Goal: Task Accomplishment & Management: Manage account settings

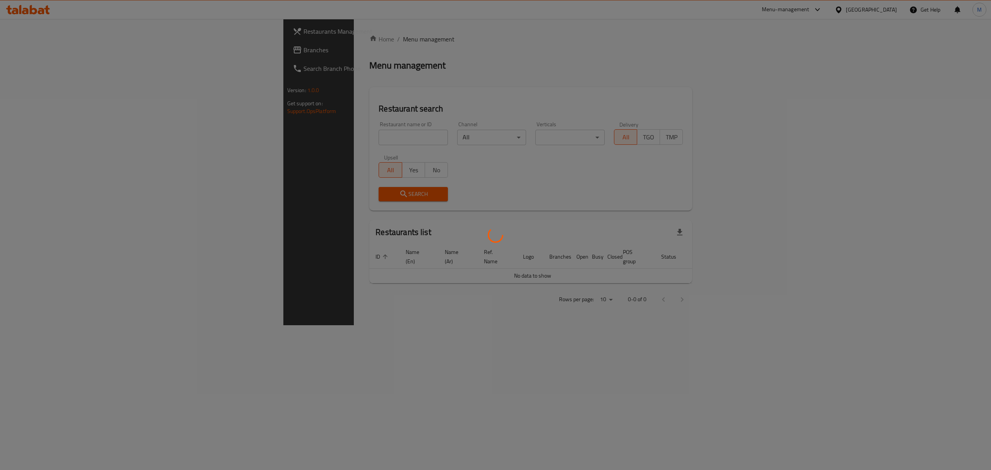
click at [226, 144] on div at bounding box center [495, 235] width 991 height 470
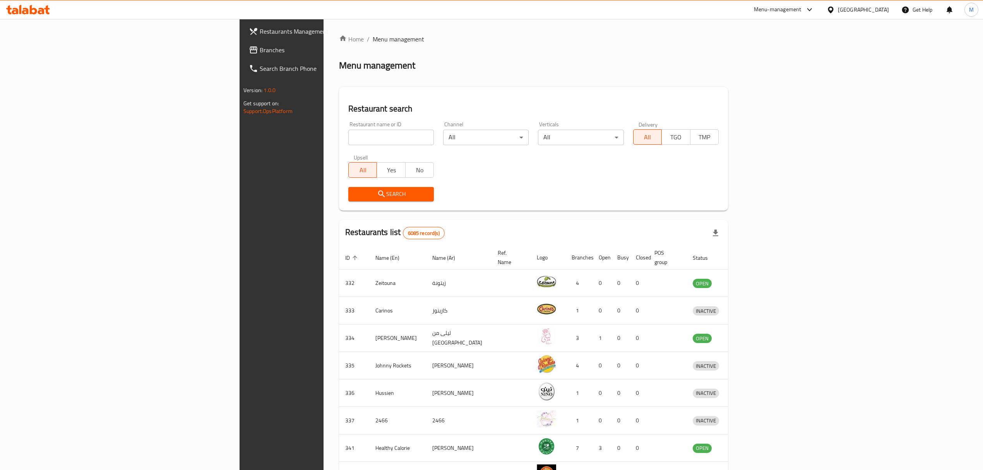
click at [339, 140] on div "Home / Menu management Menu management Restaurant search Restaurant name or ID …" at bounding box center [533, 302] width 389 height 536
click at [348, 141] on input "search" at bounding box center [391, 137] width 86 height 15
type input "wokman"
click button "Search" at bounding box center [391, 194] width 86 height 14
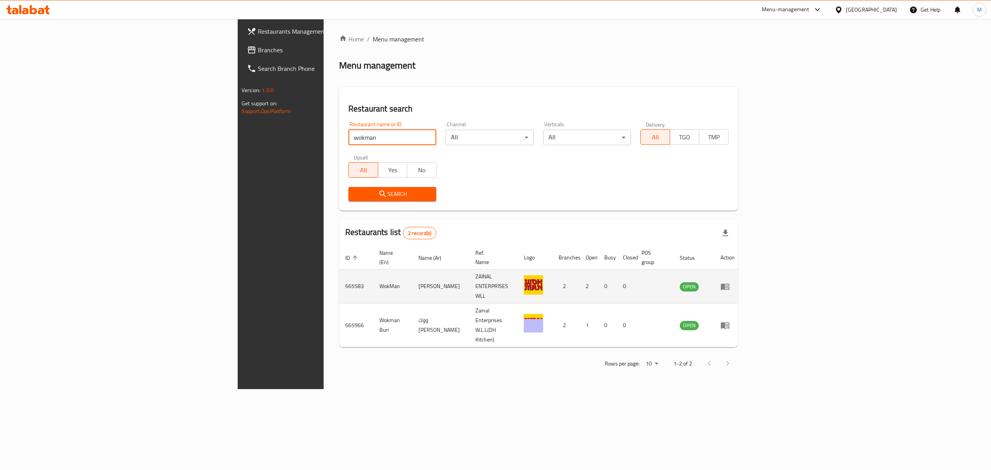
click at [735, 282] on link "enhanced table" at bounding box center [727, 286] width 14 height 9
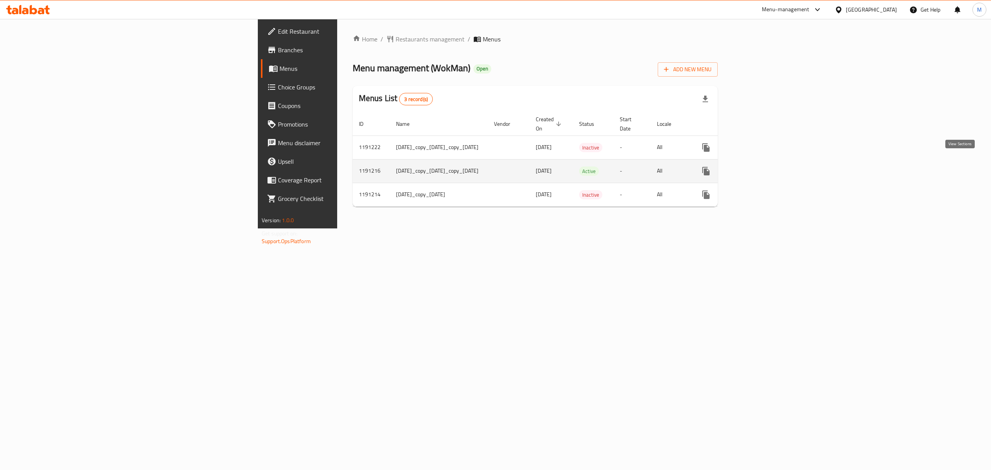
click at [767, 166] on icon "enhanced table" at bounding box center [761, 170] width 9 height 9
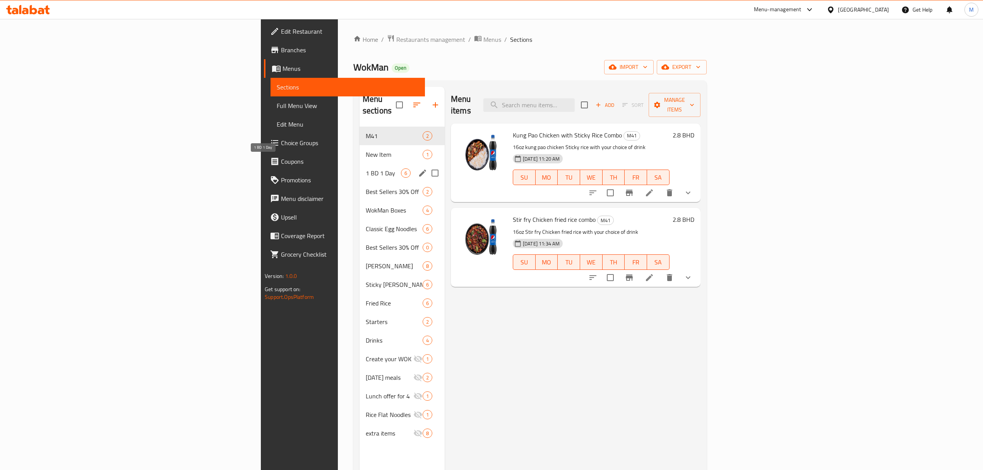
click at [366, 168] on span "1 BD 1 Day" at bounding box center [383, 172] width 35 height 9
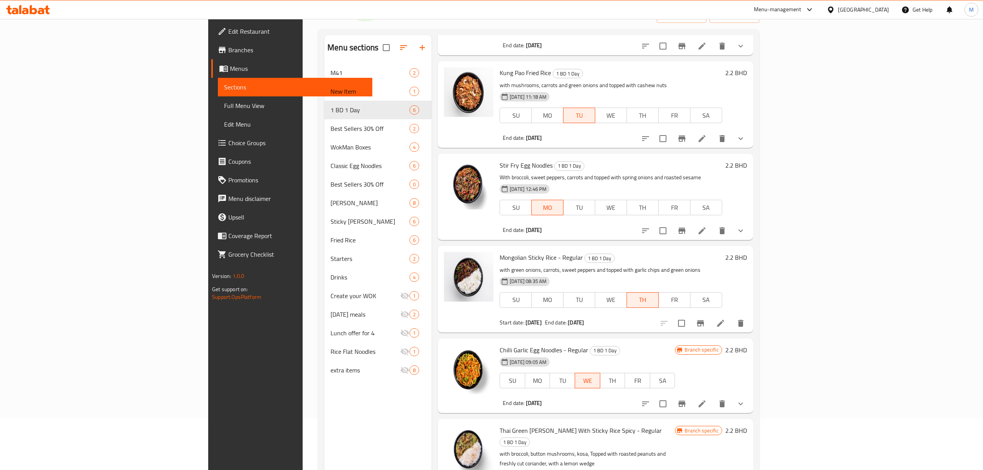
scroll to position [109, 0]
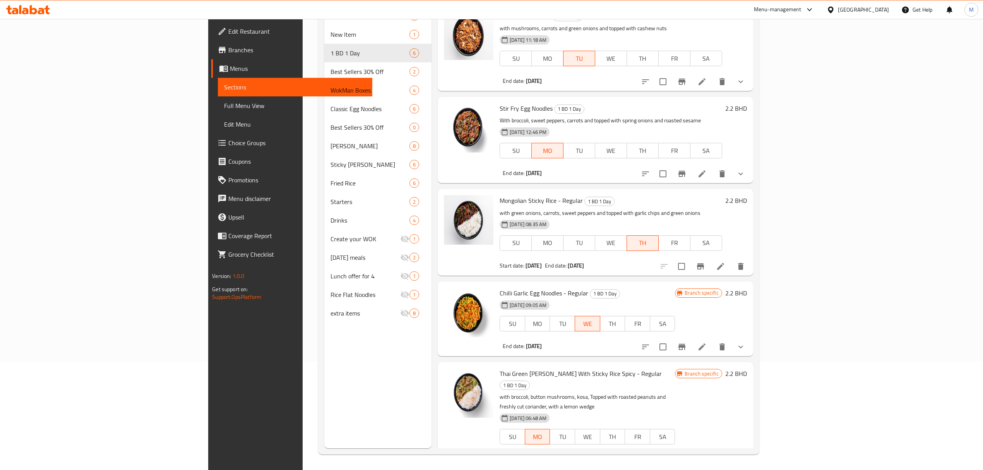
click at [732, 262] on li at bounding box center [721, 266] width 22 height 14
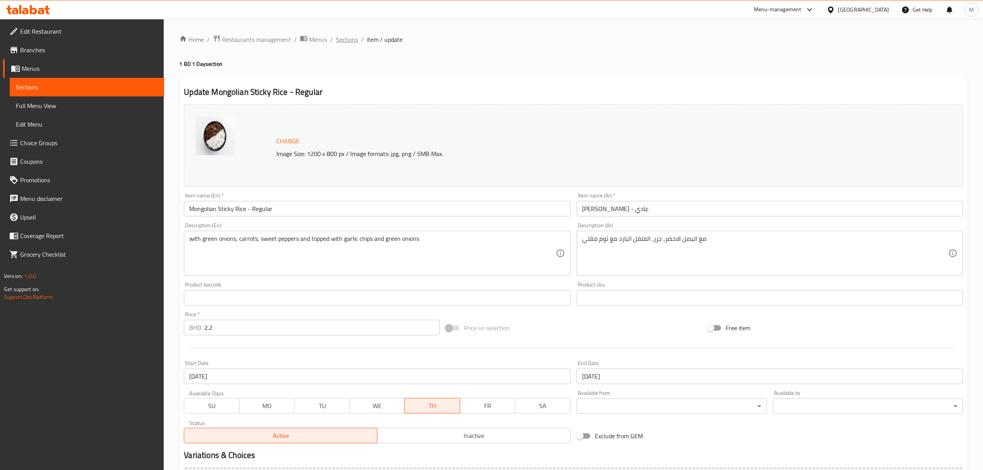
click at [343, 38] on span "Sections" at bounding box center [347, 39] width 22 height 9
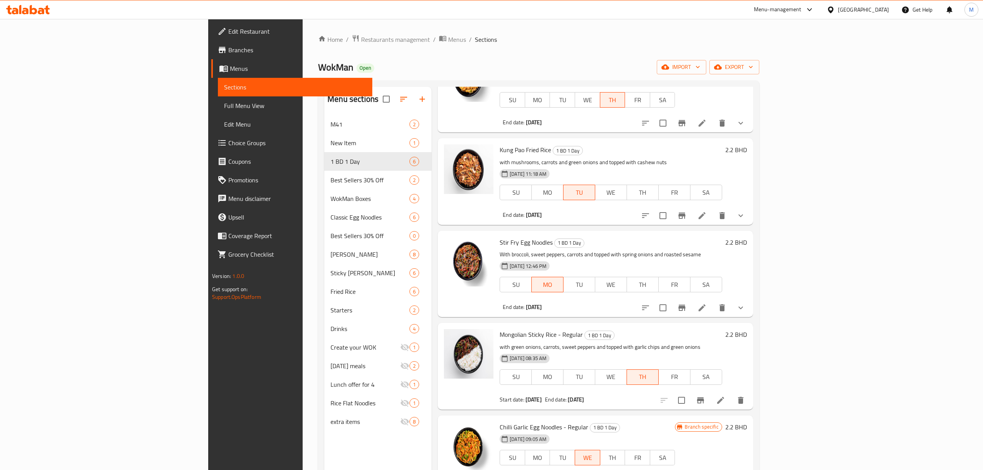
scroll to position [91, 0]
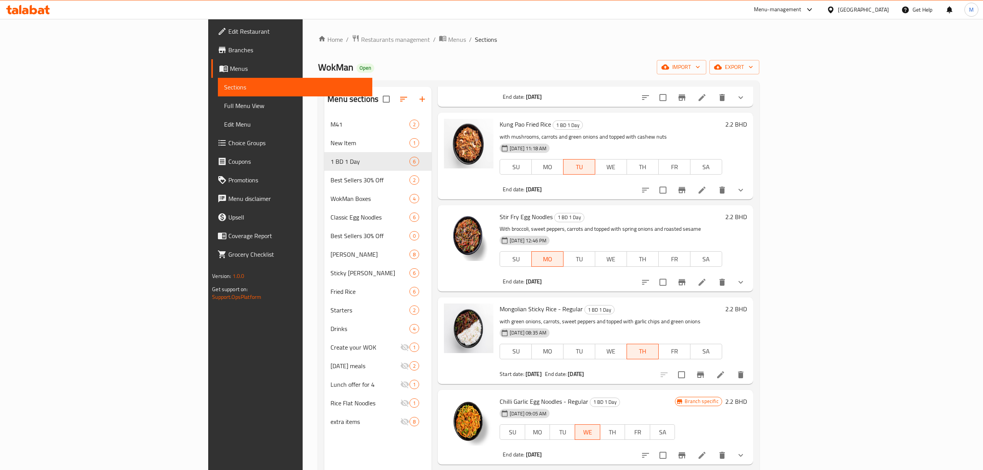
click at [500, 317] on p "with green onions, carrots, sweet peppers and topped with garlic chips and gree…" at bounding box center [611, 322] width 223 height 10
click at [500, 307] on span "Mongolian Sticky Rice - Regular" at bounding box center [541, 309] width 83 height 12
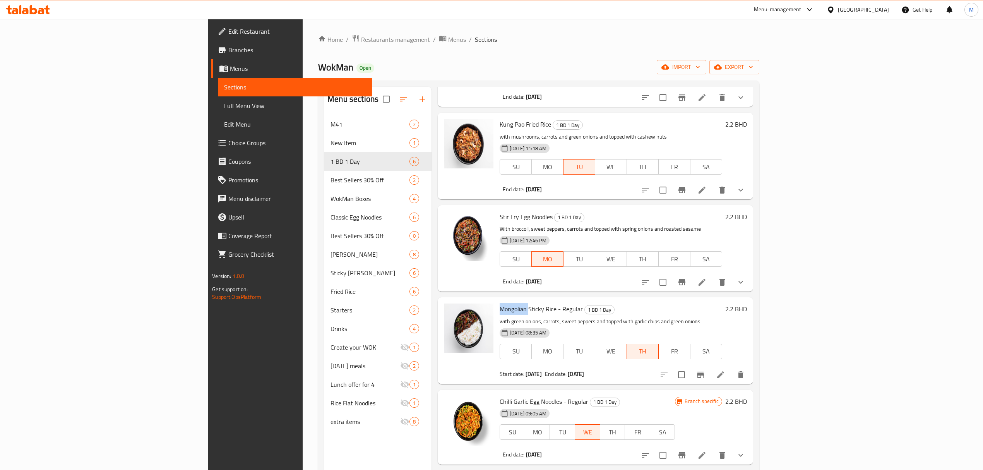
click at [500, 307] on span "Mongolian Sticky Rice - Regular" at bounding box center [541, 309] width 83 height 12
copy h6 "Mongolian Sticky Rice - Regular"
drag, startPoint x: 470, startPoint y: 307, endPoint x: 485, endPoint y: 316, distance: 17.2
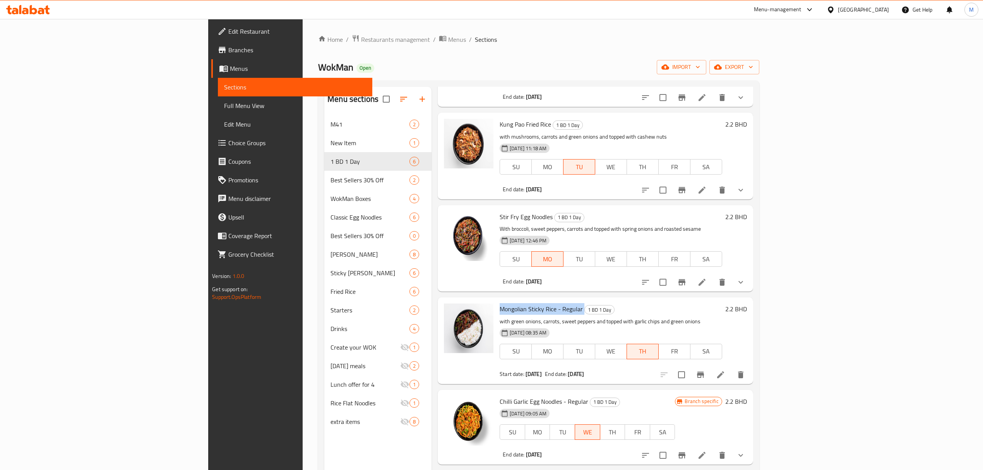
click at [497, 316] on div "Mongolian Sticky Rice - Regular 1 BD 1 Day with green onions, carrots, sweet pe…" at bounding box center [611, 340] width 229 height 80
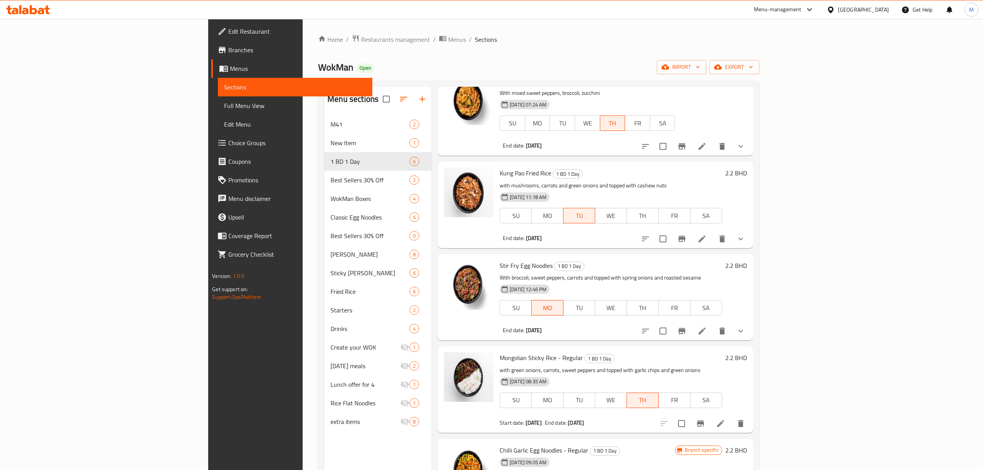
scroll to position [0, 0]
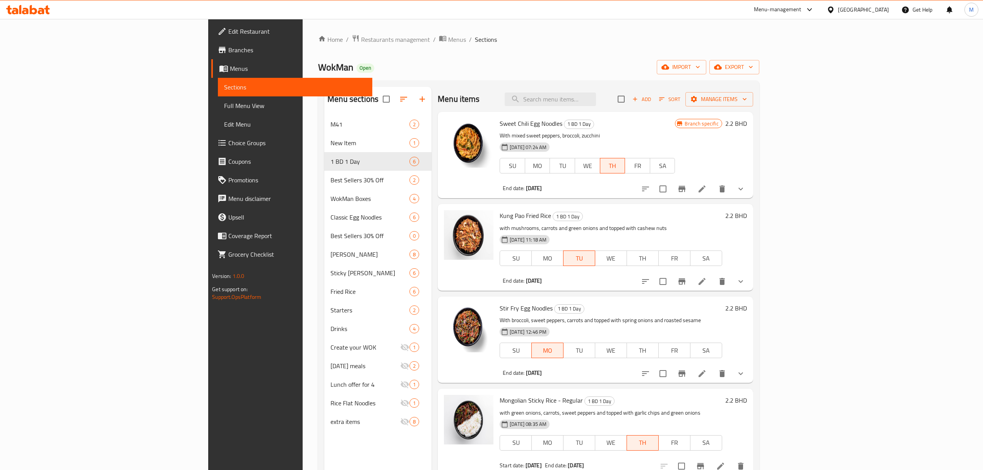
click at [600, 89] on div "Menu items Add Sort Manage items" at bounding box center [596, 99] width 316 height 25
click at [596, 98] on input "search" at bounding box center [550, 100] width 91 height 14
paste input "Mongolian Sticky Rice - Regular"
type input "Mongolian Sticky Rice - Regular"
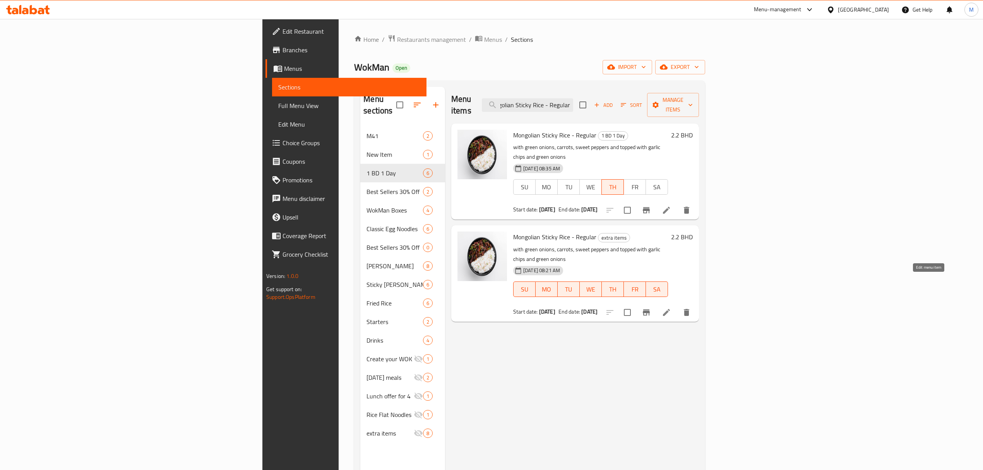
click at [671, 308] on icon at bounding box center [666, 312] width 9 height 9
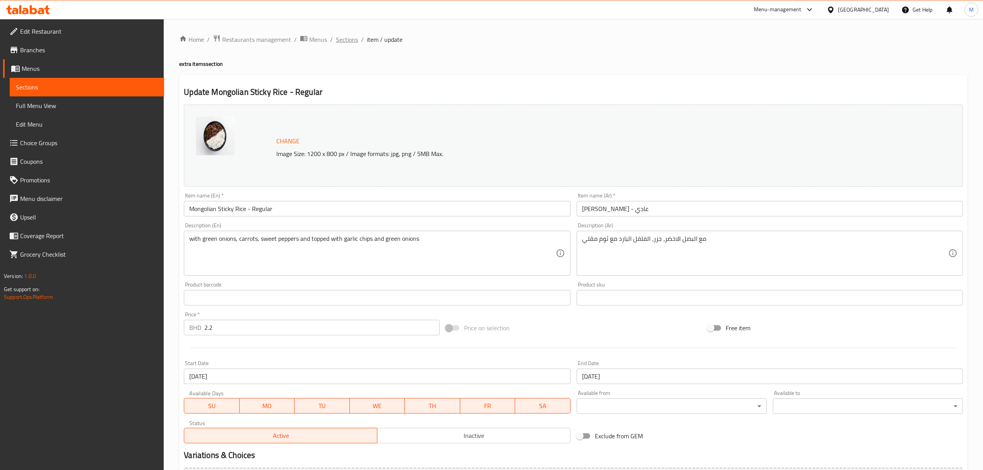
click at [355, 39] on span "Sections" at bounding box center [347, 39] width 22 height 9
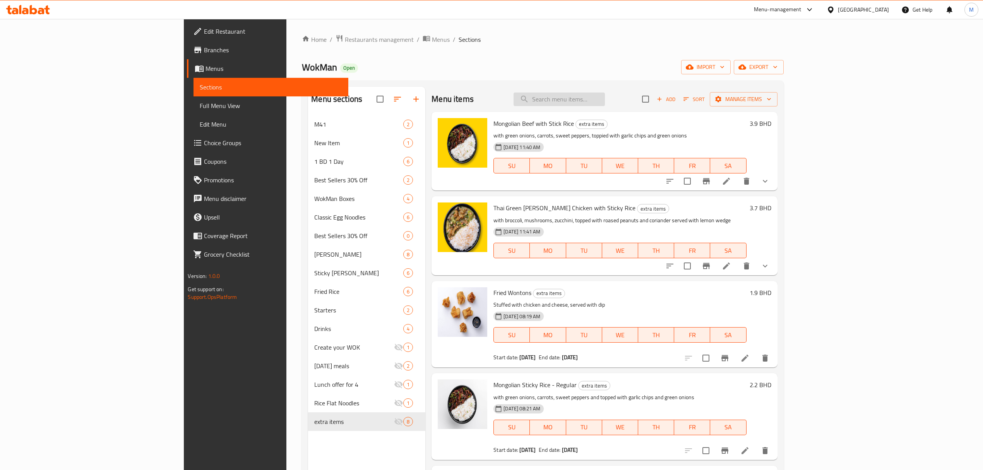
click at [605, 104] on input "search" at bounding box center [559, 100] width 91 height 14
paste input "Mongolian Sticky Rice - Regular"
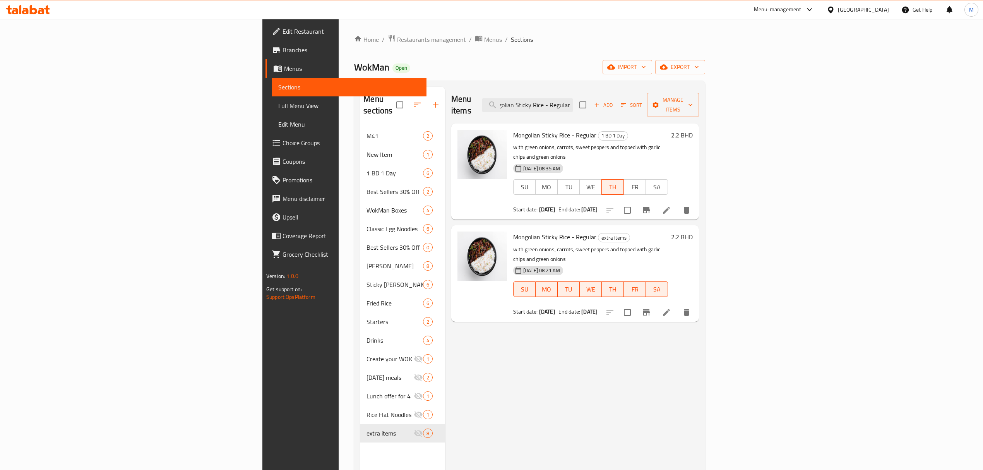
type input "Mongolian Sticky Rice - Regular"
click at [670, 207] on icon at bounding box center [666, 210] width 7 height 7
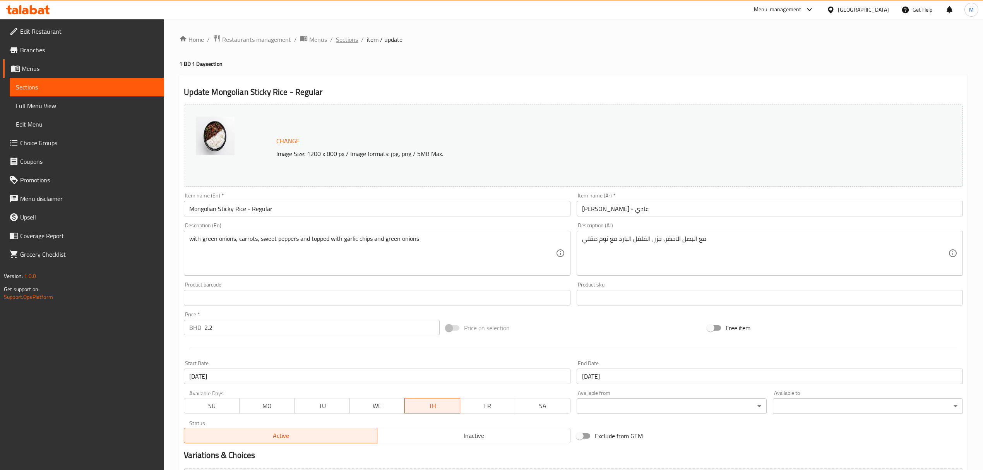
click at [357, 39] on span "Sections" at bounding box center [347, 39] width 22 height 9
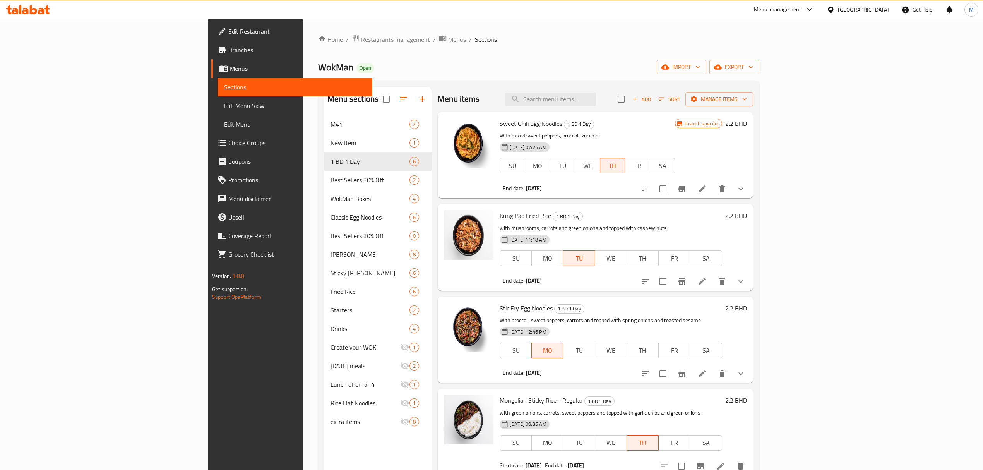
click at [593, 89] on div "Menu items Add Sort Manage items" at bounding box center [596, 99] width 316 height 25
click at [596, 98] on input "search" at bounding box center [550, 100] width 91 height 14
paste input "Mongolian Sticky Rice - Regular"
type input "Mongolian Sticky Rice - Regular"
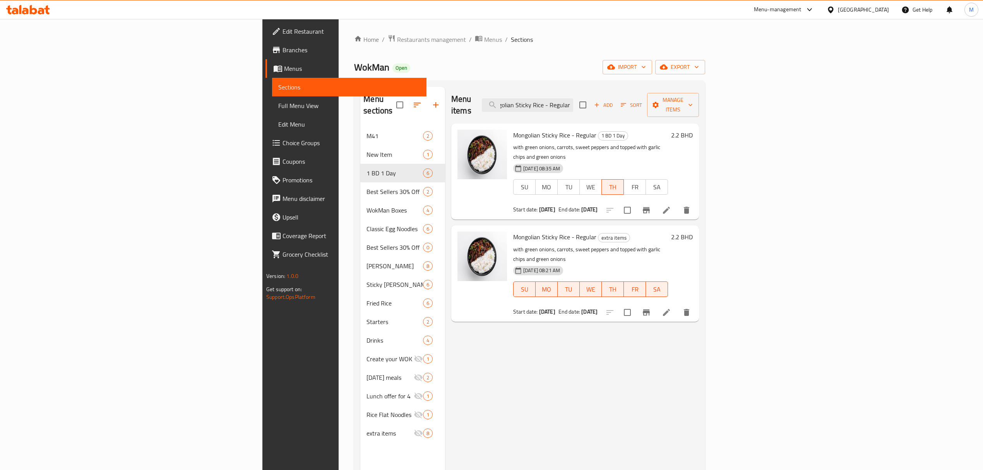
click at [670, 309] on icon at bounding box center [666, 312] width 7 height 7
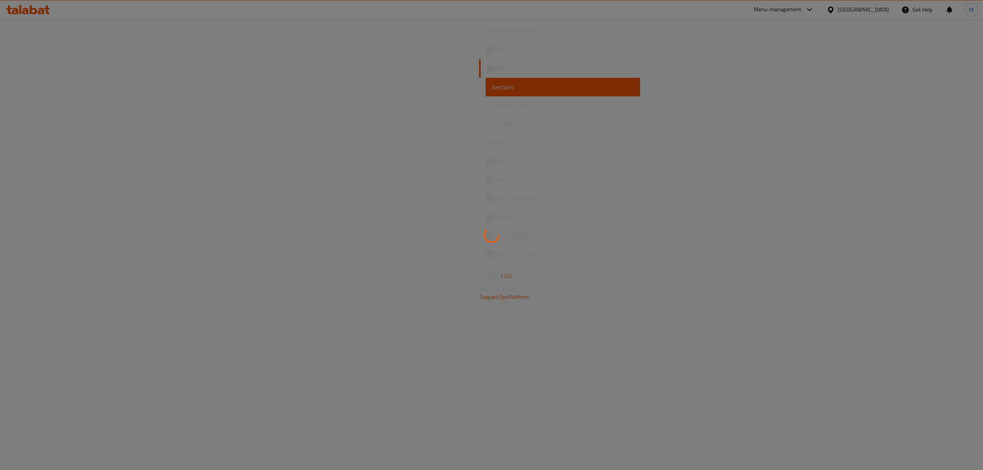
click at [930, 281] on div at bounding box center [491, 235] width 983 height 470
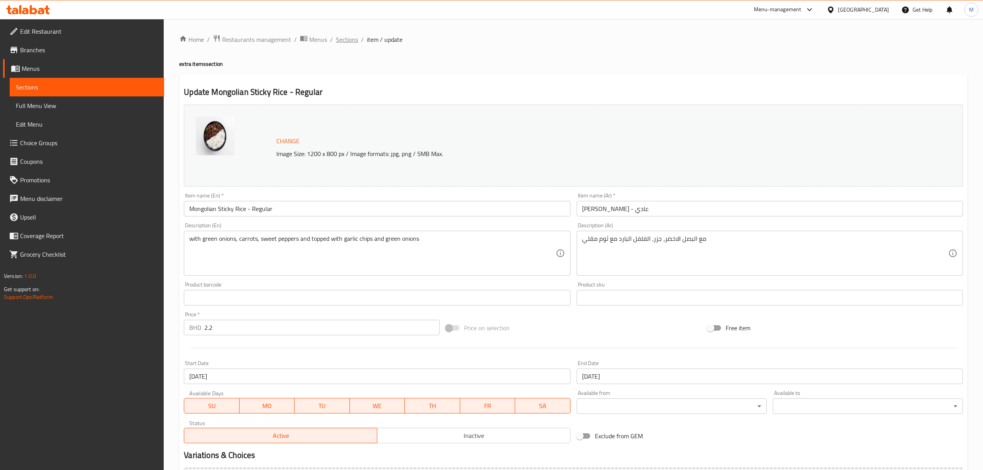
click at [350, 42] on span "Sections" at bounding box center [347, 39] width 22 height 9
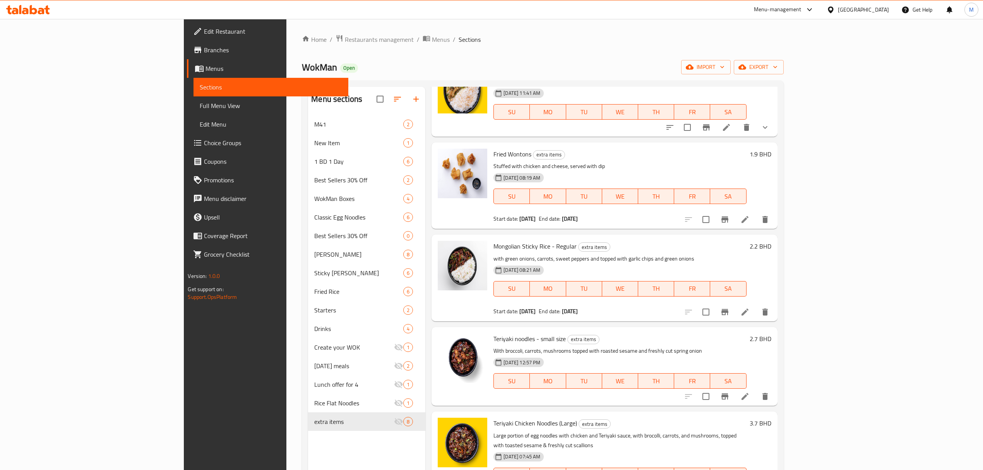
scroll to position [241, 0]
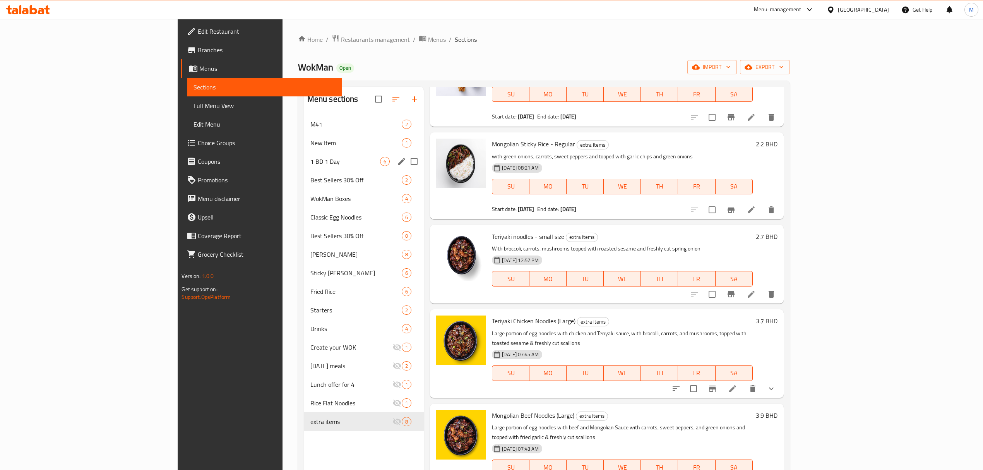
click at [304, 168] on div "1 BD 1 Day 6" at bounding box center [364, 161] width 120 height 19
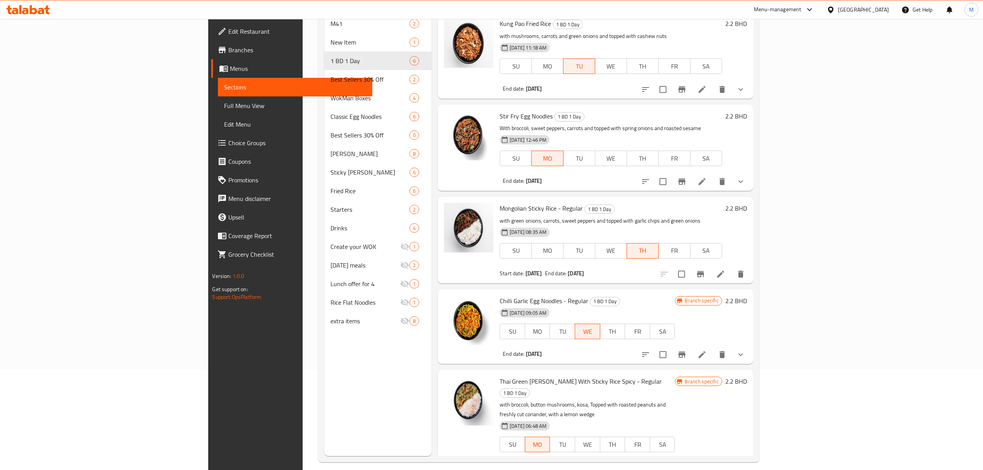
scroll to position [109, 0]
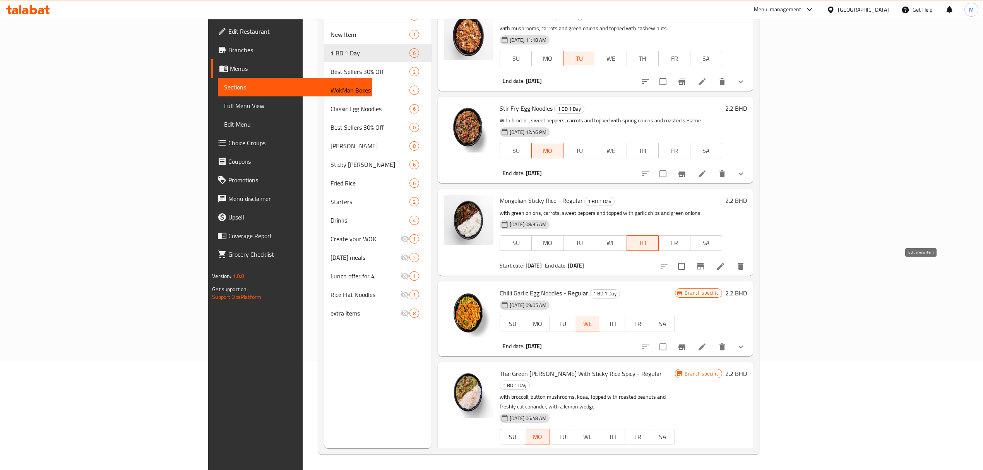
click at [724, 264] on icon at bounding box center [720, 266] width 7 height 7
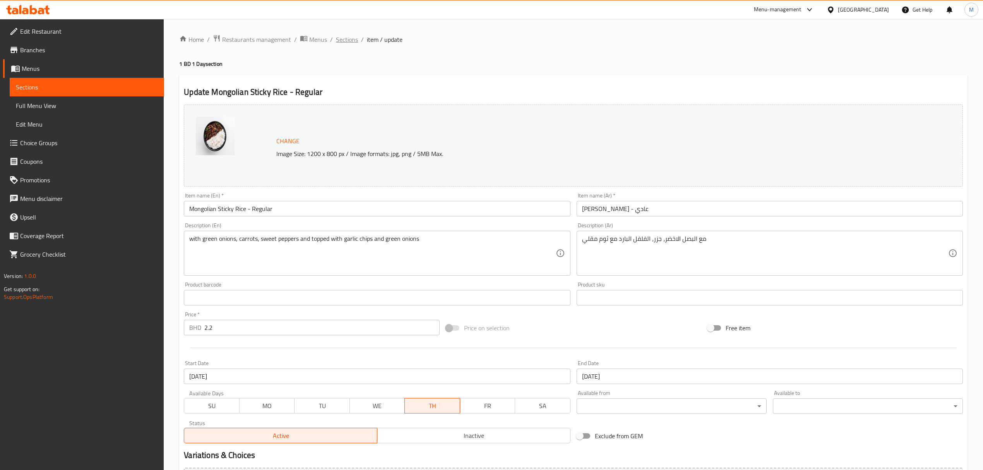
click at [339, 41] on span "Sections" at bounding box center [347, 39] width 22 height 9
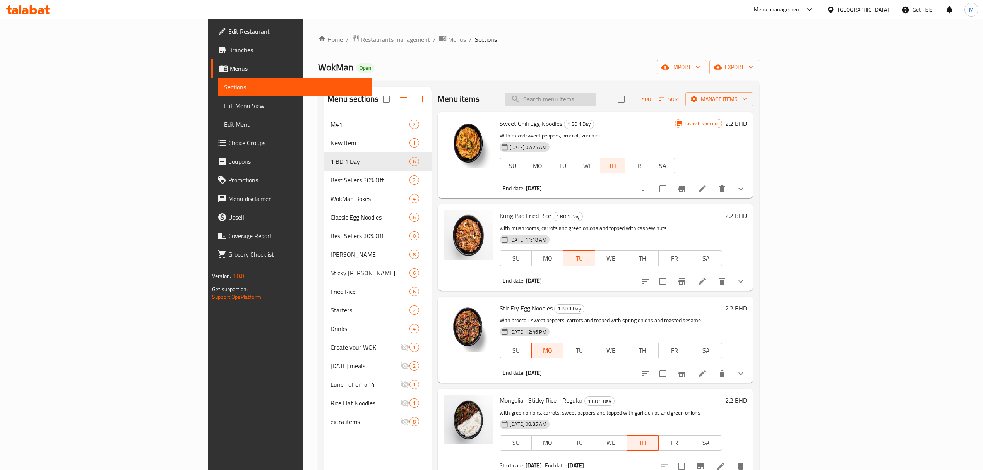
click at [594, 102] on input "search" at bounding box center [550, 100] width 91 height 14
type input "v"
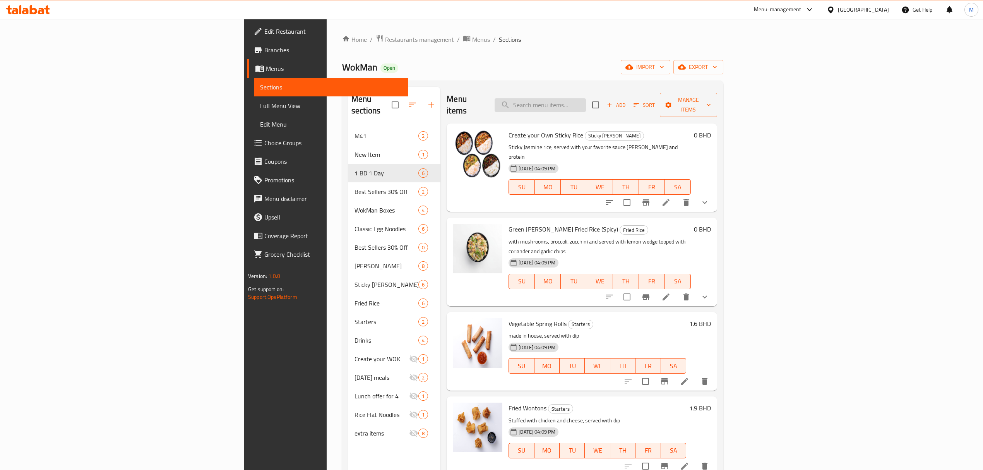
paste input "Mongolian Sticky Rice - Regular"
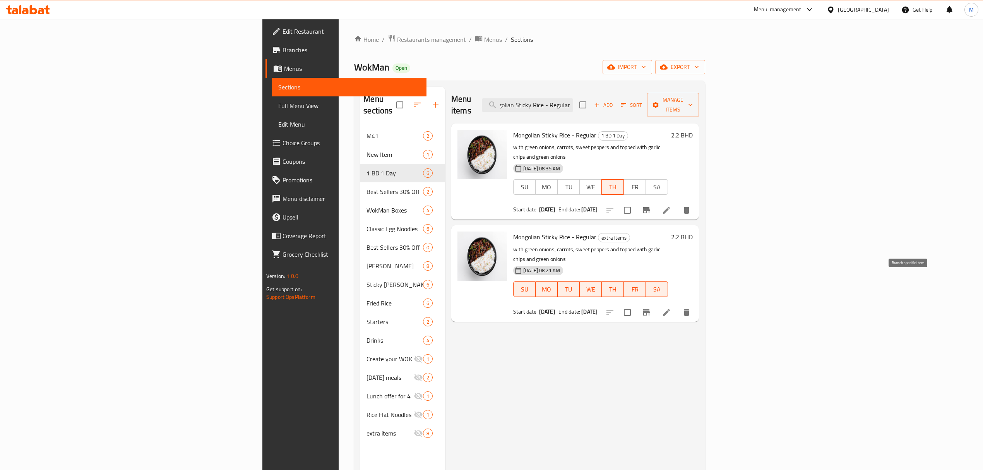
type input "Mongolian Sticky Rice - Regular"
click at [656, 303] on button "Branch-specific-item" at bounding box center [646, 312] width 19 height 19
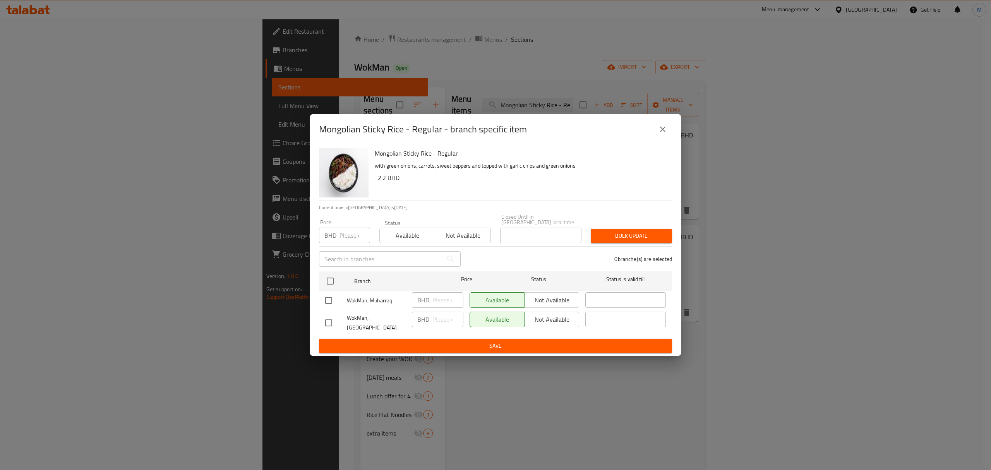
click at [667, 129] on button "close" at bounding box center [663, 129] width 19 height 19
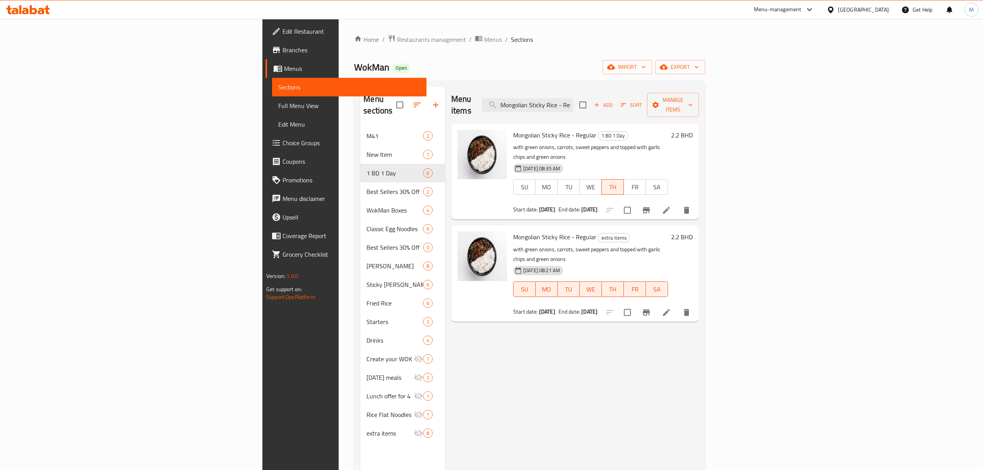
click at [671, 308] on icon at bounding box center [666, 312] width 9 height 9
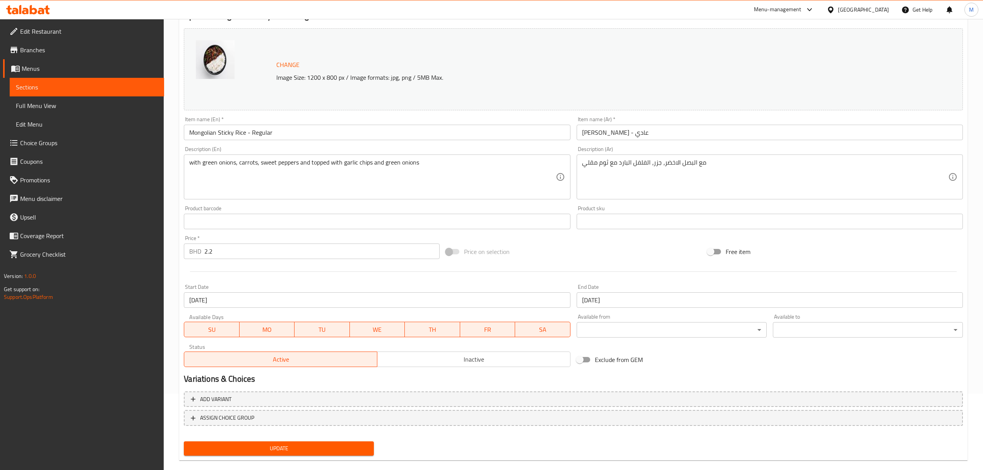
scroll to position [87, 0]
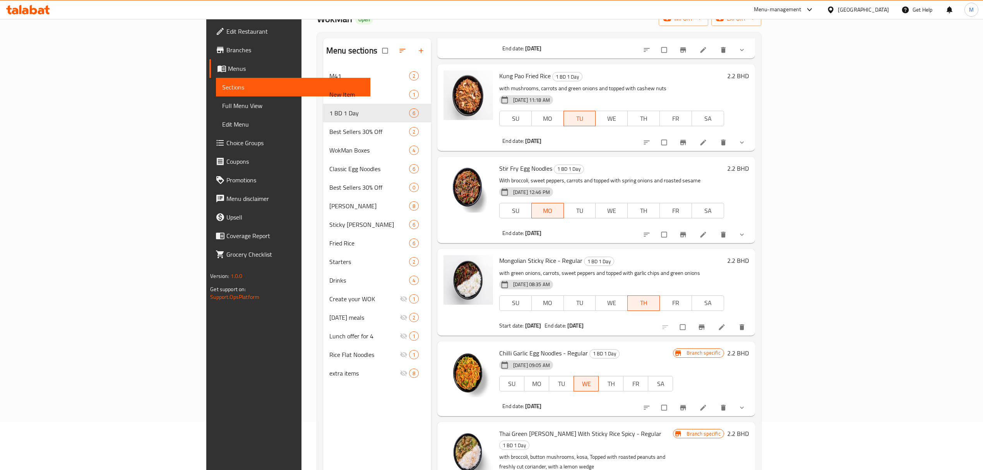
scroll to position [109, 0]
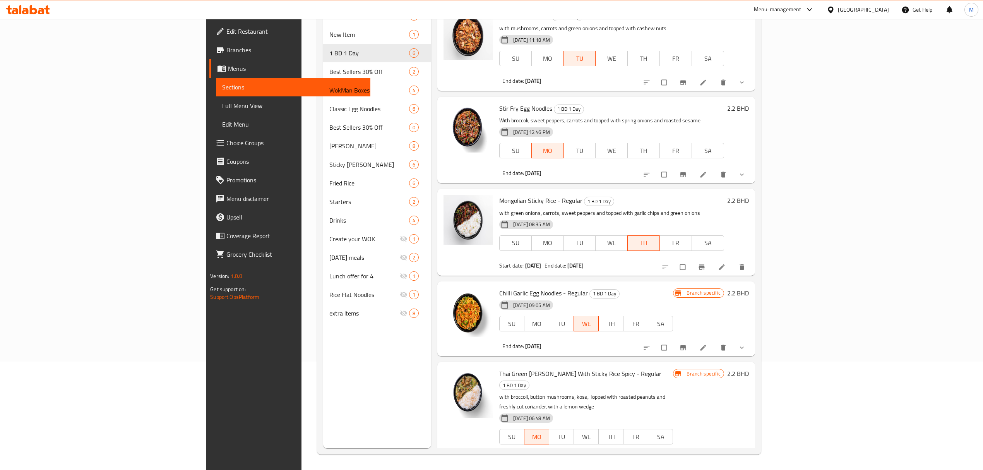
click at [734, 270] on li at bounding box center [723, 267] width 22 height 12
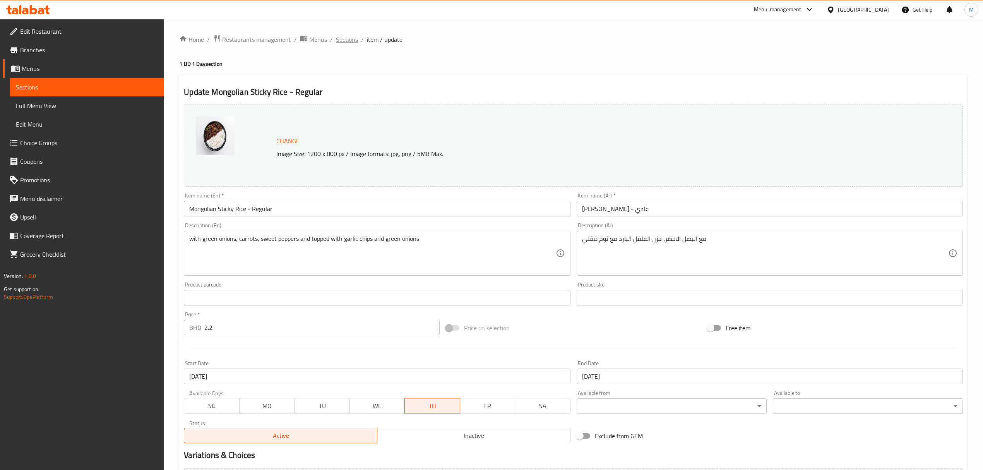
click at [351, 36] on span "Sections" at bounding box center [347, 39] width 22 height 9
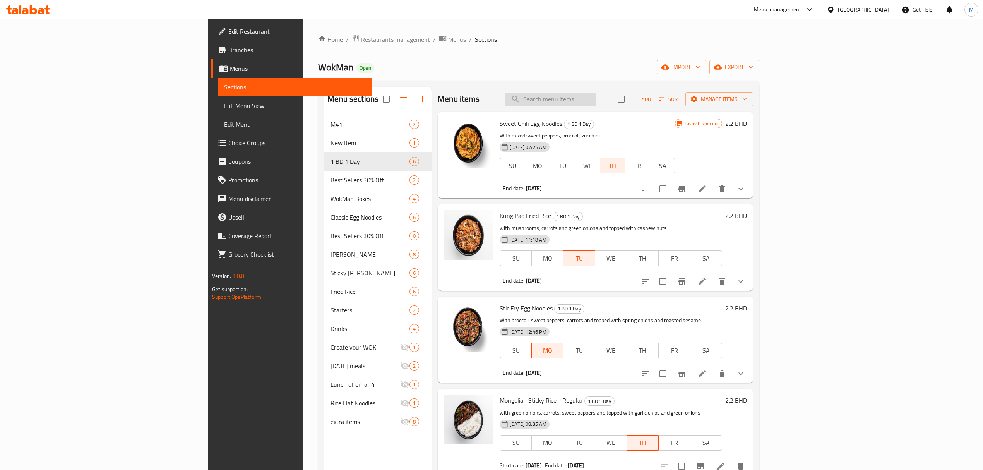
click at [596, 97] on input "search" at bounding box center [550, 100] width 91 height 14
paste input "Mongolian Sticky Rice - Regular"
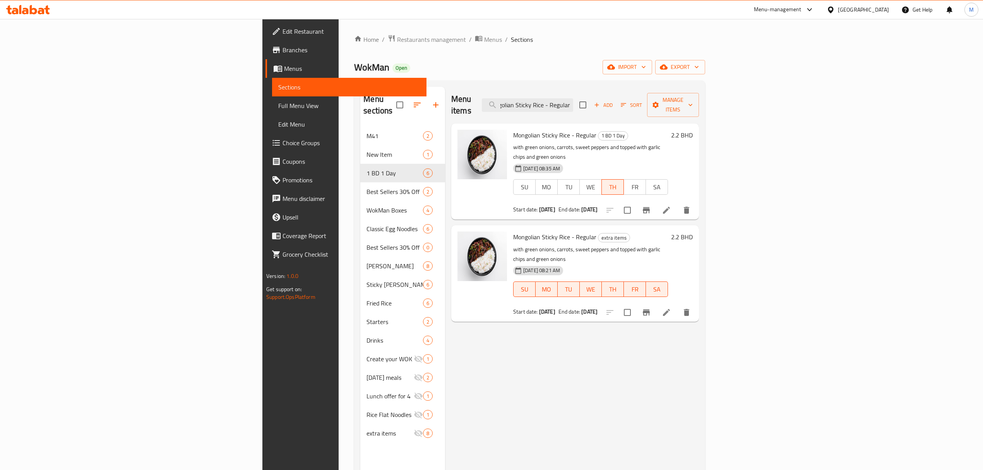
type input "Mongolian Sticky Rice - Regular"
click at [678, 305] on li at bounding box center [667, 312] width 22 height 14
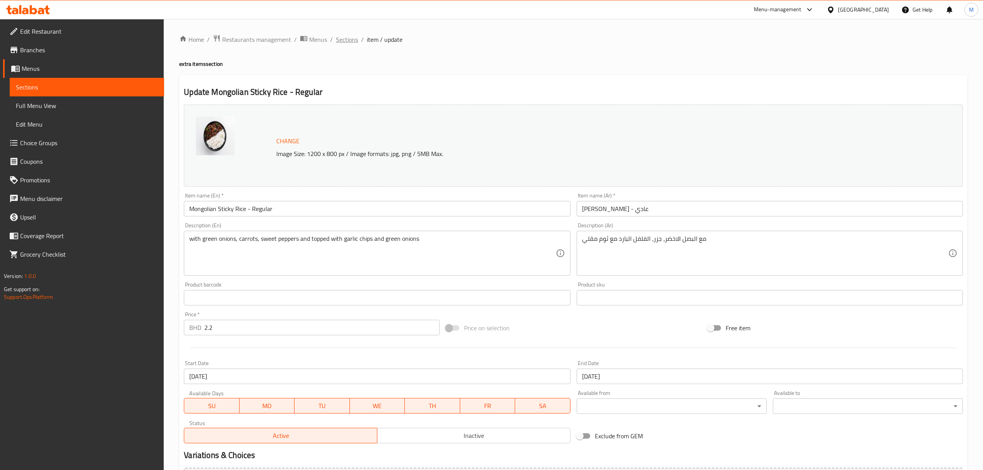
click at [355, 38] on span "Sections" at bounding box center [347, 39] width 22 height 9
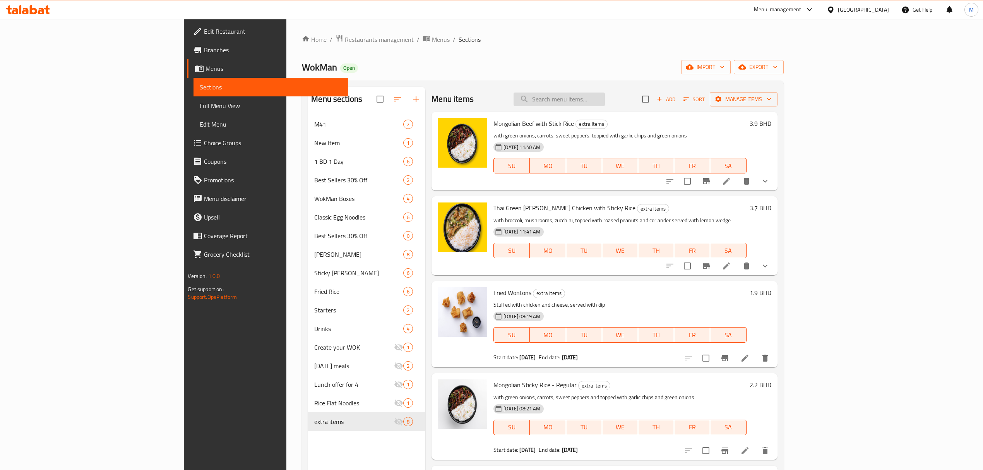
click at [605, 101] on input "search" at bounding box center [559, 100] width 91 height 14
paste input "Mongolian Sticky Rice - Regular"
click at [605, 101] on input "Mongolian Sticky Rice - Regular" at bounding box center [559, 100] width 91 height 14
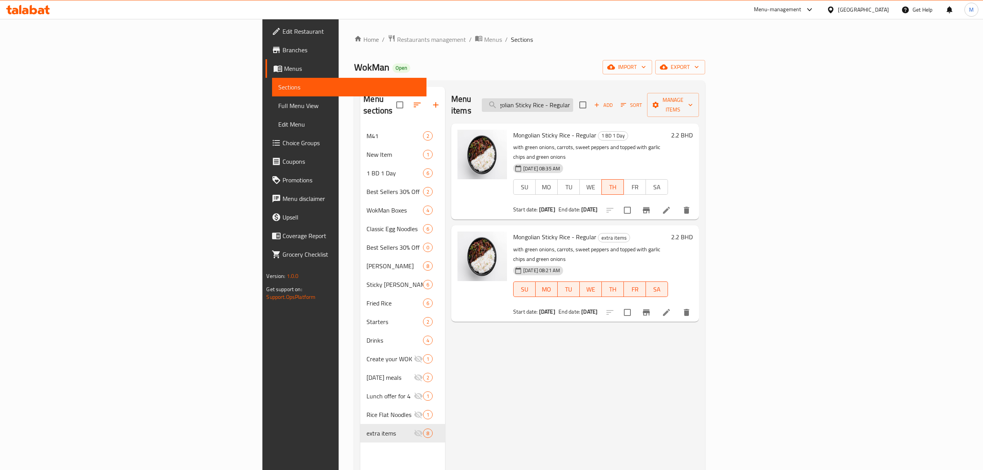
click at [573, 100] on input "Mongolian Sticky Rice - Regular" at bounding box center [527, 105] width 91 height 14
click at [573, 101] on input "Mongolian Sticky Rice - Regular" at bounding box center [527, 105] width 91 height 14
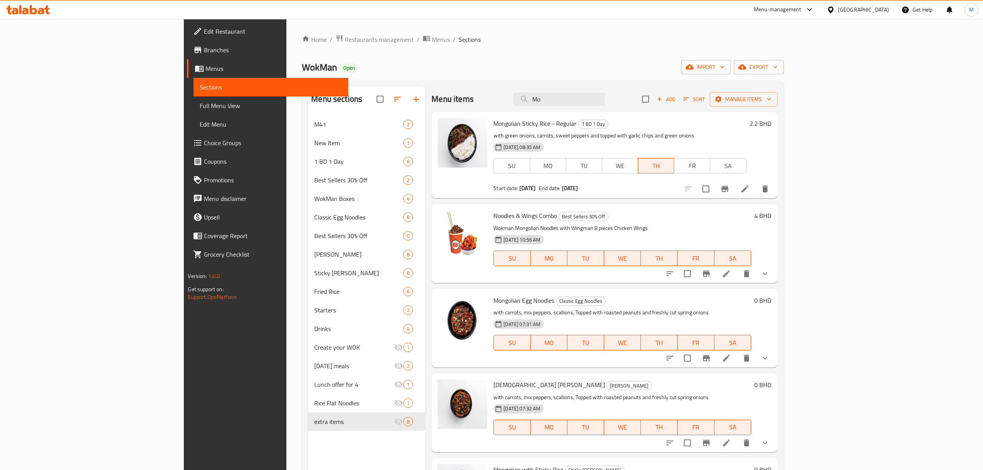
type input "M"
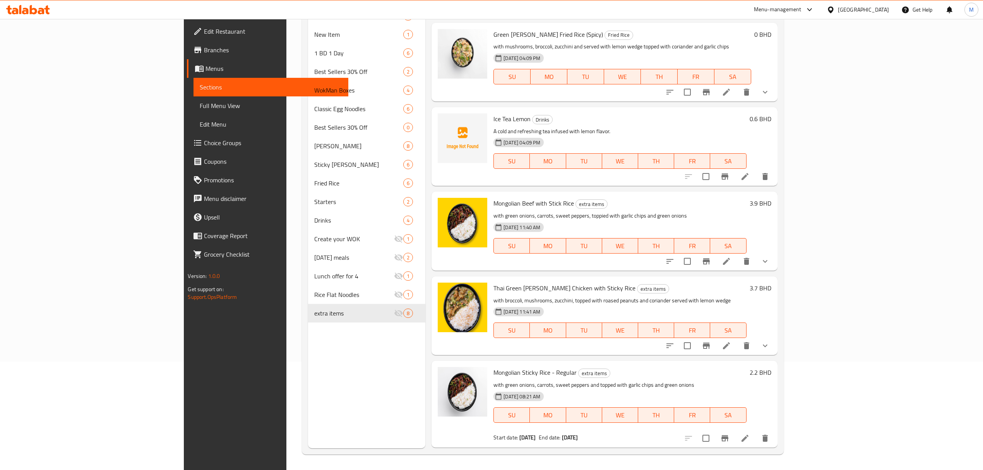
scroll to position [822, 0]
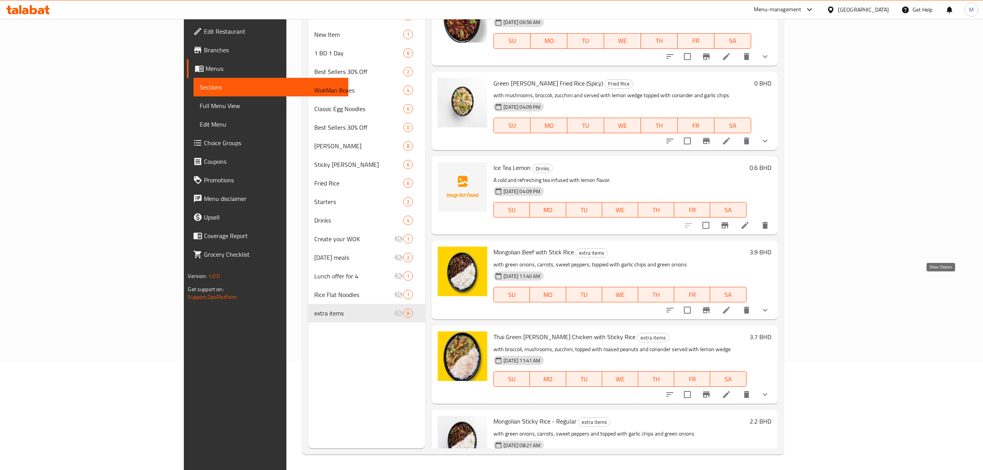
type input "mon"
click at [770, 305] on icon "show more" at bounding box center [765, 309] width 9 height 9
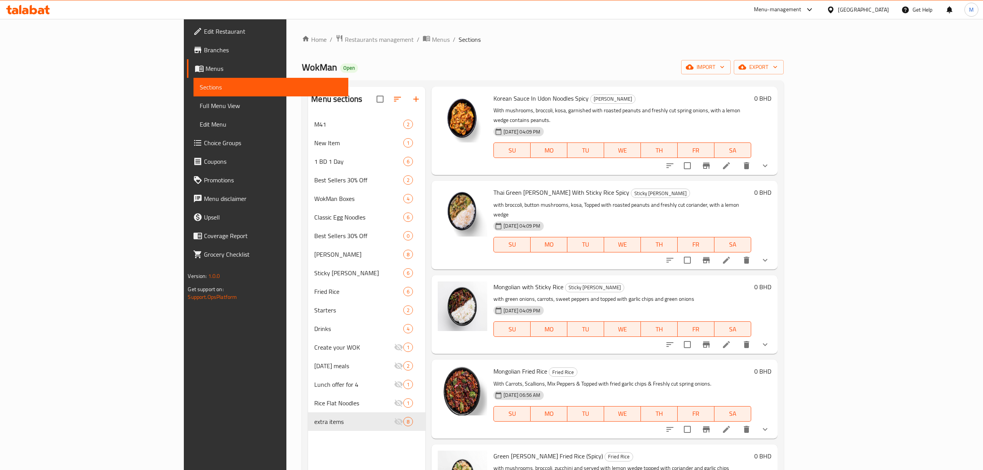
scroll to position [541, 0]
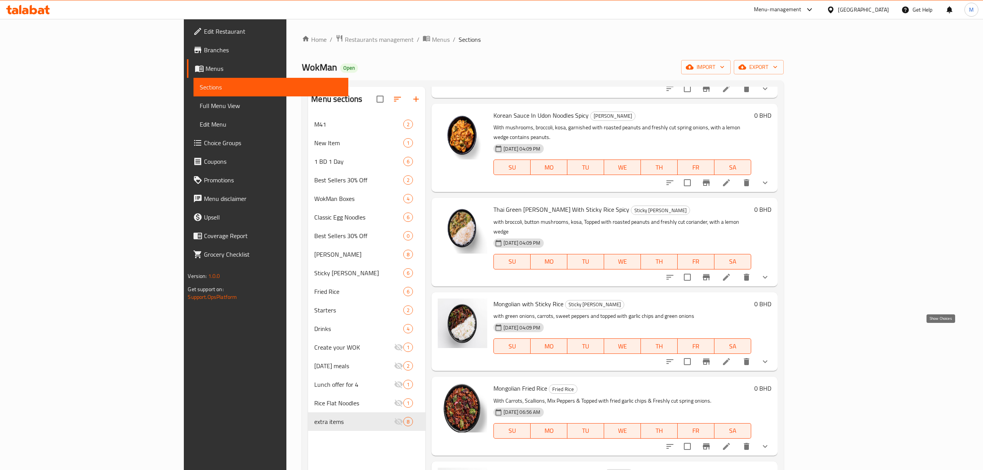
click at [770, 357] on icon "show more" at bounding box center [765, 361] width 9 height 9
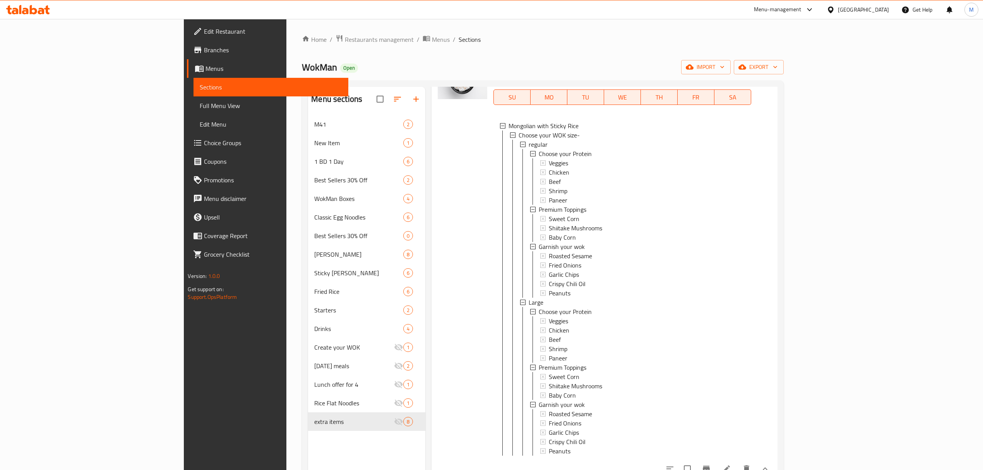
scroll to position [851, 0]
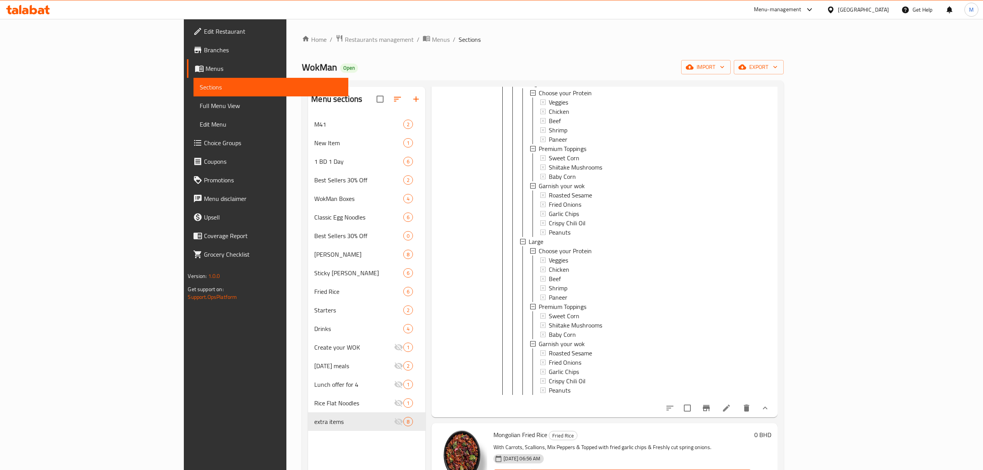
click at [738, 401] on li at bounding box center [727, 408] width 22 height 14
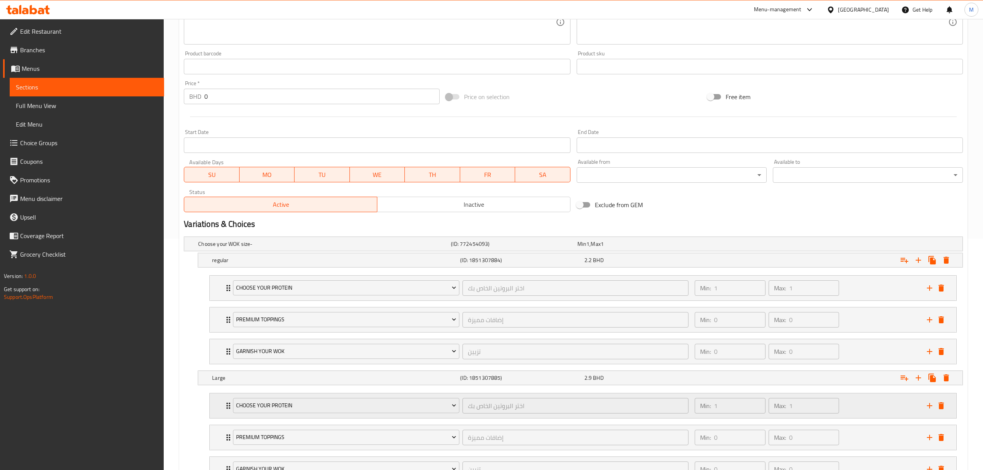
scroll to position [299, 0]
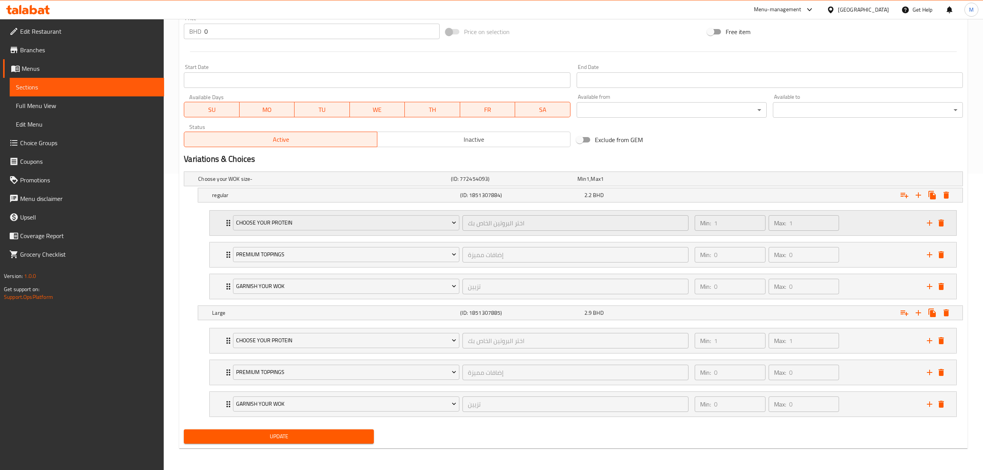
click at [223, 215] on div "Choose your Protein اختر البروتين الخاص بك ​ Min: 1 ​ Max: 1 ​" at bounding box center [583, 223] width 747 height 25
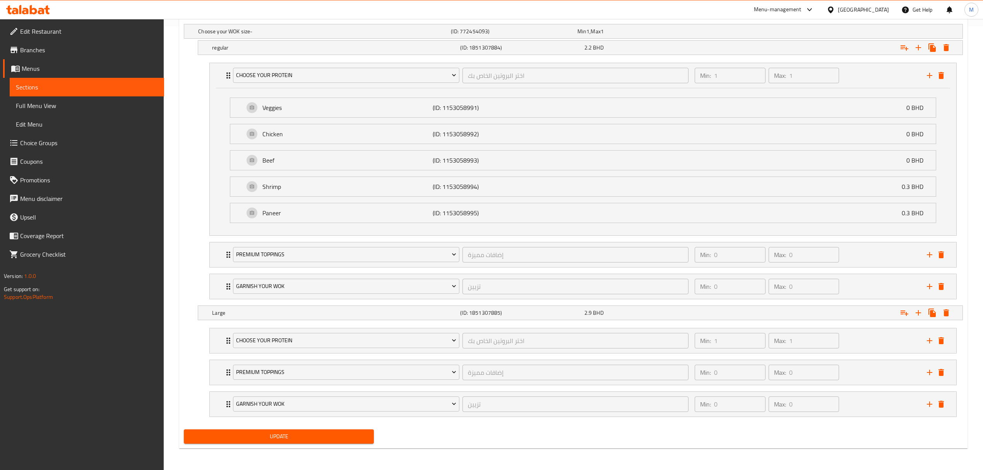
scroll to position [448, 0]
click at [224, 261] on div "Premium Toppings إضافات مميزة ​ Min: 0 ​ Max: 0 ​" at bounding box center [586, 254] width 724 height 25
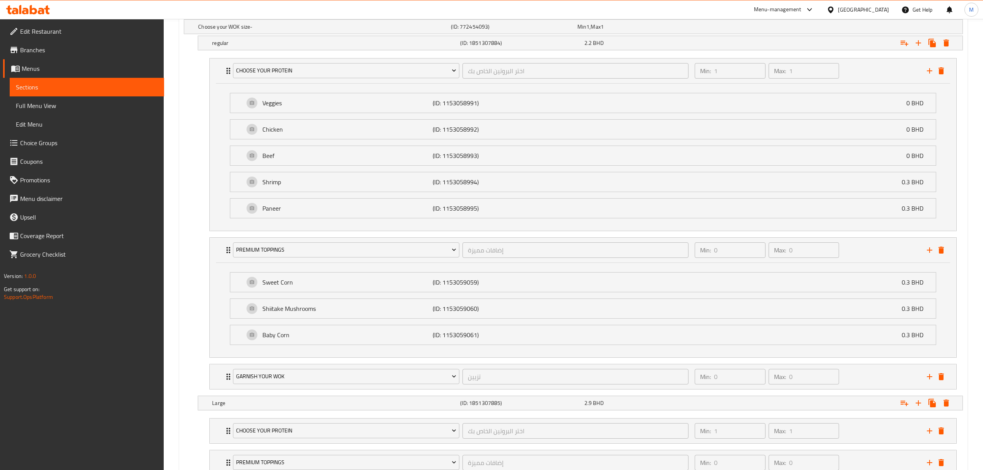
scroll to position [544, 0]
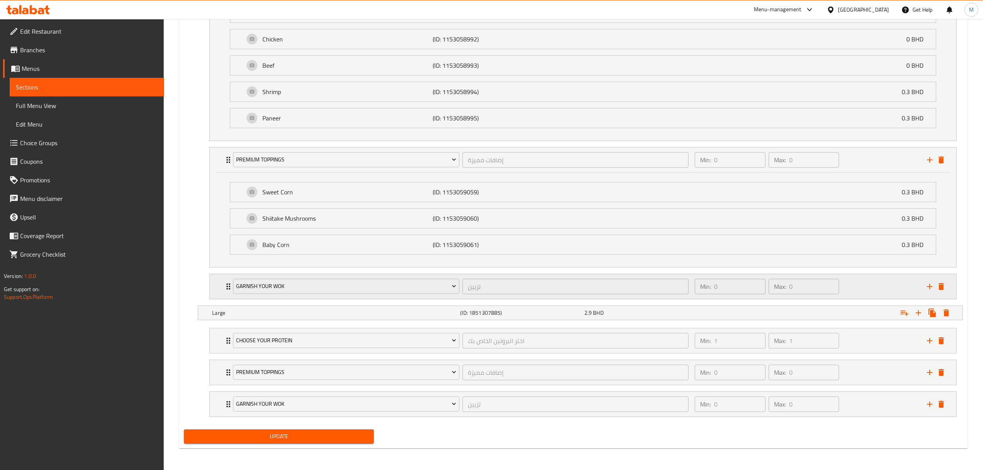
click at [222, 281] on div "Garnish your wok تزيين ​ Min: 0 ​ Max: 0 ​" at bounding box center [583, 286] width 747 height 25
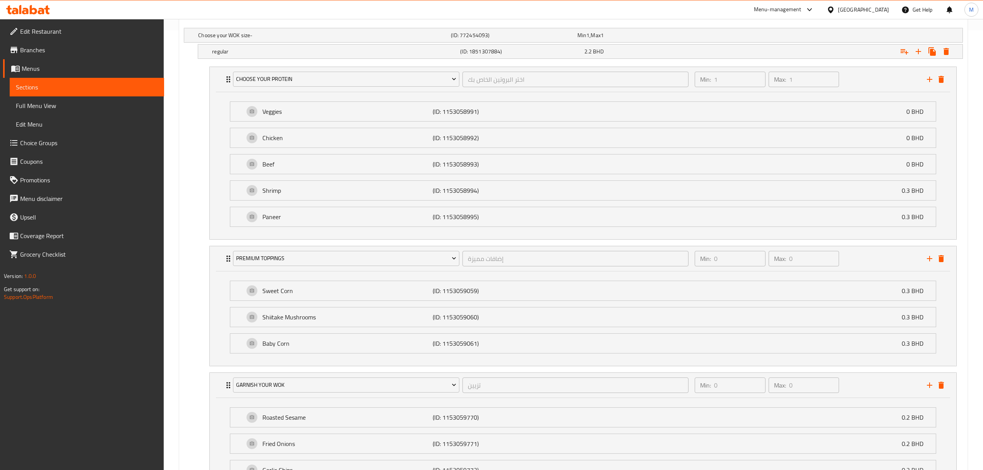
scroll to position [434, 0]
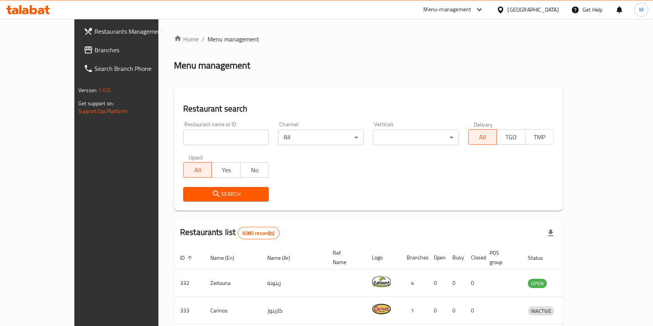
click at [183, 134] on input "search" at bounding box center [226, 137] width 86 height 15
click button "Search" at bounding box center [226, 194] width 86 height 14
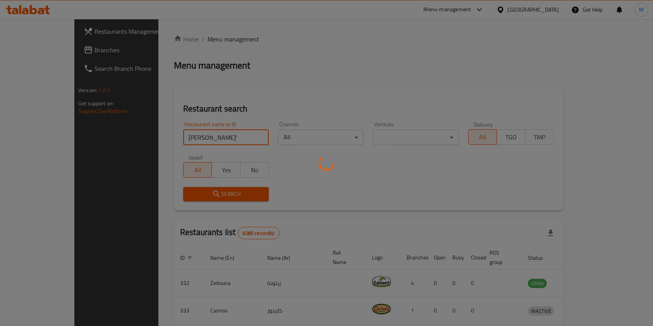
type input "wokman"
click button "Search" at bounding box center [226, 194] width 86 height 14
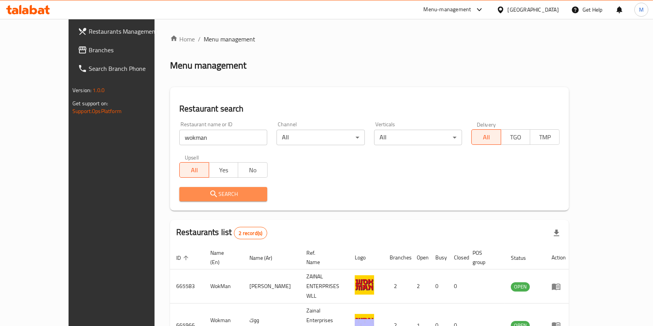
click at [199, 189] on span "Search" at bounding box center [222, 194] width 75 height 10
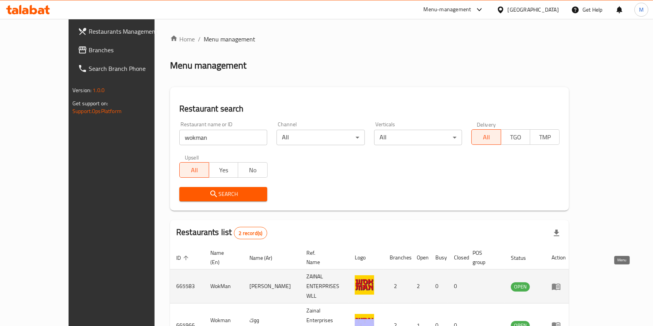
click at [566, 282] on link "enhanced table" at bounding box center [558, 286] width 14 height 9
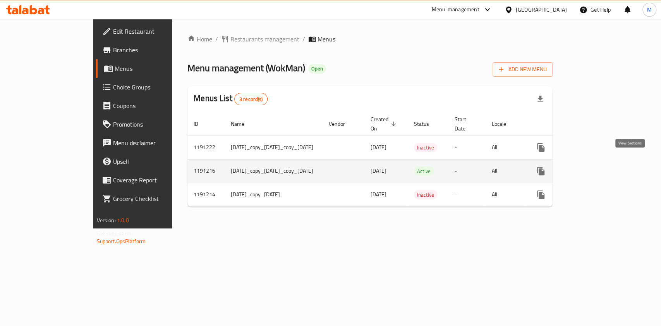
click at [601, 166] on icon "enhanced table" at bounding box center [596, 170] width 9 height 9
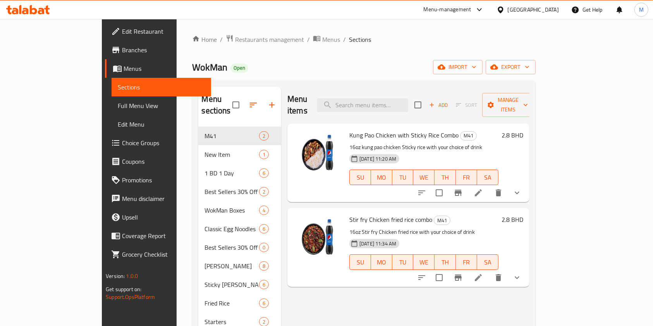
click at [122, 141] on span "Choice Groups" at bounding box center [163, 142] width 83 height 9
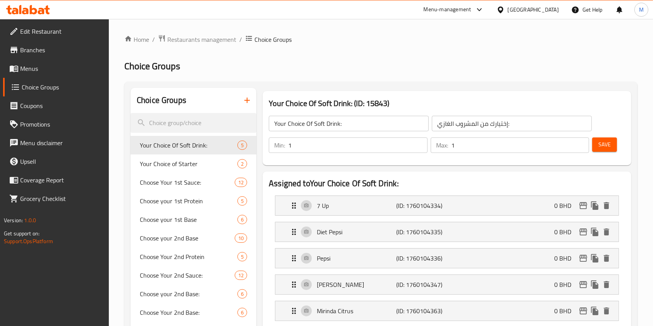
click at [219, 123] on div at bounding box center [326, 163] width 653 height 326
click at [219, 123] on input "search" at bounding box center [193, 123] width 126 height 20
type input "c"
click at [163, 121] on input "search" at bounding box center [193, 123] width 126 height 20
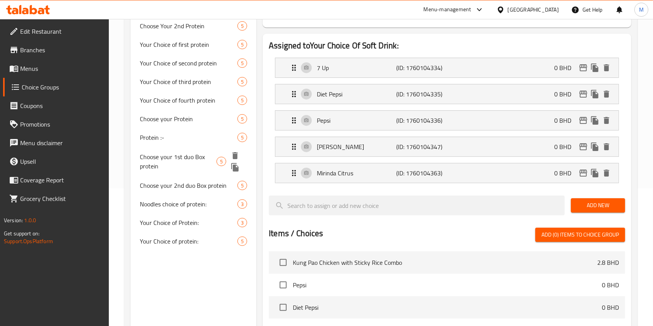
scroll to position [155, 0]
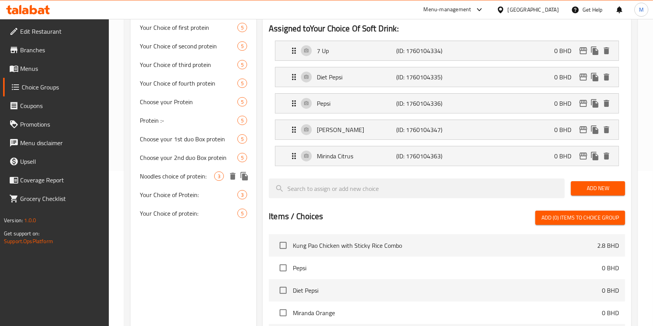
type input "vegg"
click at [179, 182] on div "Noodles choice of protein: 3" at bounding box center [193, 176] width 126 height 19
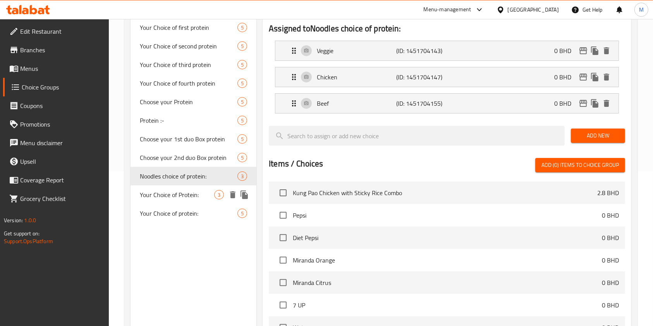
type input "Noodles choice of protein:"
type input "المعكرونة اختيار البروتين:"
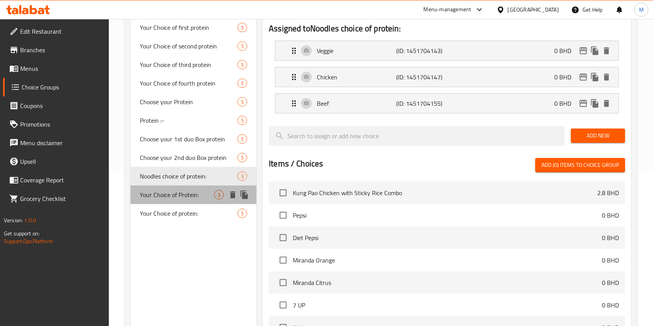
click at [181, 197] on span "Your Choice of Protein:" at bounding box center [177, 194] width 74 height 9
type input "Your Choice of Protein:"
type input "اختيارك من البروتين"
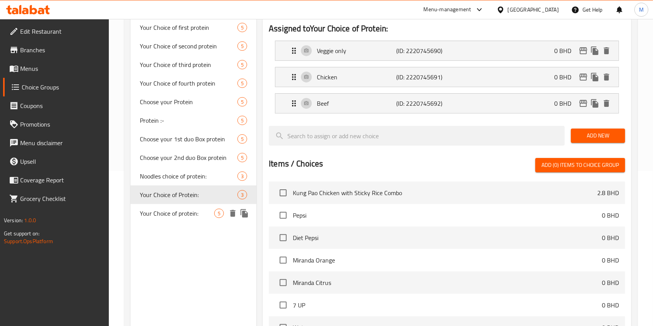
click at [180, 212] on span "Your Choice of protein:" at bounding box center [177, 213] width 74 height 9
type input "Your Choice of protein:"
type input "اختيارك من البروتين:"
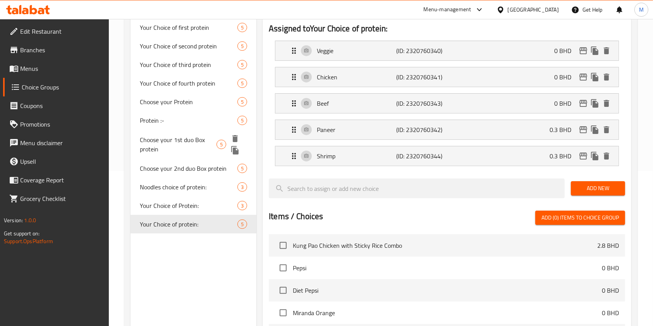
scroll to position [0, 0]
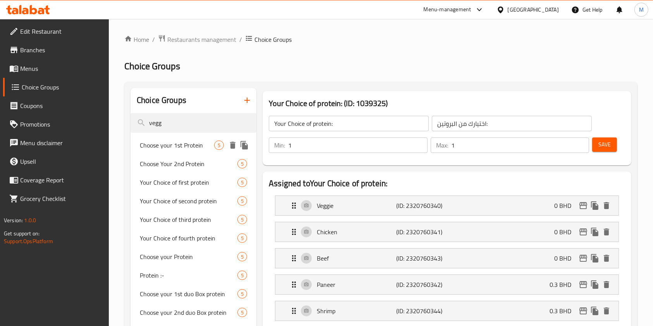
click at [177, 143] on span "Choose your 1st Protein" at bounding box center [177, 145] width 74 height 9
type input "Choose your 1st Protein"
type input "اختر البروتين الأول الخاص بك"
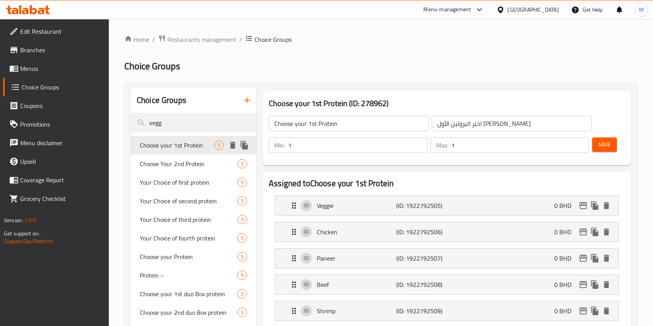
click at [177, 153] on div "Choose your 1st Protein 5" at bounding box center [193, 145] width 126 height 19
click at [178, 173] on div "Your Choice of first protein 5" at bounding box center [193, 182] width 126 height 19
type input "Your Choice of first protein"
type input "اختيارك من البروتين الأول"
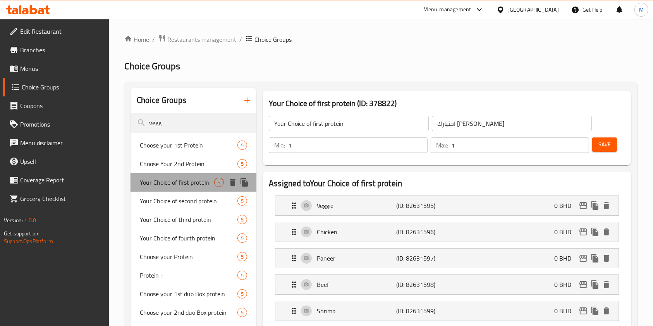
click at [178, 173] on div "Your Choice of first protein 5" at bounding box center [193, 182] width 126 height 19
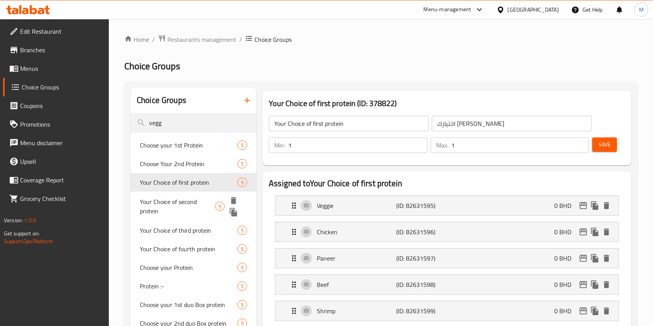
click at [180, 195] on div "Your Choice of second protein 5" at bounding box center [193, 206] width 126 height 29
type input "Your Choice of second protein"
type input "اختيارك من البروتين الثاني"
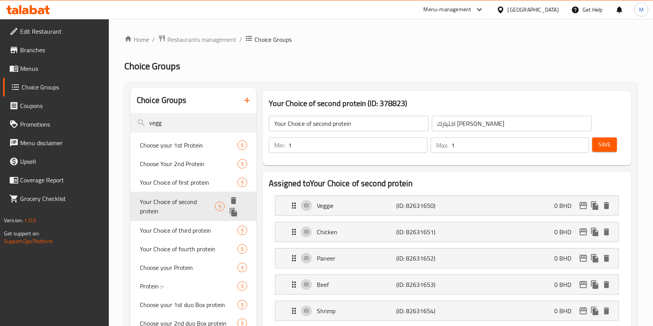
scroll to position [155, 0]
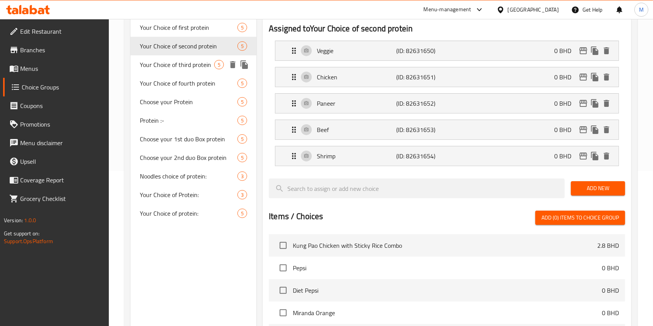
click at [189, 70] on div "Your Choice of third protein 5" at bounding box center [193, 64] width 126 height 19
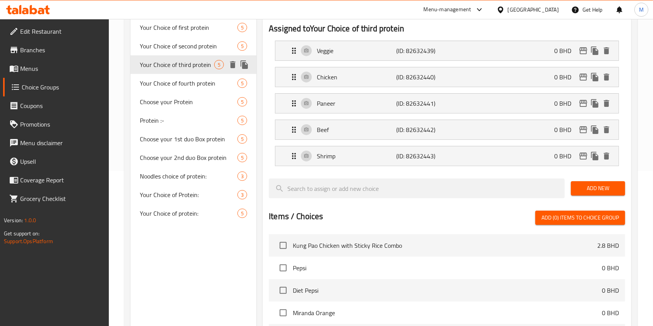
type input "Your Choice of third protein"
type input "اختيارك من البروتين الثالث"
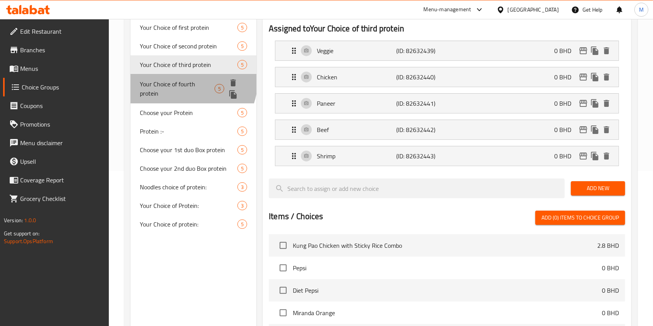
click at [189, 82] on span "Your Choice of fourth protein" at bounding box center [177, 88] width 75 height 19
type input "Your Choice of fourth protein"
type input "اختيارك للبروتين الرابع"
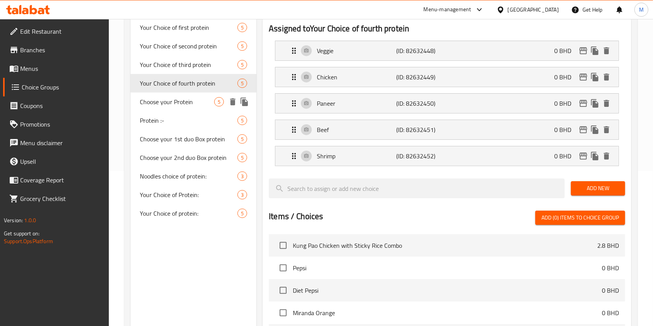
click at [190, 97] on span "Choose your Protein" at bounding box center [177, 101] width 74 height 9
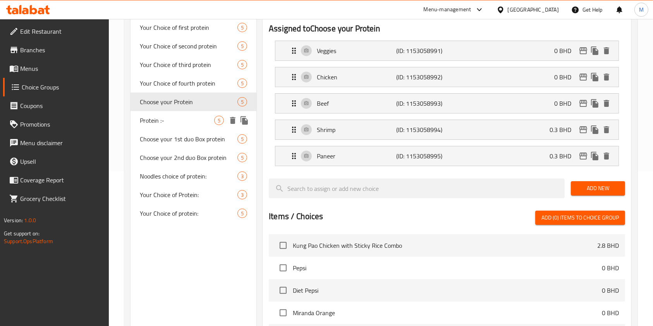
type input "Choose your Protein"
type input "اختر البروتين الخاص بك"
click at [190, 115] on div "Protein :- 5" at bounding box center [193, 120] width 126 height 19
type input "Protein :-"
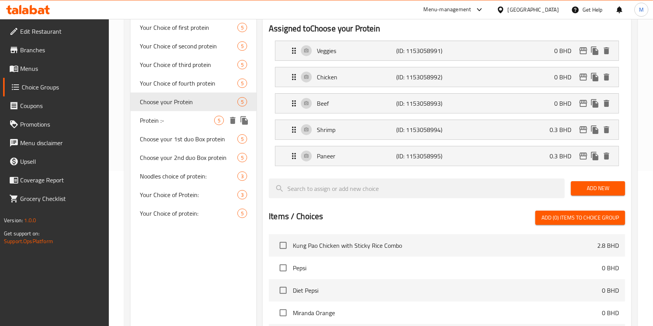
type input "البروتين :-"
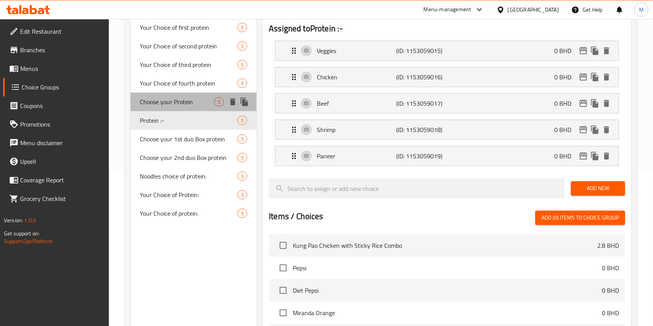
click at [193, 98] on span "Choose your Protein" at bounding box center [177, 101] width 74 height 9
type input "Choose your Protein"
type input "اختر البروتين الخاص بك"
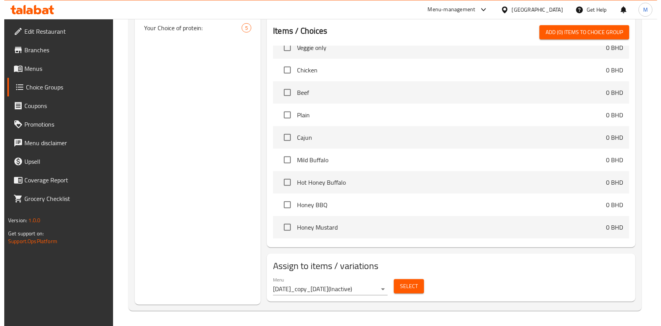
scroll to position [568, 0]
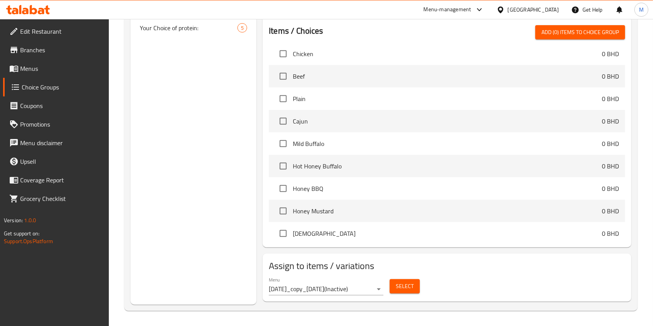
click at [401, 282] on span "Select" at bounding box center [405, 286] width 18 height 10
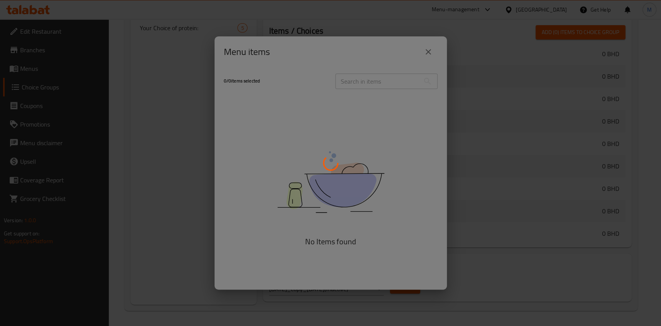
click at [428, 51] on div at bounding box center [330, 163] width 661 height 326
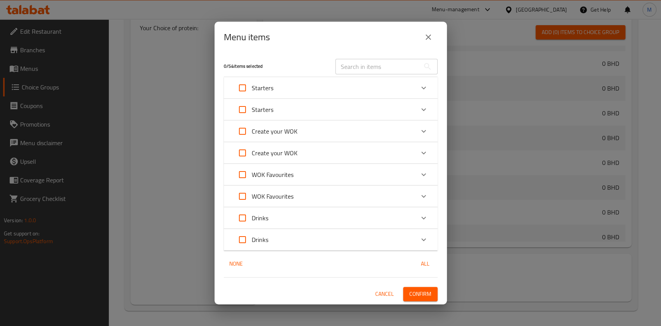
click at [425, 29] on button "close" at bounding box center [428, 37] width 19 height 19
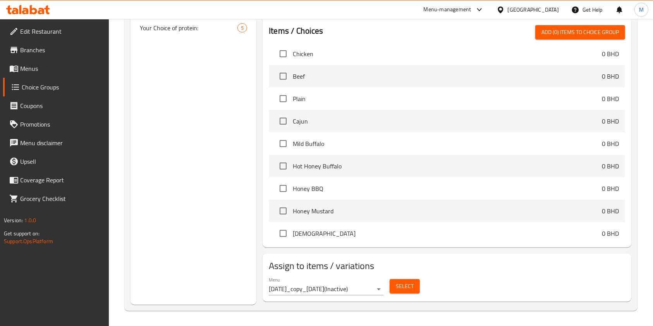
click at [426, 39] on div "Items / Choices Add (0) items to choice group Kung Pao Chicken with Sticky Rice…" at bounding box center [447, 133] width 356 height 216
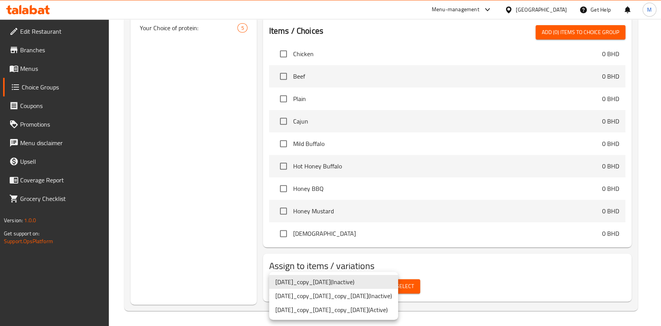
click at [398, 312] on li "23/7/2023_copy_29/08/2023_copy_08/09/2023 ( Active )" at bounding box center [333, 310] width 129 height 14
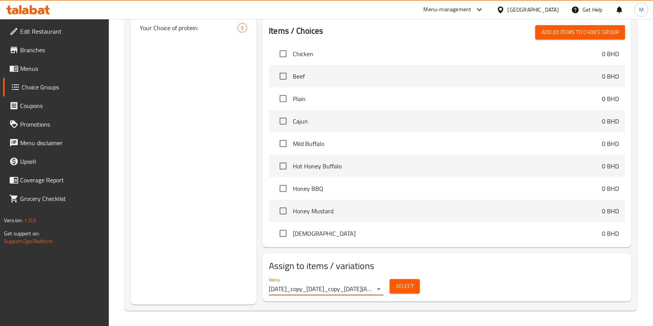
click at [403, 283] on span "Select" at bounding box center [405, 286] width 18 height 10
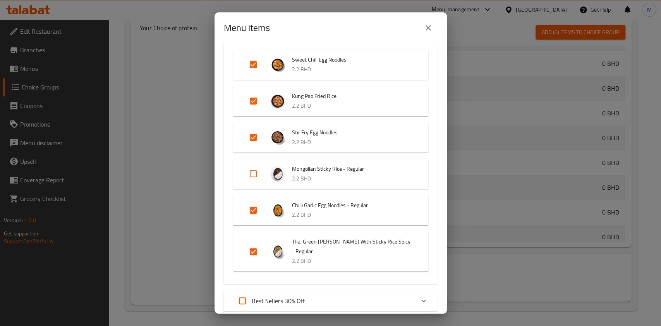
scroll to position [103, 0]
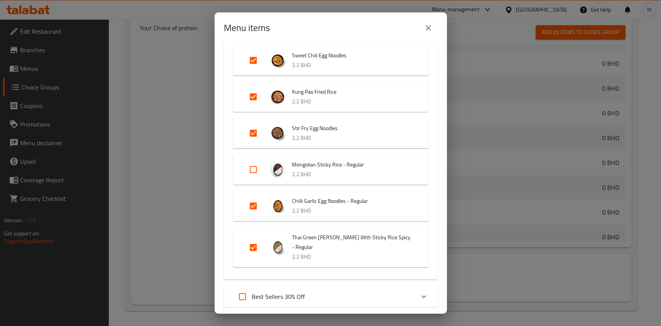
click at [253, 172] on input "Expand" at bounding box center [253, 169] width 19 height 19
checkbox input "true"
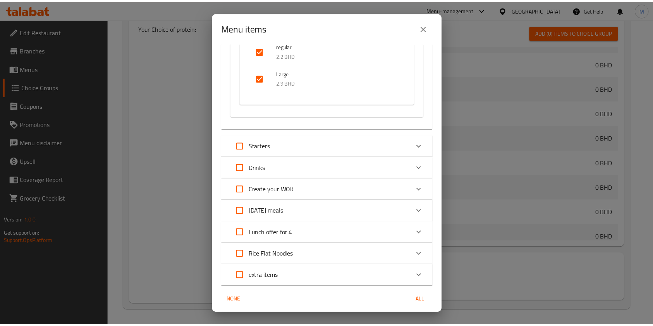
scroll to position [4343, 0]
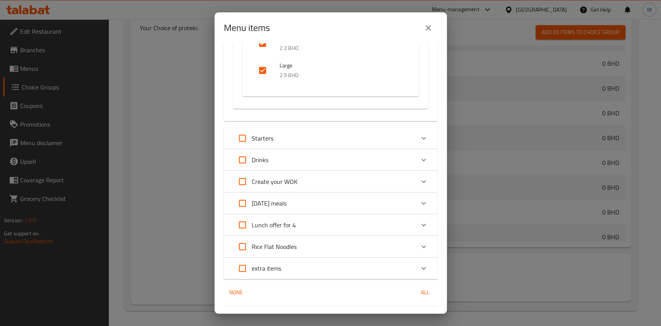
click at [420, 318] on span "Confirm" at bounding box center [420, 323] width 22 height 10
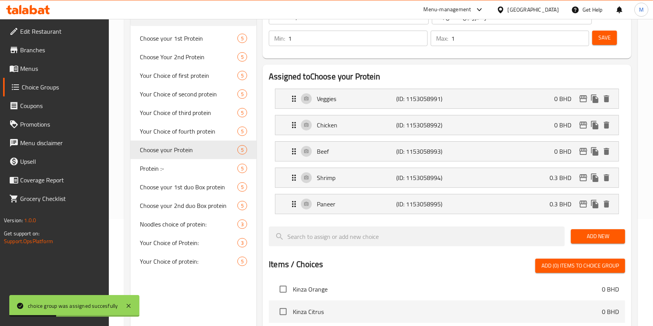
scroll to position [0, 0]
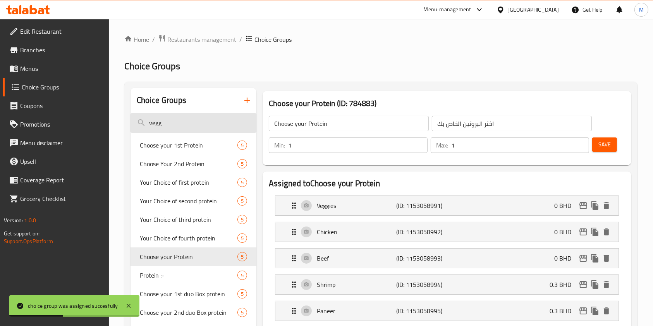
click at [199, 118] on input "vegg" at bounding box center [193, 123] width 126 height 20
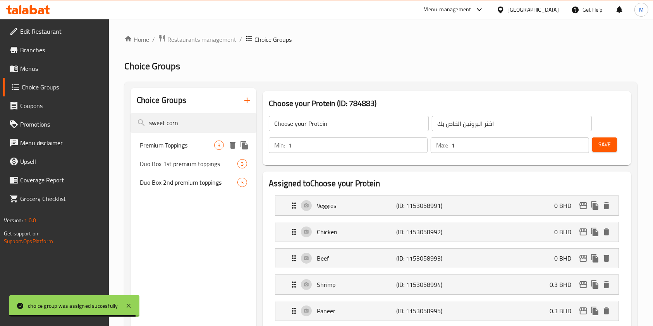
type input "sweet corn"
click at [177, 147] on span "Premium Toppings" at bounding box center [177, 145] width 74 height 9
type input "Premium Toppings"
type input "إضافات مميزة"
type input "0"
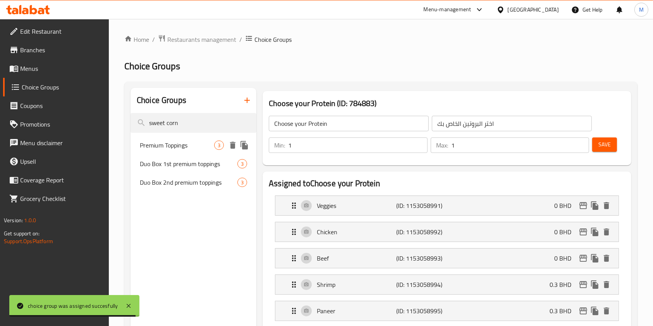
type input "0"
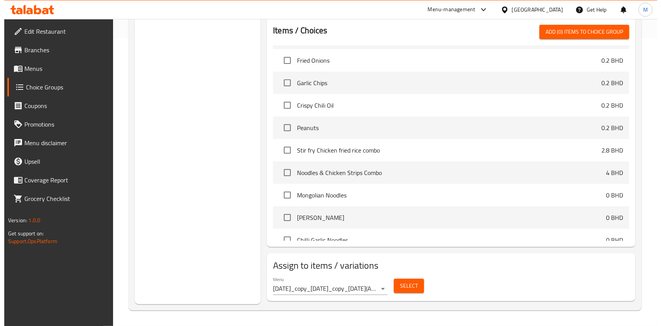
scroll to position [413, 0]
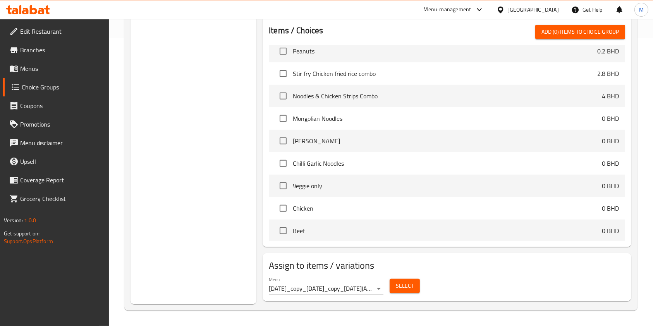
click at [415, 283] on button "Select" at bounding box center [404, 286] width 30 height 14
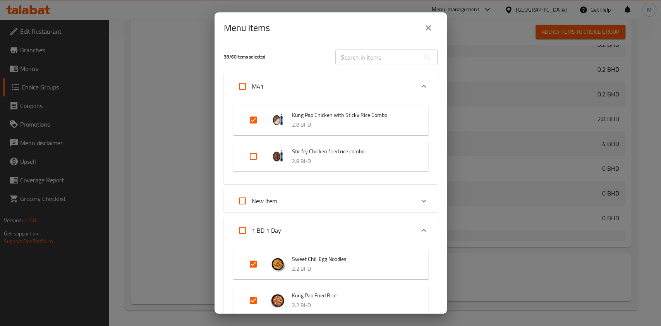
click at [429, 26] on icon "close" at bounding box center [428, 27] width 9 height 9
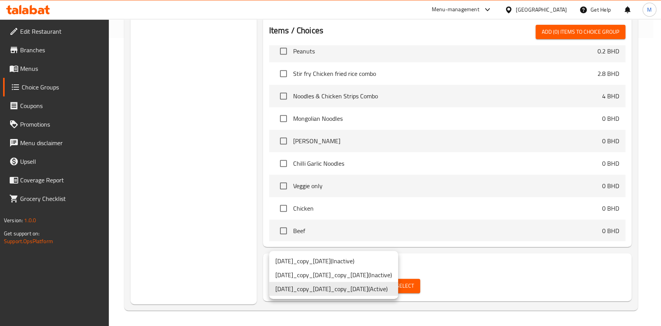
click at [395, 288] on li "23/7/2023_copy_29/08/2023_copy_08/09/2023 ( Active )" at bounding box center [333, 289] width 129 height 14
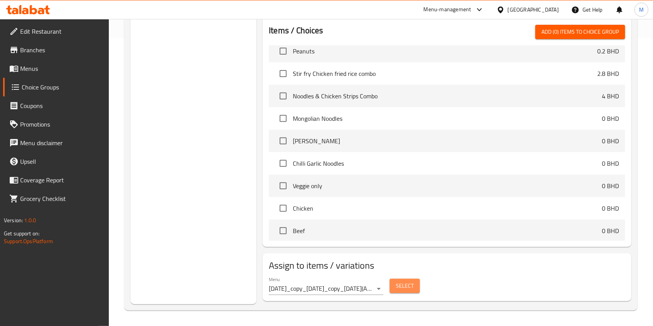
click at [412, 289] on span "Select" at bounding box center [405, 286] width 18 height 10
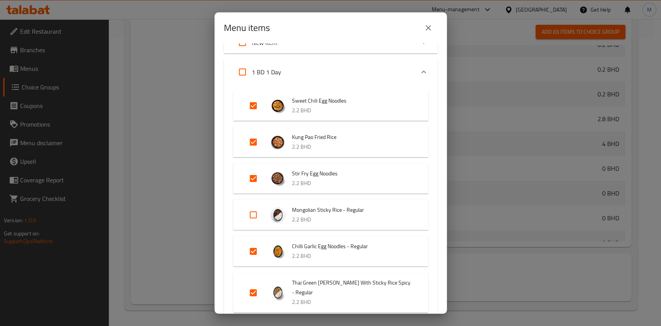
scroll to position [155, 0]
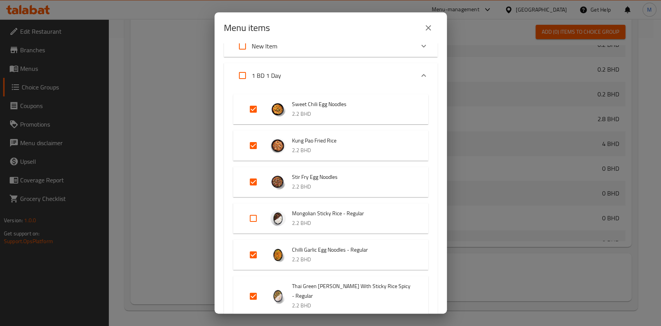
click at [248, 220] on input "Expand" at bounding box center [253, 218] width 19 height 19
checkbox input "true"
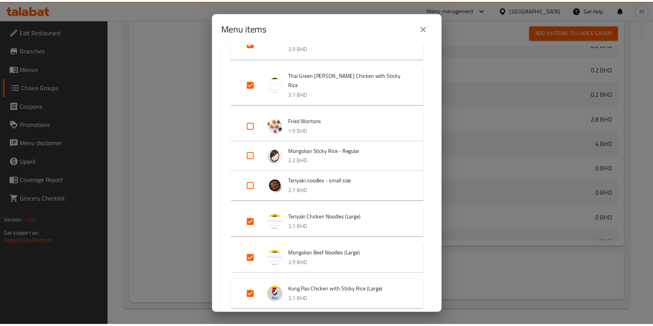
scroll to position [4905, 0]
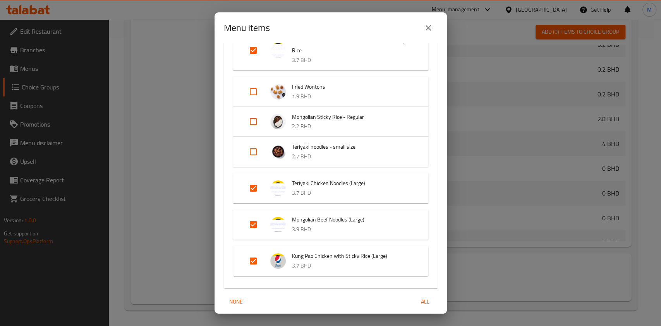
click at [409, 326] on span "Confirm" at bounding box center [420, 332] width 22 height 10
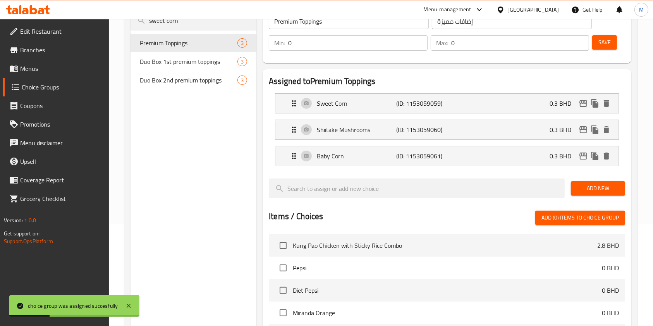
scroll to position [0, 0]
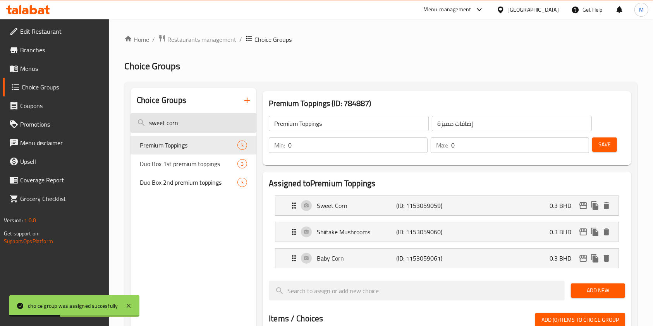
click at [203, 118] on input "sweet corn" at bounding box center [193, 123] width 126 height 20
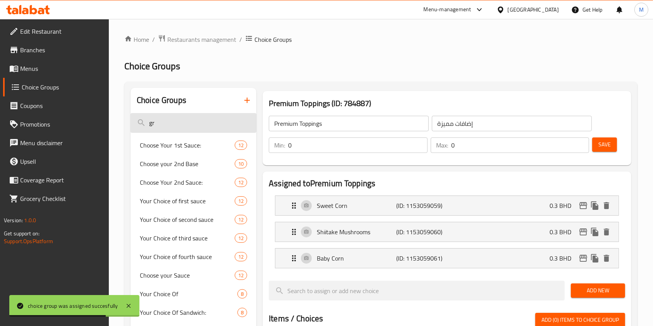
type input "gra"
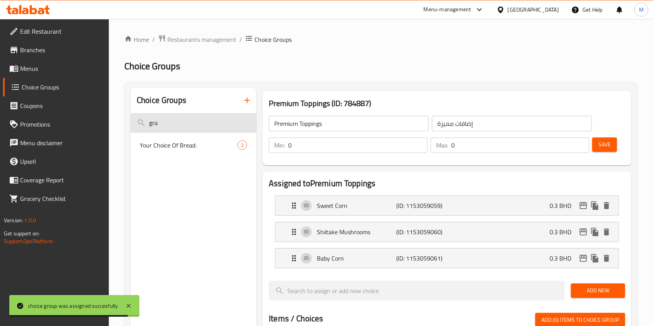
click at [203, 118] on input "gra" at bounding box center [193, 123] width 126 height 20
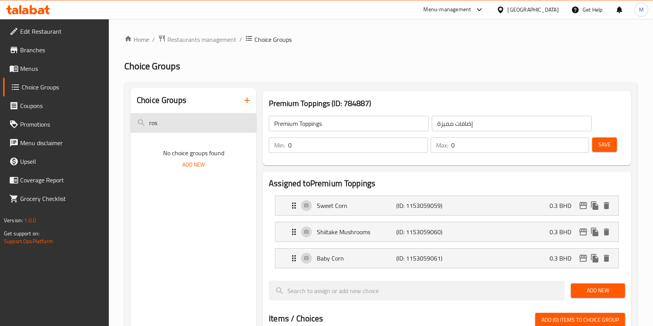
type input "ro"
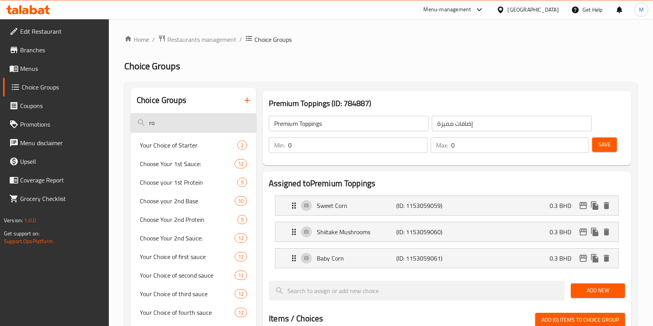
click at [197, 115] on input "ro" at bounding box center [193, 123] width 126 height 20
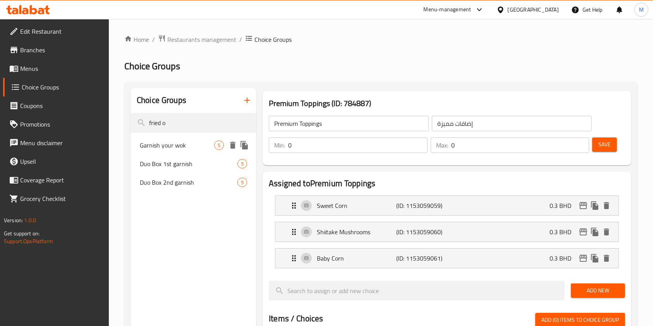
type input "fried o"
click at [188, 145] on span "Garnish your wok" at bounding box center [177, 145] width 74 height 9
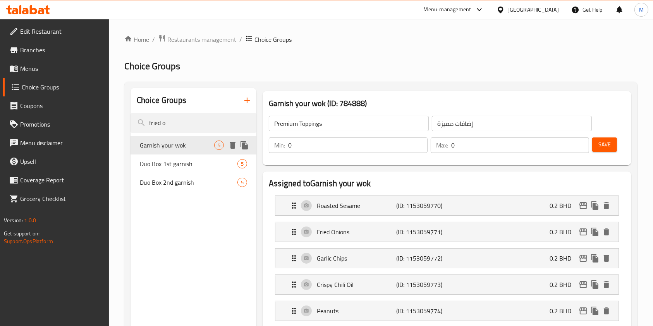
type input "Garnish your wok"
type input "تزيين"
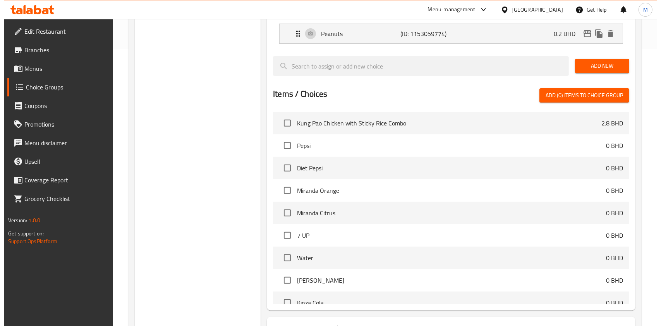
scroll to position [340, 0]
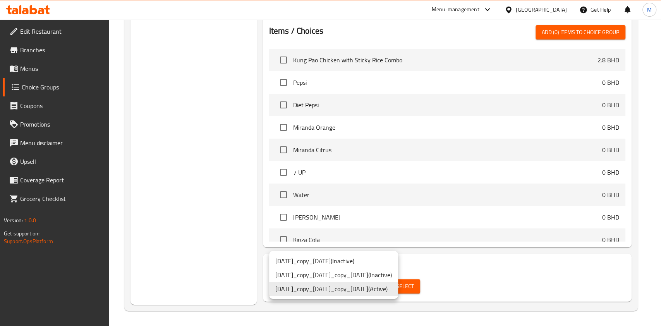
click at [391, 286] on li "23/7/2023_copy_29/08/2023_copy_08/09/2023 ( Active )" at bounding box center [333, 289] width 129 height 14
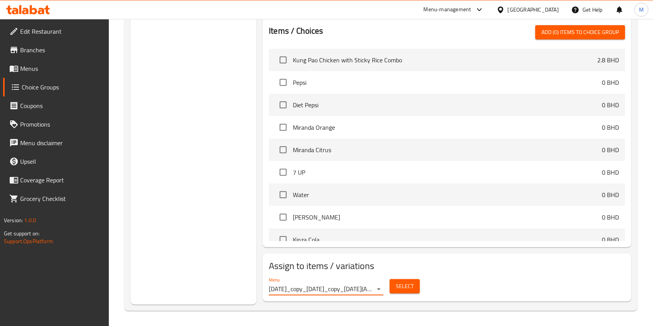
click at [406, 286] on span "Select" at bounding box center [405, 286] width 18 height 10
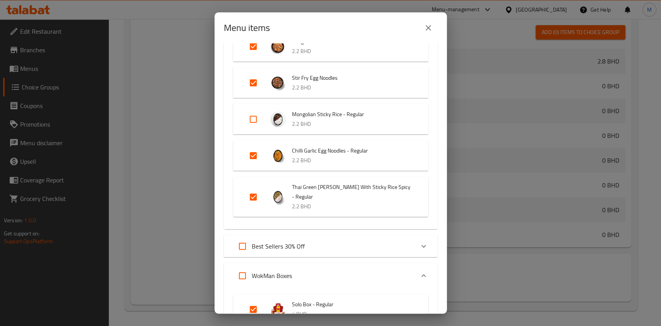
scroll to position [258, 0]
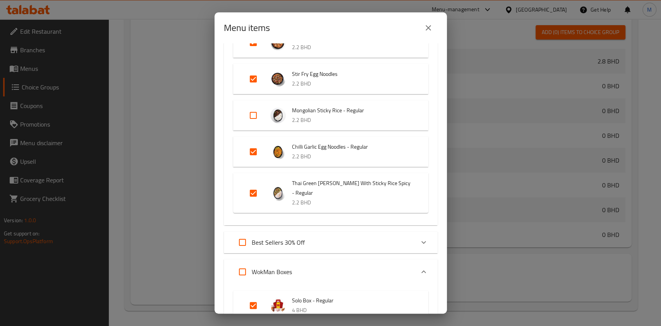
click at [256, 113] on input "Expand" at bounding box center [253, 115] width 19 height 19
checkbox input "true"
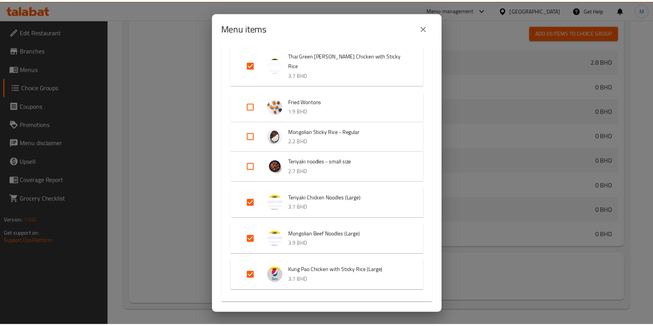
scroll to position [4905, 0]
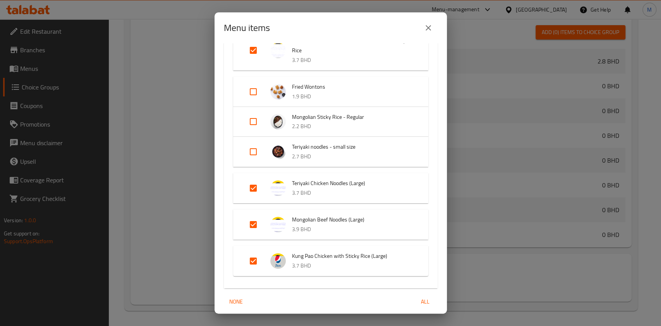
click at [414, 326] on span "Confirm" at bounding box center [420, 332] width 22 height 10
click at [414, 301] on div at bounding box center [330, 163] width 661 height 326
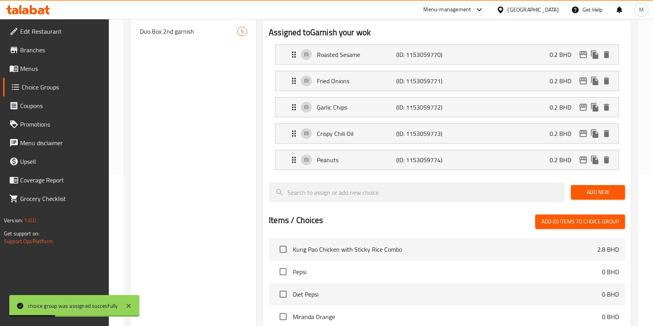
scroll to position [0, 0]
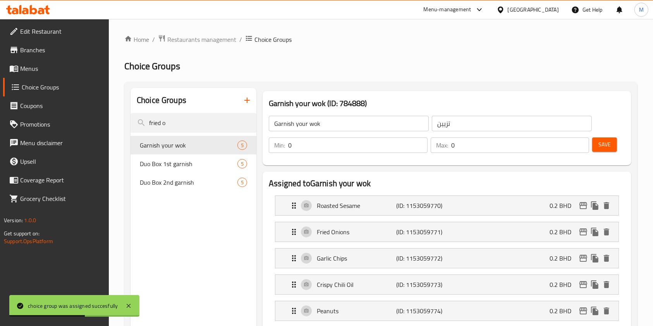
click at [50, 70] on span "Menus" at bounding box center [61, 68] width 83 height 9
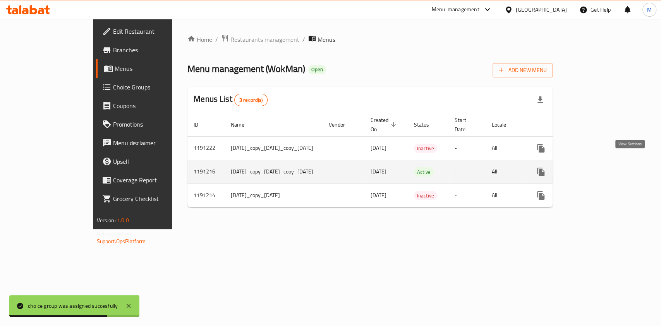
click at [606, 163] on link "enhanced table" at bounding box center [596, 172] width 19 height 19
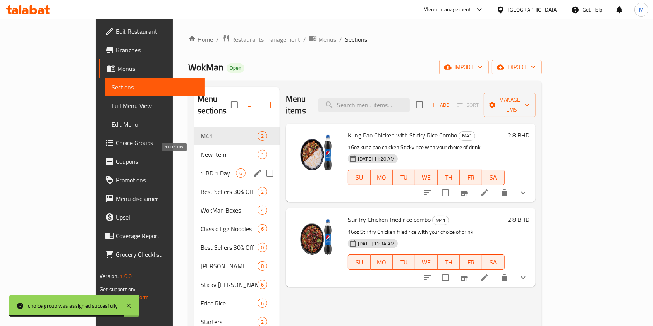
click at [201, 168] on span "1 BD 1 Day" at bounding box center [218, 172] width 35 height 9
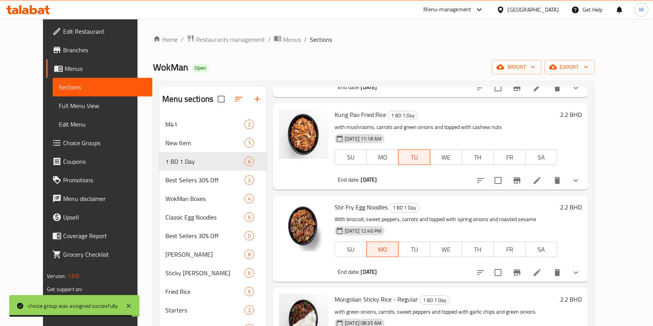
scroll to position [224, 0]
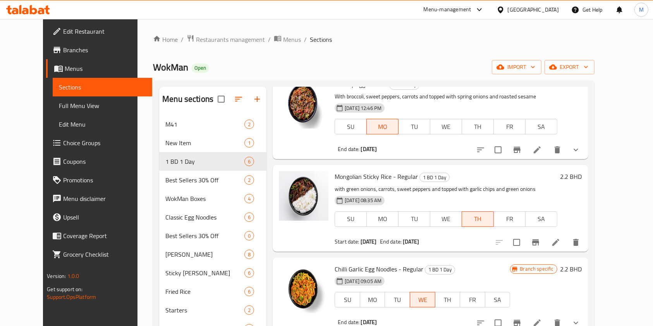
click at [566, 243] on li at bounding box center [556, 242] width 22 height 14
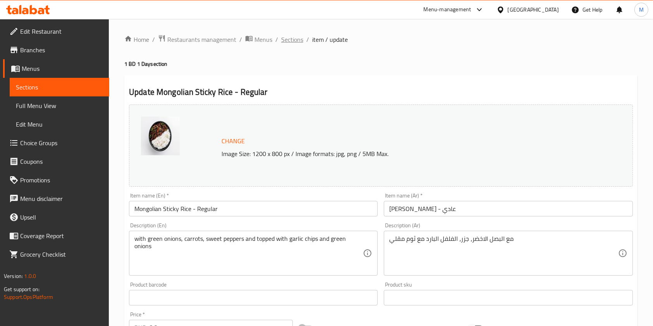
click at [293, 40] on span "Sections" at bounding box center [292, 39] width 22 height 9
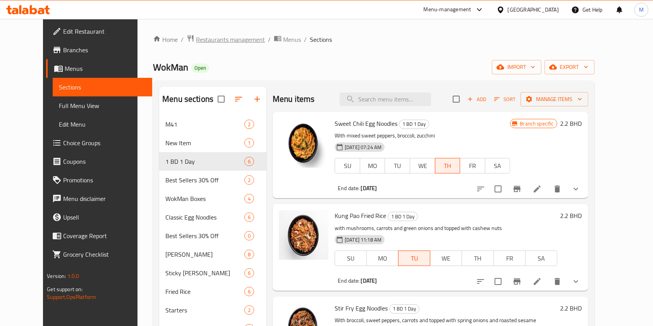
click at [206, 38] on span "Restaurants management" at bounding box center [230, 39] width 69 height 9
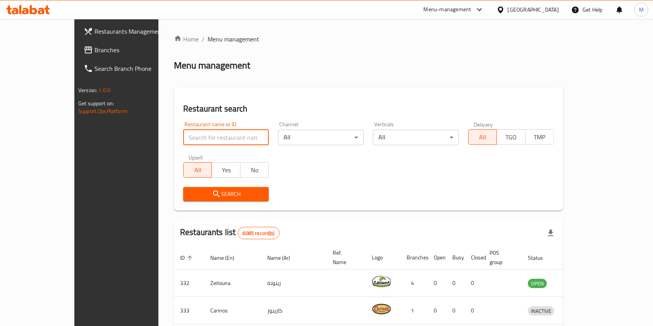
click at [213, 138] on input "search" at bounding box center [226, 137] width 86 height 15
type input "wokman"
click at [209, 195] on span "Search" at bounding box center [225, 194] width 73 height 10
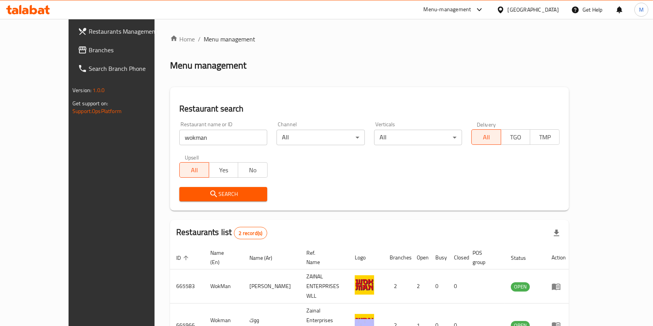
scroll to position [31, 0]
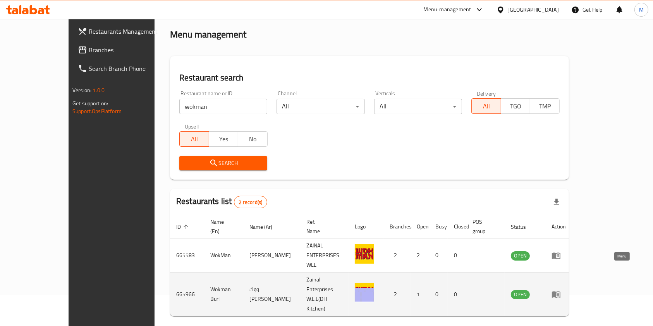
click at [566, 290] on link "enhanced table" at bounding box center [558, 294] width 14 height 9
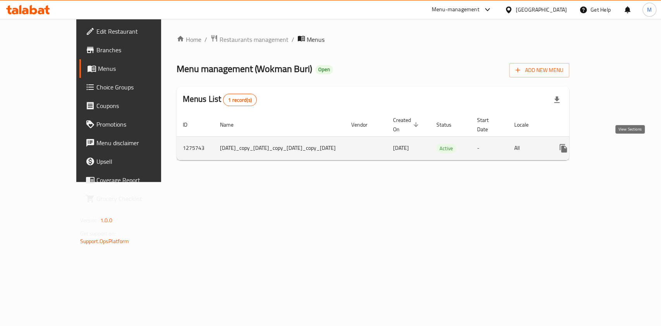
click at [628, 149] on link "enhanced table" at bounding box center [619, 148] width 19 height 19
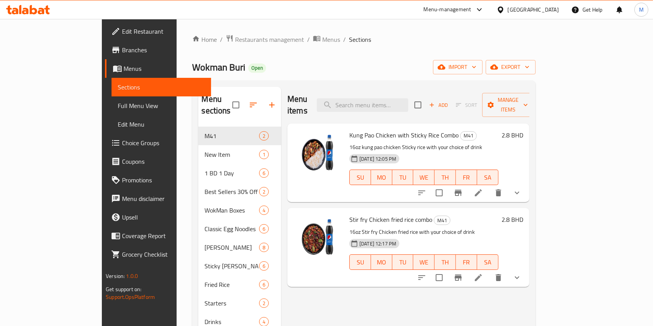
click at [105, 149] on link "Choice Groups" at bounding box center [158, 143] width 106 height 19
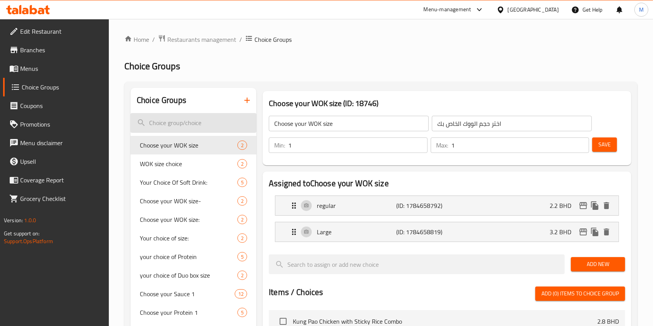
click at [198, 128] on input "search" at bounding box center [193, 123] width 126 height 20
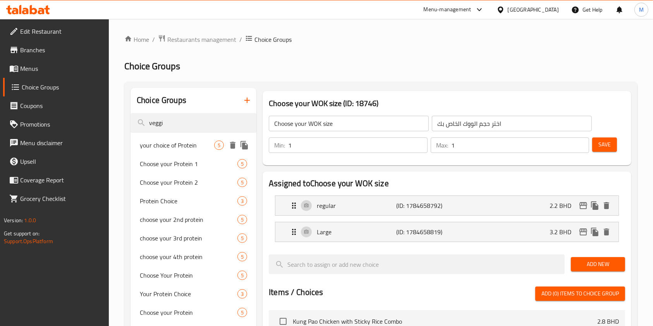
type input "veggi"
click at [195, 147] on span "your choice of Protein" at bounding box center [177, 145] width 74 height 9
type input "your choice of Protein"
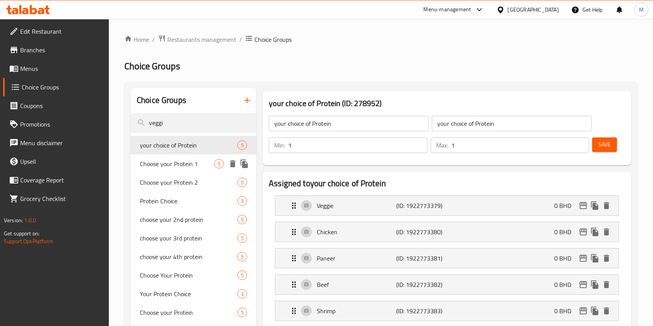
click at [189, 165] on span "Choose your Protein 1" at bounding box center [177, 163] width 74 height 9
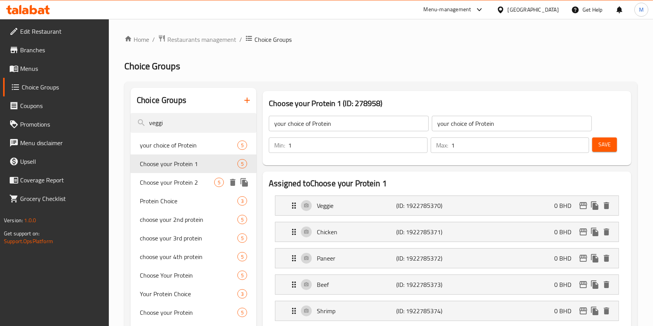
type input "Choose your Protein 1"
click at [191, 182] on span "Choose your Protein 2" at bounding box center [177, 182] width 74 height 9
type input "Choose your Protein 2"
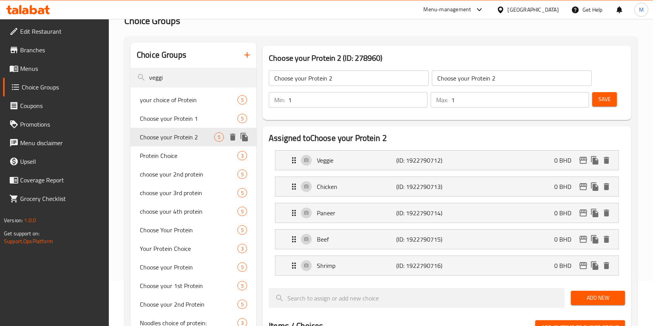
scroll to position [103, 0]
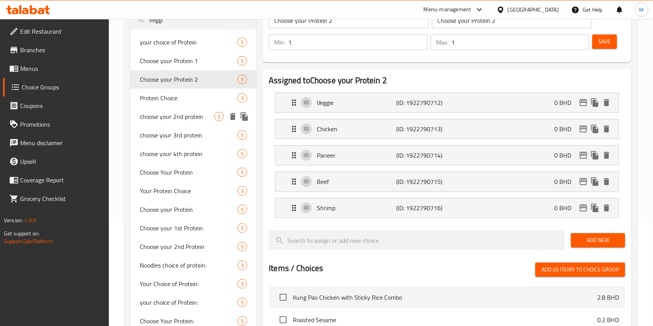
click at [197, 116] on span "choose your 2nd protein" at bounding box center [177, 116] width 74 height 9
type input "choose your 2nd protein"
type input "اختيار البروتين الثاني الخاص بك"
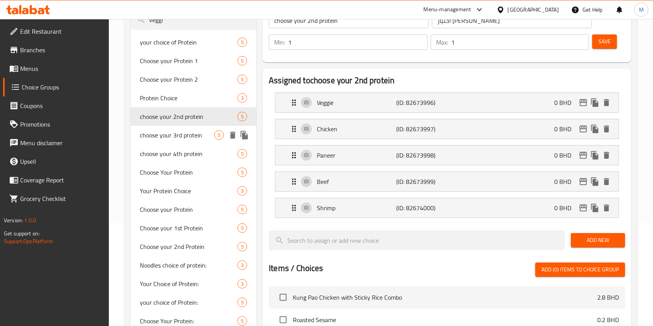
click at [197, 135] on span "choose your 3rd protein" at bounding box center [177, 134] width 74 height 9
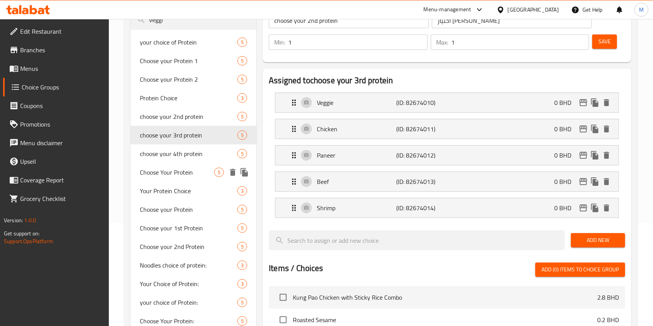
type input "choose your 3rd protein"
type input "اختيار البروتين الثالث الخاص بك"
click at [200, 158] on span "choose your 4th protein" at bounding box center [177, 153] width 74 height 9
type input "choose your 4th protein"
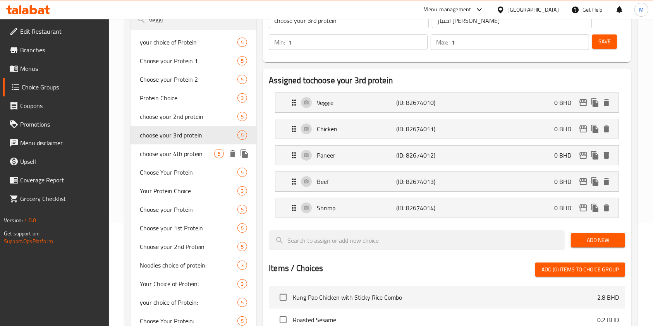
type input "اختيار البروتين الرابع الخاص بك"
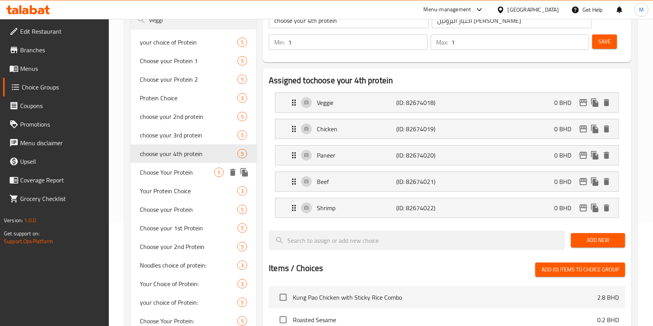
click at [201, 170] on span "Choose Your Protein" at bounding box center [177, 172] width 74 height 9
type input "Choose Your Protein"
type input "اختر البروتين الخاص بك"
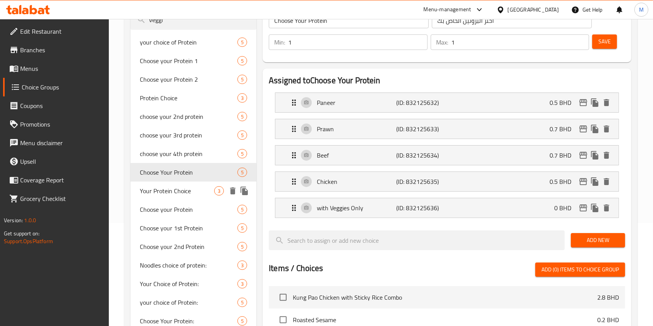
click at [201, 186] on span "Your Protein Choice" at bounding box center [177, 190] width 74 height 9
type input "Your Protein Choice"
type input "اختيارك للبروتين"
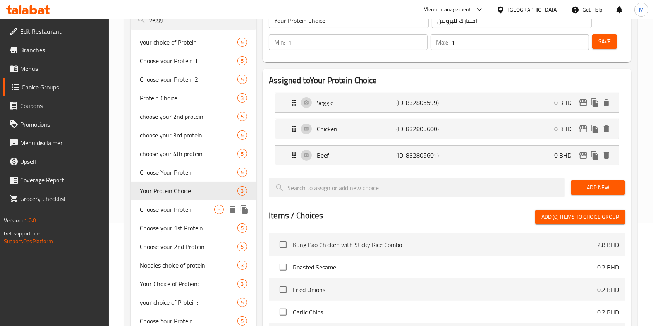
click at [200, 203] on div "Choose your Protein 5" at bounding box center [193, 209] width 126 height 19
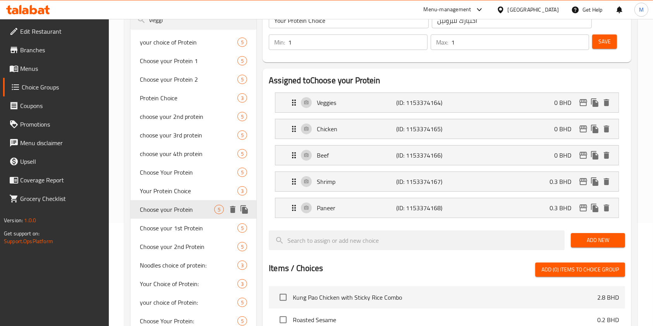
type input "Choose your Protein"
type input "اختر البروتين الخاص بك"
click at [200, 219] on div "Choose your 1st Protein 5" at bounding box center [193, 228] width 126 height 19
type input "Choose your 1st Protein"
type input "اختر البروتين الأول الخاص بك"
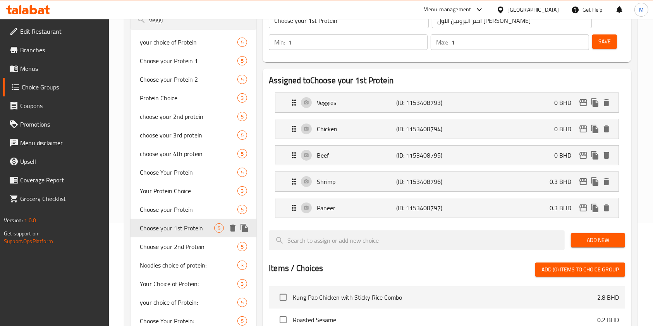
click at [200, 235] on div "Choose your 1st Protein 5" at bounding box center [193, 228] width 126 height 19
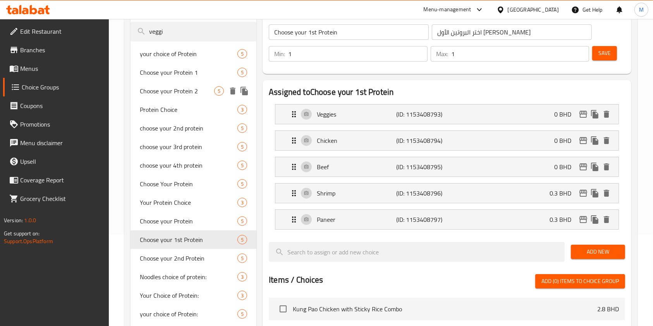
scroll to position [0, 0]
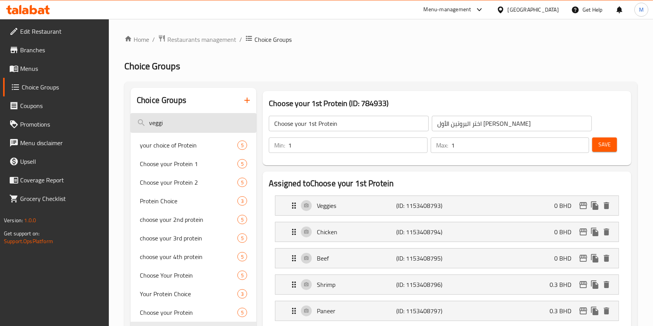
click at [192, 126] on input "veggi" at bounding box center [193, 123] width 126 height 20
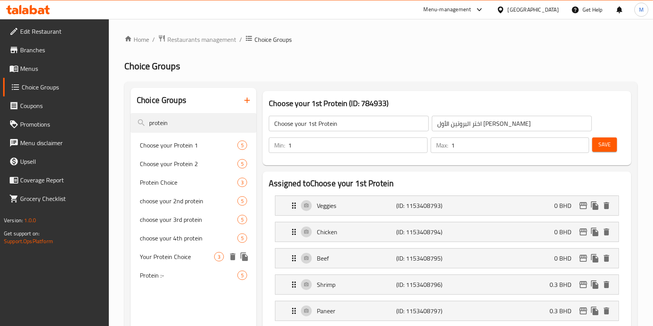
type input "protein"
click at [201, 256] on span "Your Protein Choice" at bounding box center [177, 256] width 74 height 9
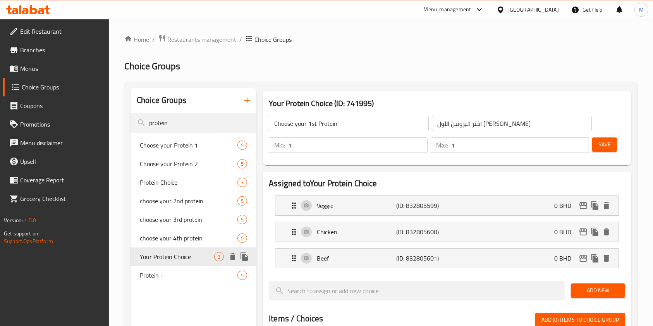
type input "Your Protein Choice"
type input "اختيارك للبروتين"
click at [197, 182] on span "Protein Choice" at bounding box center [177, 182] width 74 height 9
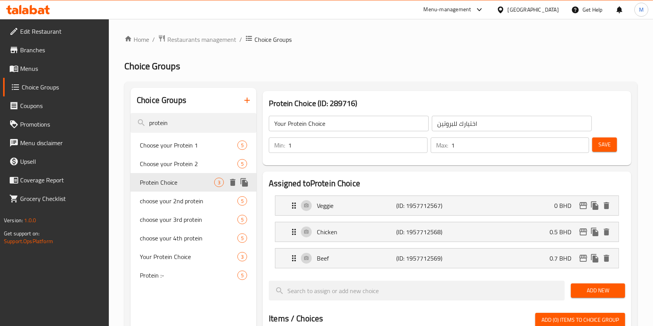
type input "Protein Choice"
type input "إختيار البروتين"
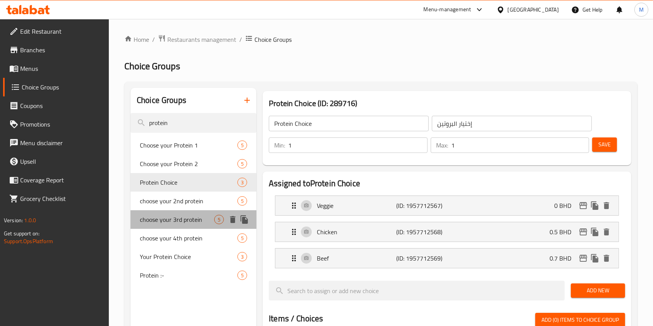
click at [188, 223] on span "choose your 3rd protein" at bounding box center [177, 219] width 74 height 9
type input "choose your 3rd protein"
type input "اختيار البروتين الثالث الخاص بك"
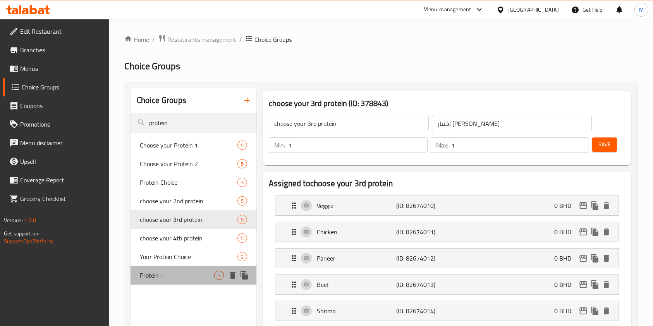
click at [187, 274] on span "Protein :-" at bounding box center [177, 275] width 74 height 9
type input "Protein :-"
type input "البروتين :-"
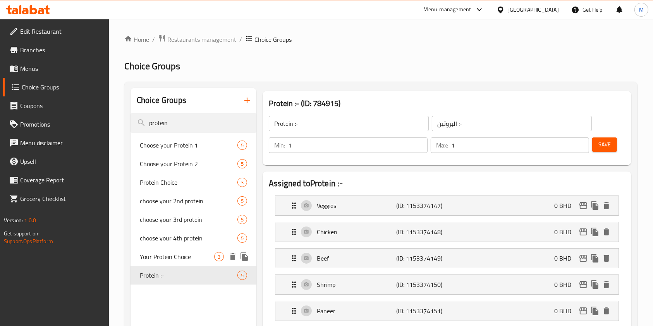
click at [192, 251] on div "Your Protein Choice 3" at bounding box center [193, 256] width 126 height 19
type input "Your Protein Choice"
type input "اختيارك للبروتين"
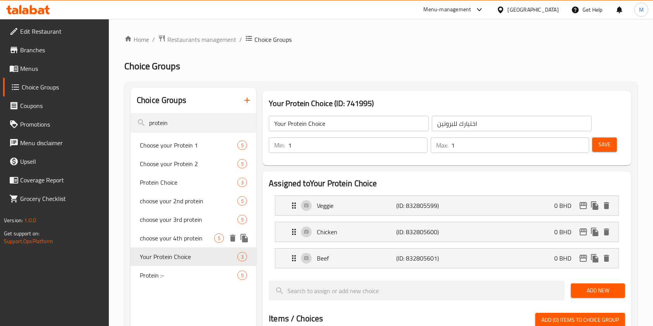
click at [179, 240] on span "choose your 4th protein" at bounding box center [177, 237] width 74 height 9
type input "choose your 4th protein"
type input "اختيار البروتين الرابع الخاص بك"
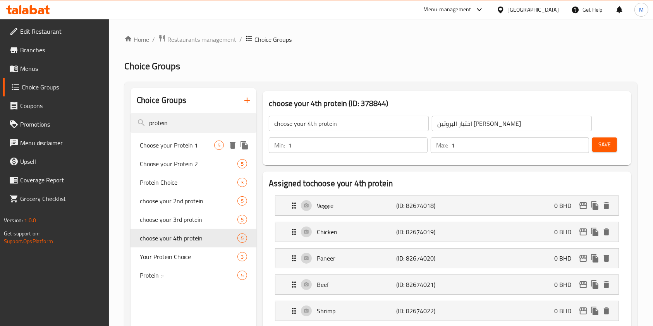
click at [188, 147] on span "Choose your Protein 1" at bounding box center [177, 145] width 74 height 9
type input "Choose your Protein 1"
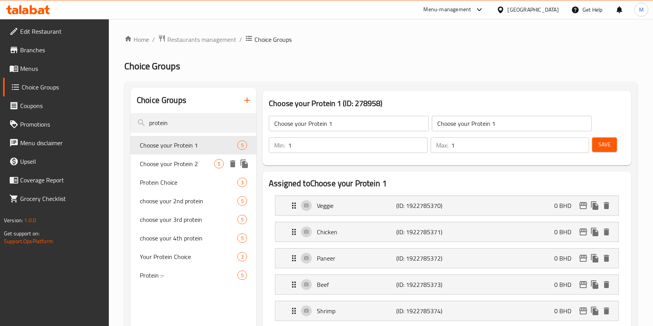
click at [188, 163] on span "Choose your Protein 2" at bounding box center [177, 163] width 74 height 9
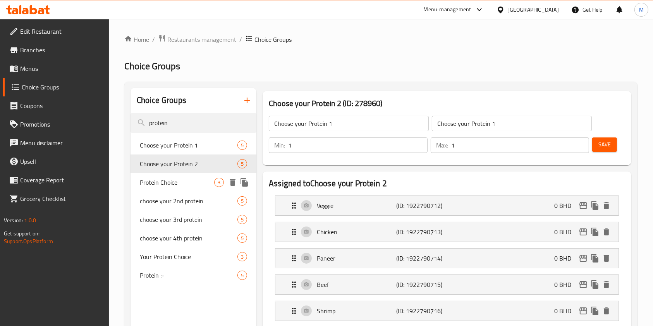
type input "Choose your Protein 2"
click at [190, 185] on span "Protein Choice" at bounding box center [177, 182] width 74 height 9
type input "Protein Choice"
type input "إختيار البروتين"
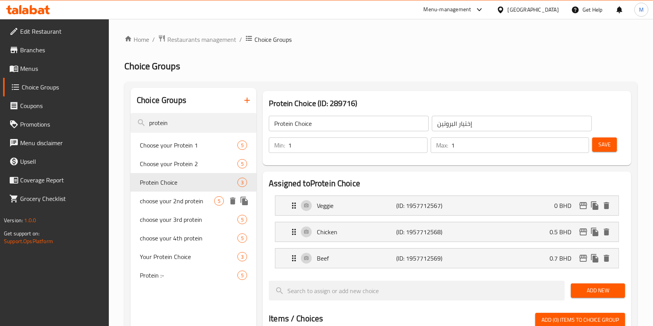
click at [190, 205] on span "choose your 2nd protein" at bounding box center [177, 200] width 74 height 9
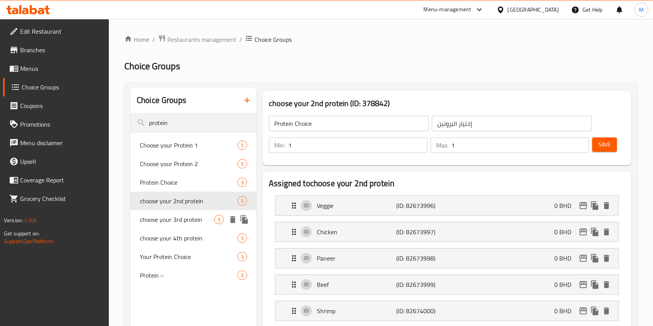
type input "choose your 2nd protein"
type input "اختيار البروتين الثاني الخاص بك"
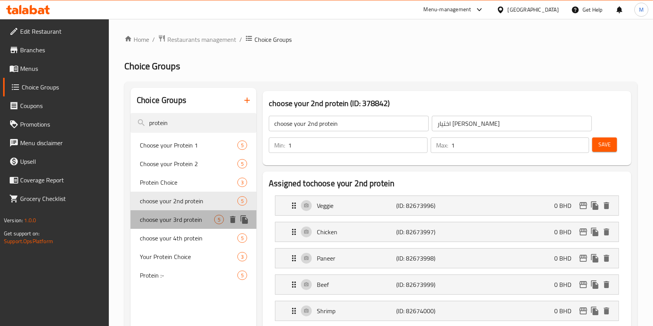
click at [191, 221] on span "choose your 3rd protein" at bounding box center [177, 219] width 74 height 9
type input "choose your 3rd protein"
type input "اختيار البروتين الثالث الخاص بك"
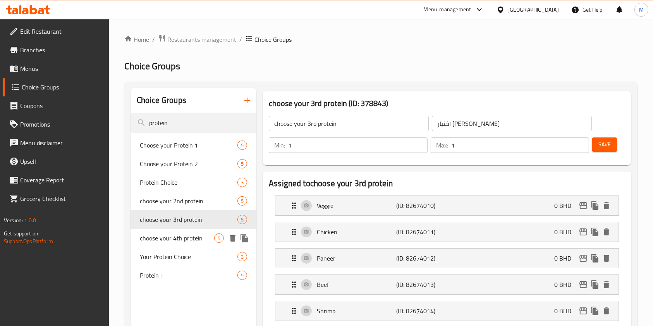
click at [192, 234] on span "choose your 4th protein" at bounding box center [177, 237] width 74 height 9
type input "choose your 4th protein"
type input "اختيار البروتين الرابع الخاص بك"
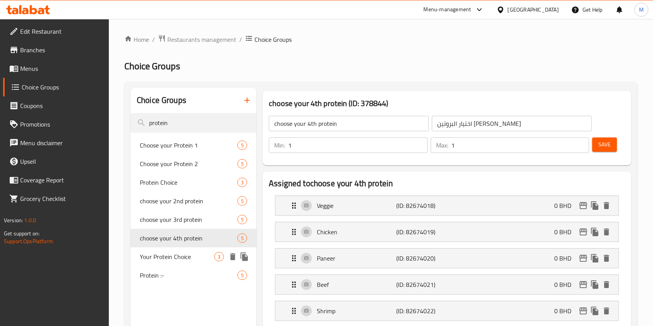
click at [192, 249] on div "Your Protein Choice 3" at bounding box center [193, 256] width 126 height 19
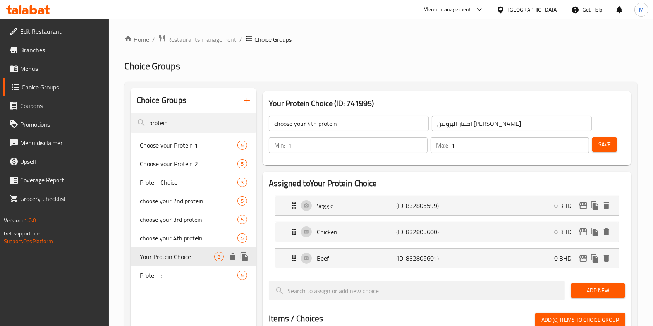
type input "Your Protein Choice"
type input "اختيارك للبروتين"
click at [193, 265] on div "Your Protein Choice 3" at bounding box center [193, 256] width 126 height 19
click at [183, 119] on input "protein" at bounding box center [193, 123] width 126 height 20
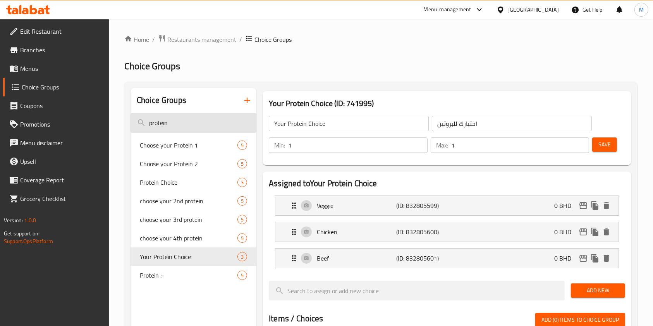
click at [183, 119] on input "protein" at bounding box center [193, 123] width 126 height 20
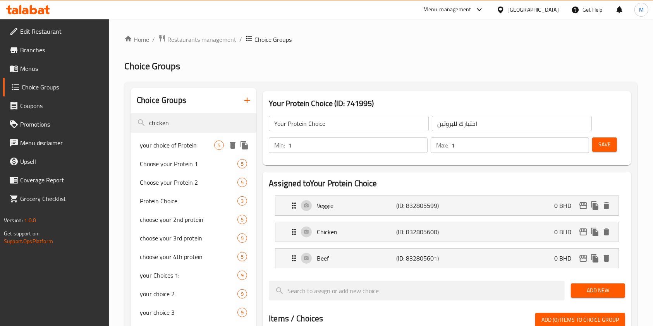
type input "chicken"
click at [168, 138] on div "your choice of Protein 5" at bounding box center [193, 145] width 126 height 19
type input "your choice of Protein"
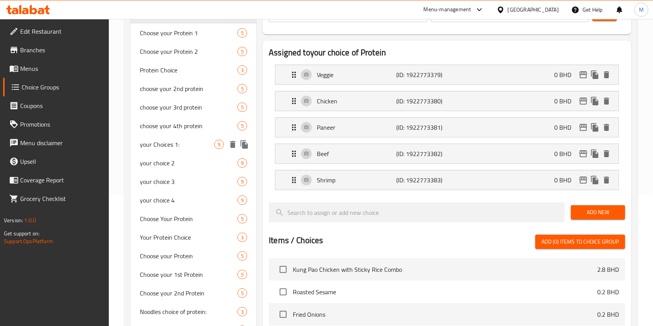
scroll to position [155, 0]
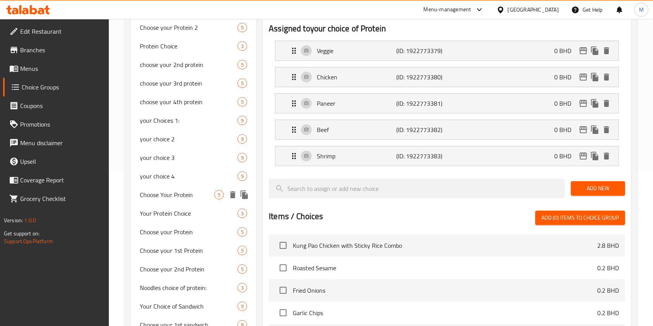
click at [182, 201] on div "Choose Your Protein 5" at bounding box center [193, 194] width 126 height 19
type input "Choose Your Protein"
type input "اختر البروتين الخاص بك"
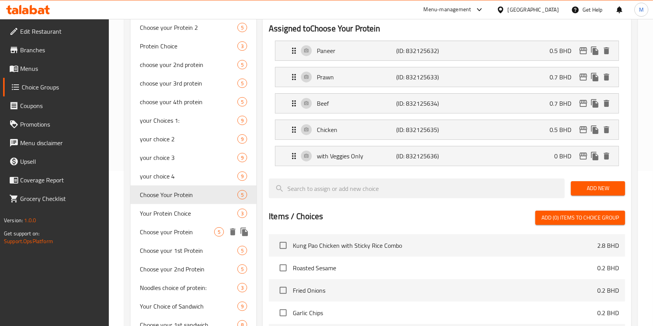
click at [187, 228] on span "Choose your Protein" at bounding box center [177, 231] width 74 height 9
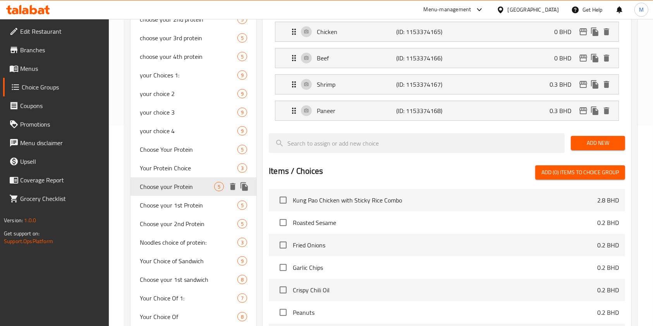
scroll to position [258, 0]
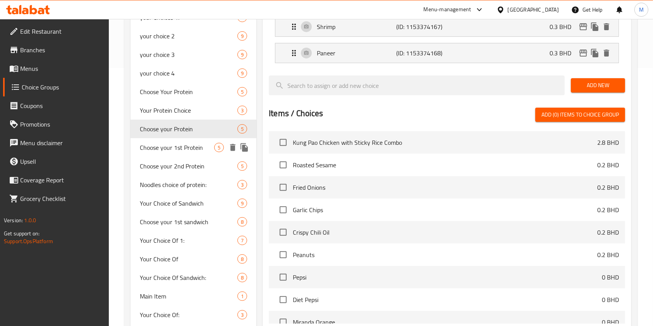
click at [188, 151] on span "Choose your 1st Protein" at bounding box center [177, 147] width 74 height 9
type input "Choose your 1st Protein"
type input "اختر البروتين الأول الخاص بك"
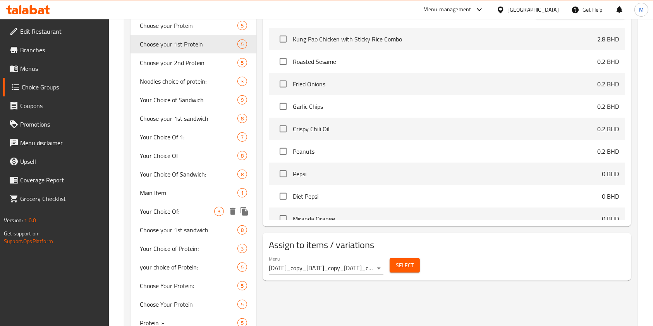
scroll to position [413, 0]
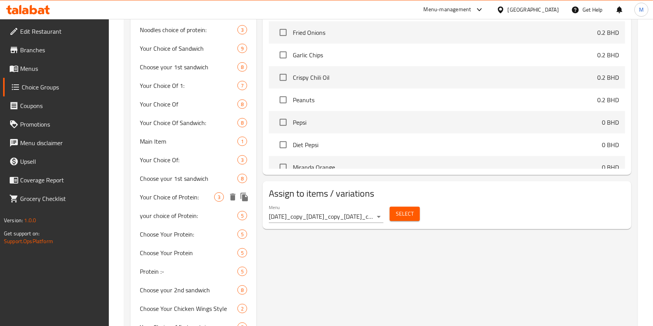
click at [192, 195] on span "Your Choice of Protein:" at bounding box center [177, 196] width 74 height 9
type input "Your Choice of Protein:"
type input "اختيارك من الصلصع"
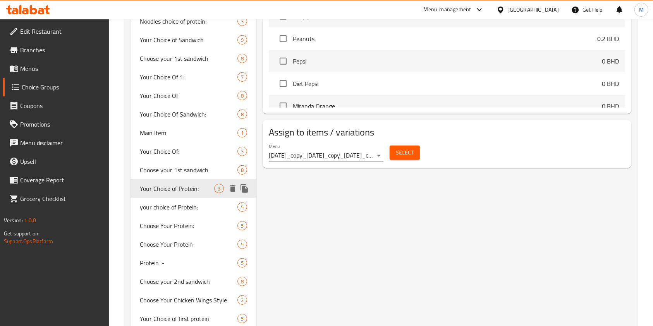
scroll to position [516, 0]
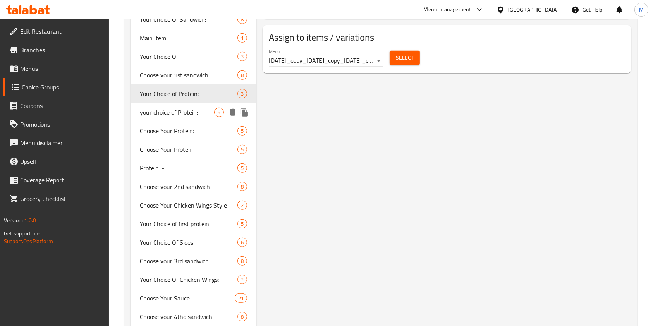
click at [194, 112] on span "your choice of Protein:" at bounding box center [177, 112] width 74 height 9
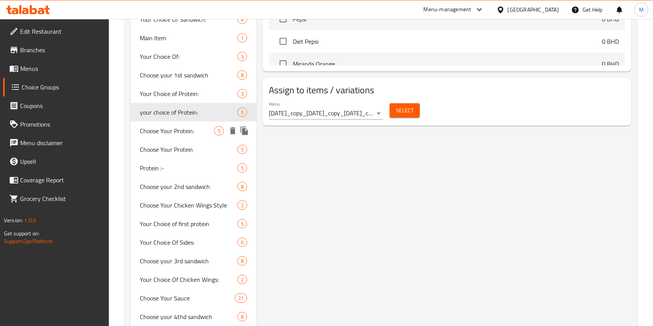
type input "your choice of Protein:"
type input "اختيارك من البروتين:"
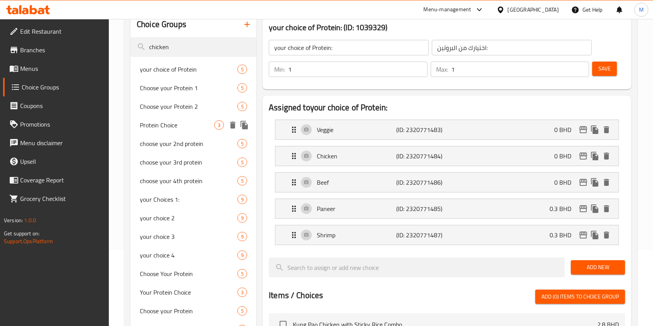
scroll to position [0, 0]
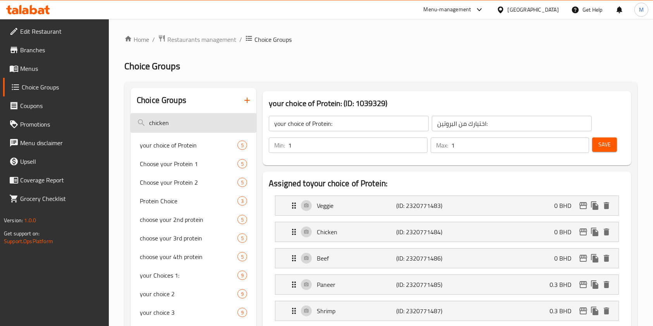
click at [179, 125] on input "chicken" at bounding box center [193, 123] width 126 height 20
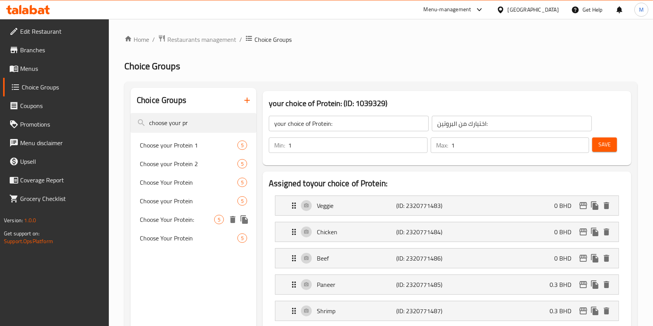
type input "choose your pr"
click at [184, 200] on span "Choose your Protein" at bounding box center [177, 200] width 74 height 9
type input "Choose your Protein"
type input "اختر البروتين الخاص بك"
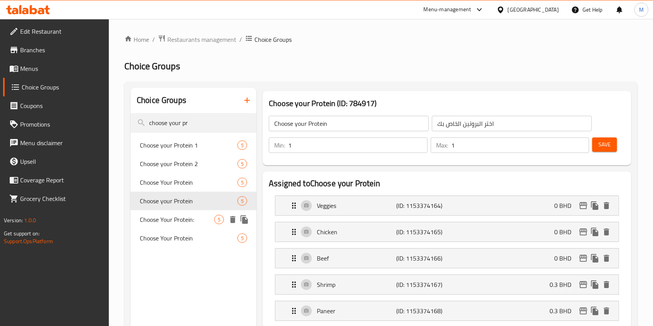
click at [186, 212] on div "Choose Your Protein: 5" at bounding box center [193, 219] width 126 height 19
type input "Choose Your Protein:"
type input "اختر البروتين الخاص بك:"
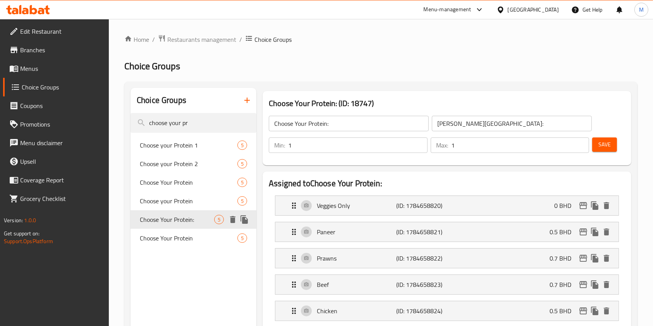
click at [188, 221] on span "Choose Your Protein:" at bounding box center [177, 219] width 74 height 9
click at [187, 233] on span "Choose Your Protein" at bounding box center [177, 237] width 74 height 9
type input "Choose Your Protein"
type input "اختر البروتين الخاص بك"
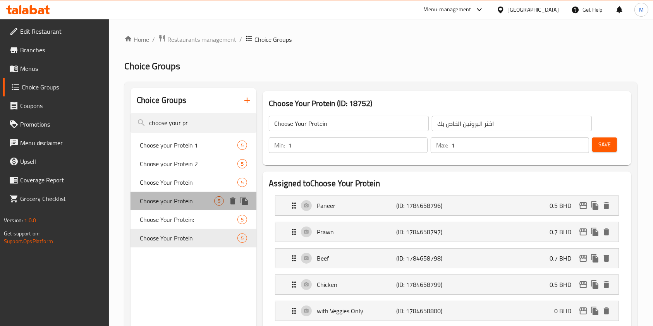
click at [195, 195] on div "Choose your Protein 5" at bounding box center [193, 201] width 126 height 19
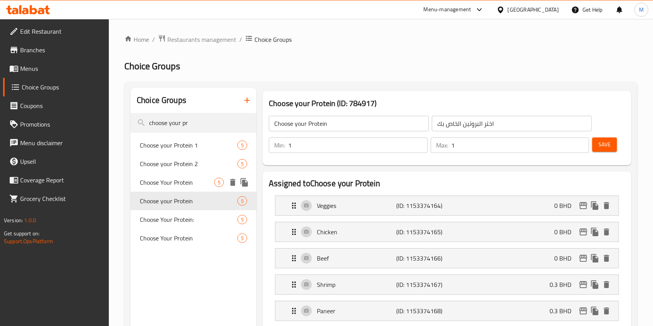
click at [192, 184] on span "Choose Your Protein" at bounding box center [177, 182] width 74 height 9
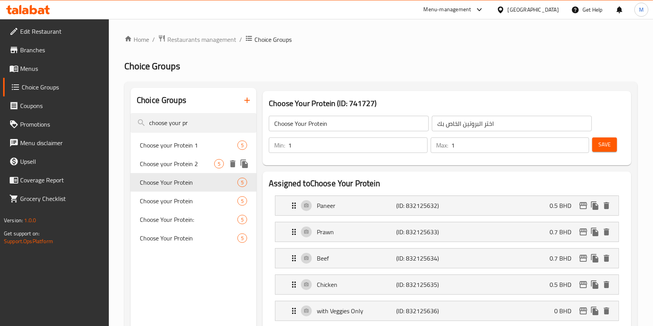
click at [194, 168] on span "Choose your Protein 2" at bounding box center [177, 163] width 74 height 9
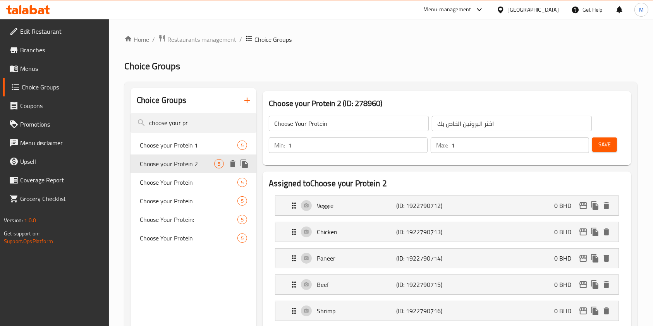
type input "Choose your Protein 2"
click at [195, 146] on span "Choose your Protein 1" at bounding box center [177, 145] width 74 height 9
type input "Choose your Protein 1"
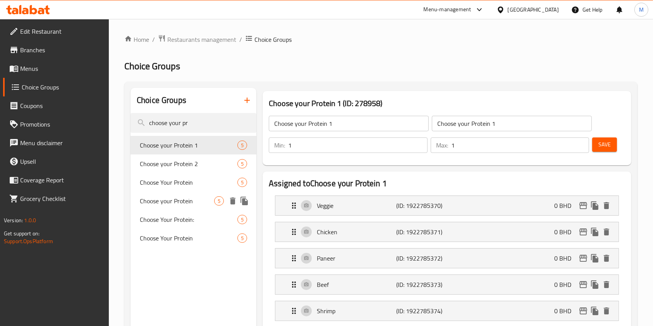
click at [196, 205] on span "Choose your Protein" at bounding box center [177, 200] width 74 height 9
type input "Choose your Protein"
type input "اختر البروتين الخاص بك"
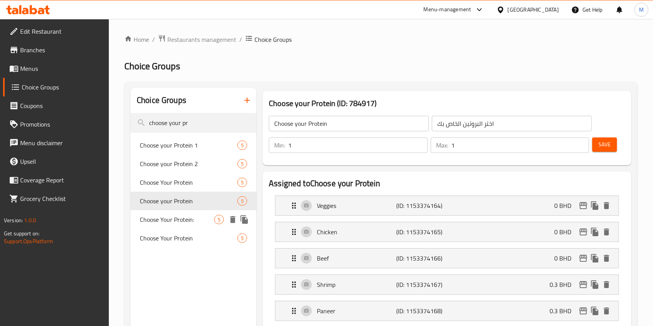
click at [198, 217] on span "Choose Your Protein:" at bounding box center [177, 219] width 74 height 9
type input "Choose Your Protein:"
type input "اختر البروتين الخاص بك:"
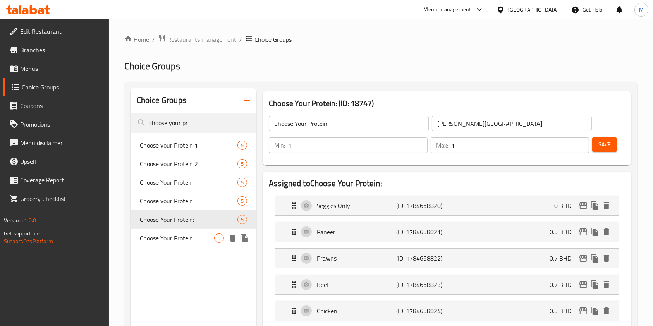
click at [201, 232] on div "Choose Your Protein 5" at bounding box center [193, 238] width 126 height 19
type input "Choose Your Protein"
type input "اختر البروتين الخاص بك"
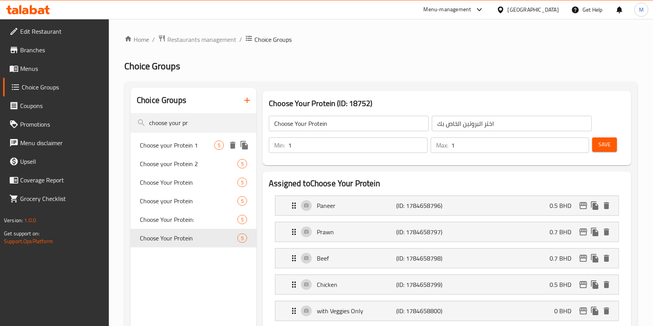
click at [198, 148] on span "Choose your Protein 1" at bounding box center [177, 145] width 74 height 9
type input "Choose your Protein 1"
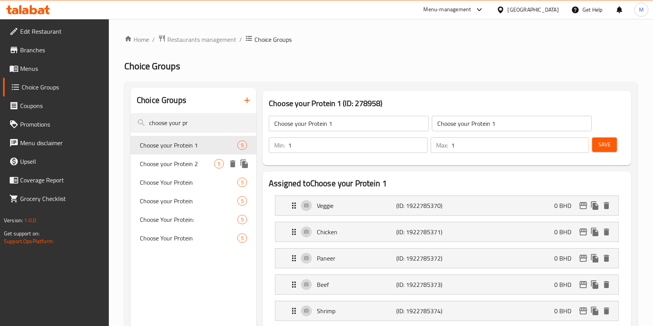
click at [201, 163] on span "Choose your Protein 2" at bounding box center [177, 163] width 74 height 9
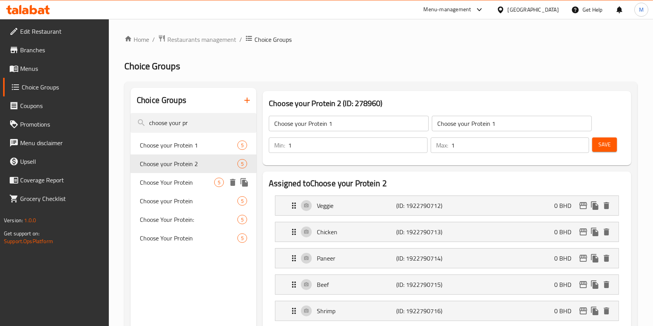
type input "Choose your Protein 2"
click at [202, 185] on span "Choose Your Protein" at bounding box center [177, 182] width 74 height 9
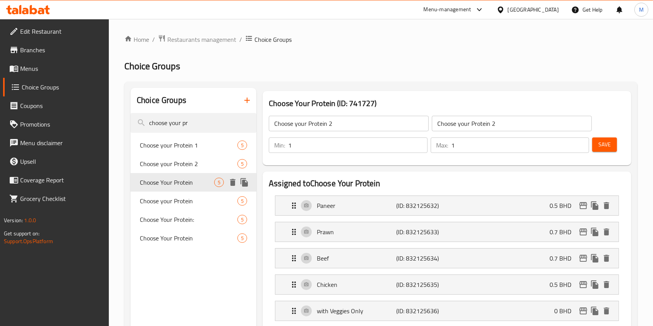
type input "Choose Your Protein"
type input "اختر البروتين الخاص بك"
click at [202, 199] on span "Choose your Protein" at bounding box center [177, 200] width 74 height 9
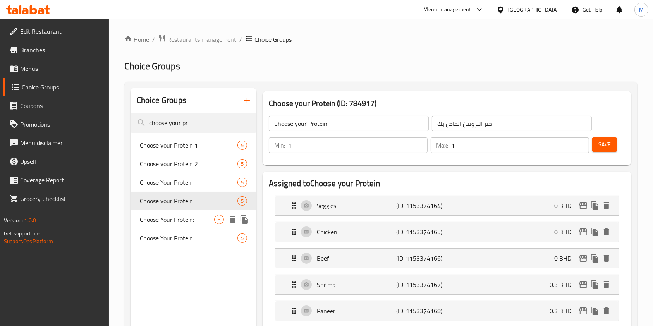
click at [203, 211] on div "Choose Your Protein: 5" at bounding box center [193, 219] width 126 height 19
type input "Choose Your Protein:"
type input "اختر البروتين الخاص بك:"
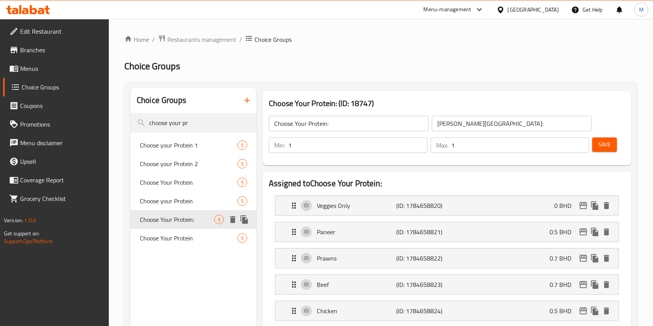
click at [204, 225] on div "Choose Your Protein: 5" at bounding box center [193, 219] width 126 height 19
click at [204, 234] on span "Choose Your Protein" at bounding box center [177, 237] width 74 height 9
type input "Choose Your Protein"
type input "اختر البروتين الخاص بك"
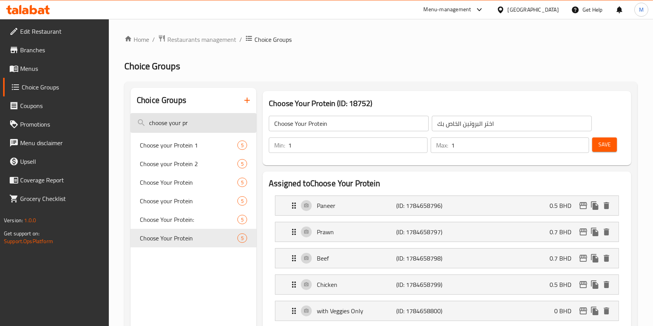
click at [201, 122] on input "choose your pr" at bounding box center [193, 123] width 126 height 20
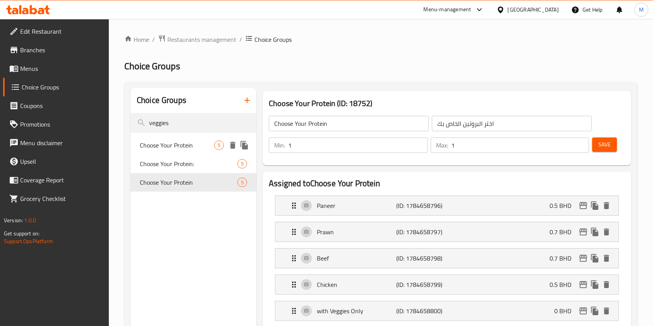
type input "veggies"
click at [201, 151] on div "Choose Your Protein 5" at bounding box center [193, 145] width 126 height 19
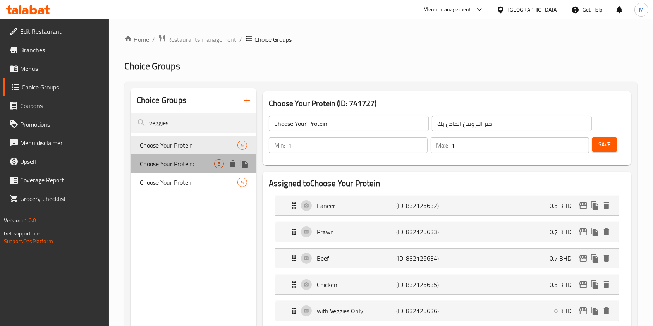
click at [201, 166] on span "Choose Your Protein:" at bounding box center [177, 163] width 74 height 9
type input "Choose Your Protein:"
type input "اختر البروتين الخاص بك:"
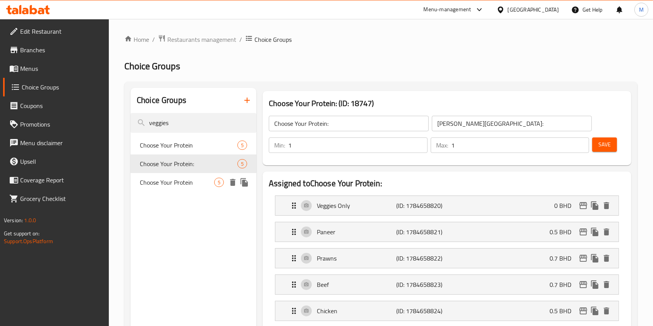
click at [203, 179] on span "Choose Your Protein" at bounding box center [177, 182] width 74 height 9
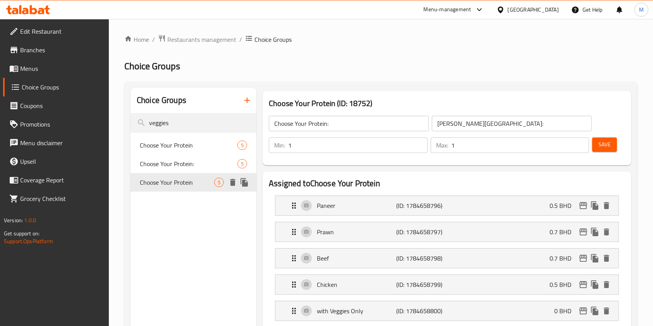
type input "Choose Your Protein"
type input "اختر البروتين الخاص بك"
click at [180, 126] on input "veggies" at bounding box center [193, 123] width 126 height 20
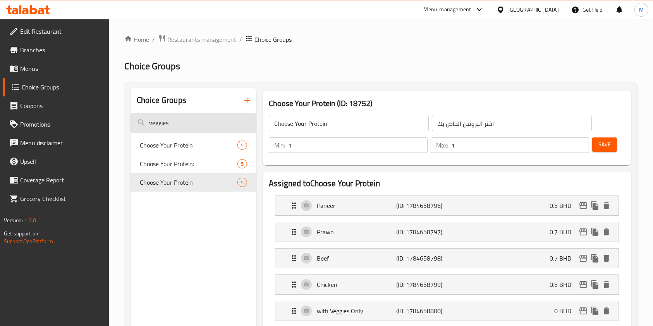
click at [180, 126] on input "veggies" at bounding box center [193, 123] width 126 height 20
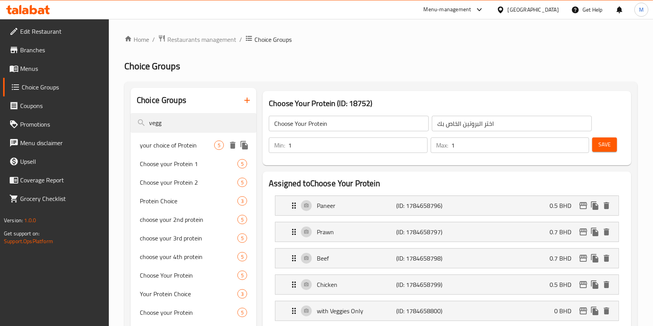
type input "vegg"
click at [178, 150] on span "your choice of Protein" at bounding box center [177, 145] width 74 height 9
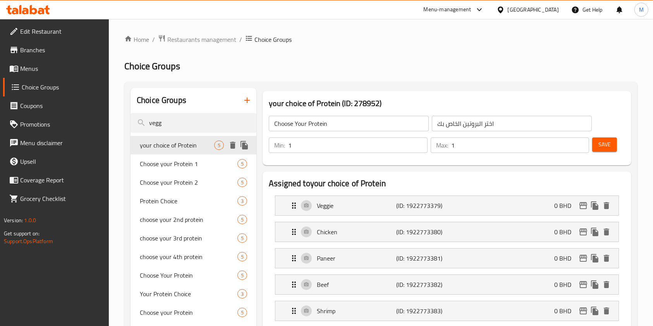
type input "your choice of Protein"
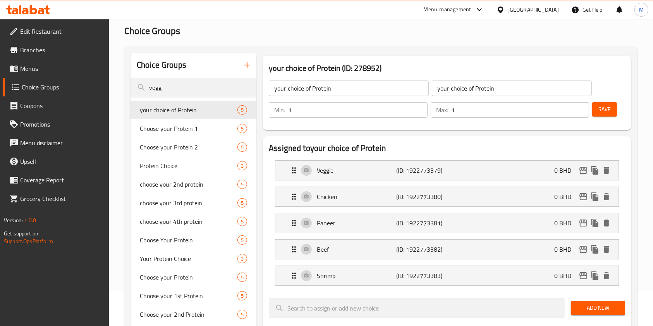
scroll to position [51, 0]
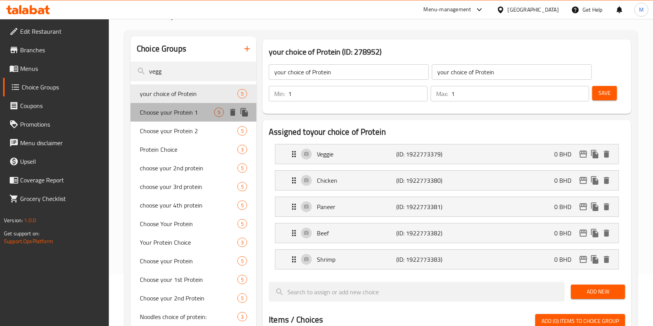
click at [180, 112] on span "Choose your Protein 1" at bounding box center [177, 112] width 74 height 9
type input "Choose your Protein 1"
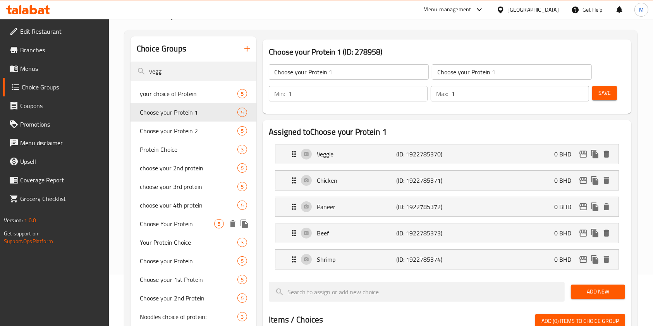
click at [186, 221] on span "Choose Your Protein" at bounding box center [177, 223] width 74 height 9
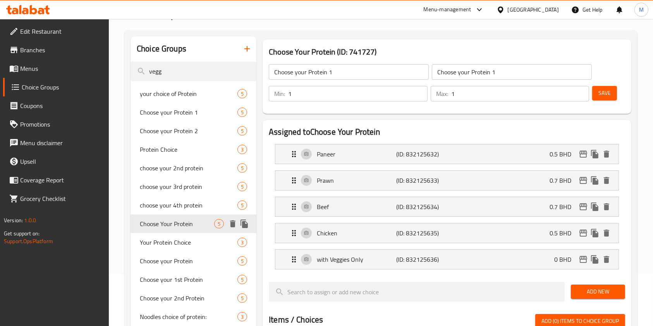
type input "Choose Your Protein"
type input "اختر البروتين الخاص بك"
click at [173, 239] on span "Your Protein Choice" at bounding box center [177, 242] width 74 height 9
type input "Your Protein Choice"
type input "اختيارك للبروتين"
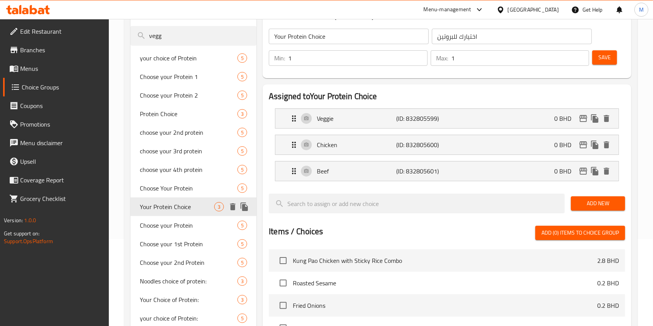
scroll to position [103, 0]
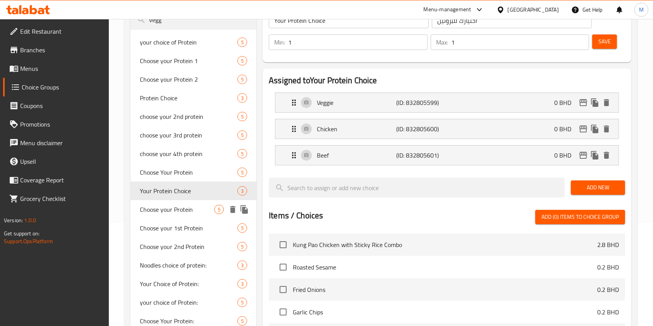
click at [175, 213] on span "Choose your Protein" at bounding box center [177, 209] width 74 height 9
type input "Choose your Protein"
type input "اختر البروتين الخاص بك"
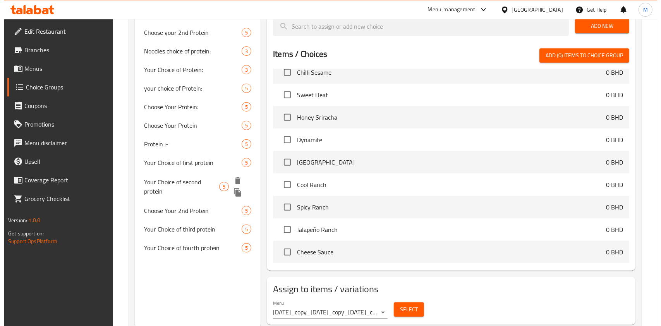
scroll to position [340, 0]
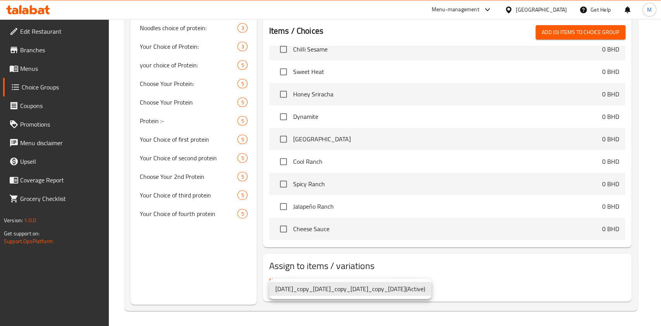
click at [396, 261] on div at bounding box center [330, 163] width 661 height 326
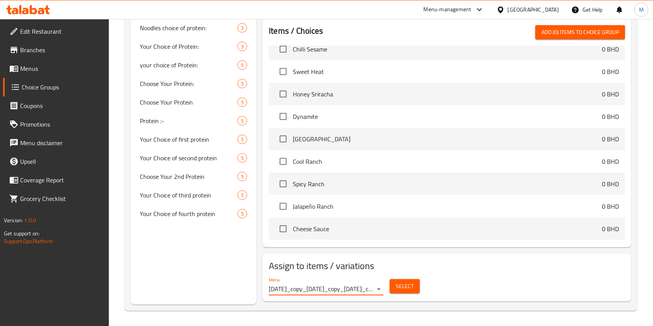
click at [406, 288] on span "Select" at bounding box center [405, 286] width 18 height 10
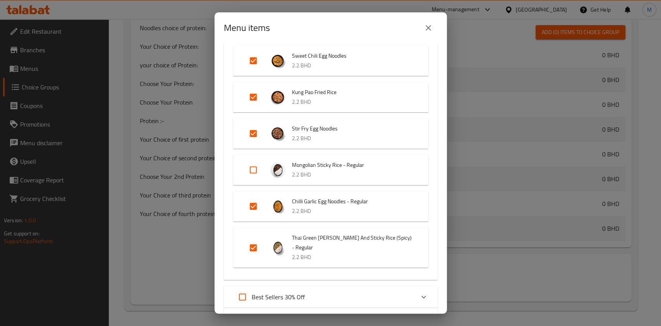
scroll to position [103, 0]
click at [254, 170] on input "Expand" at bounding box center [253, 169] width 19 height 19
checkbox input "true"
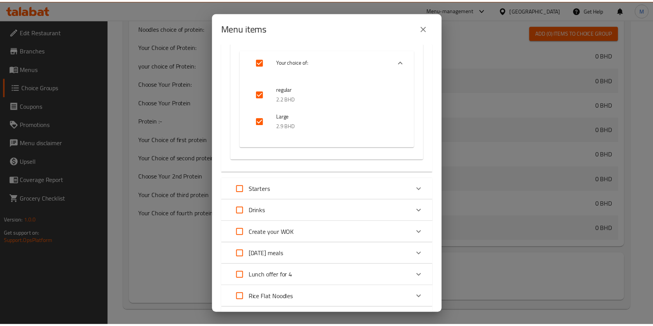
scroll to position [4343, 0]
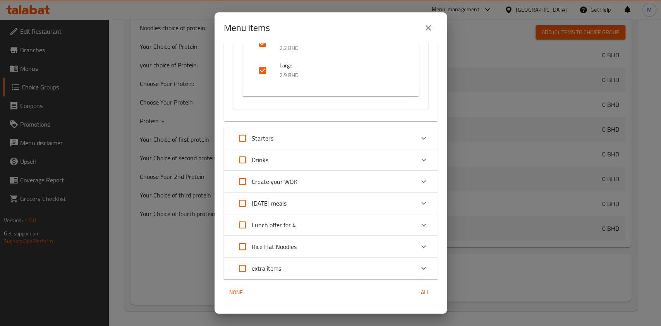
click at [409, 318] on span "Confirm" at bounding box center [420, 323] width 22 height 10
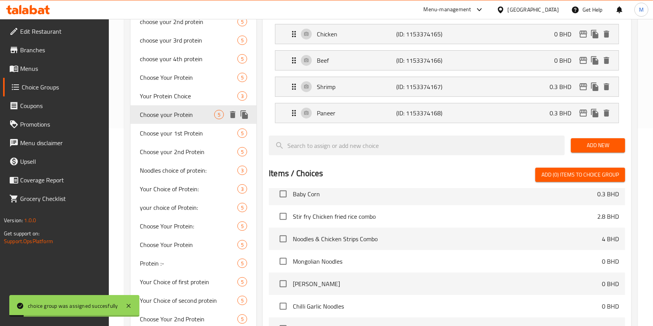
scroll to position [0, 0]
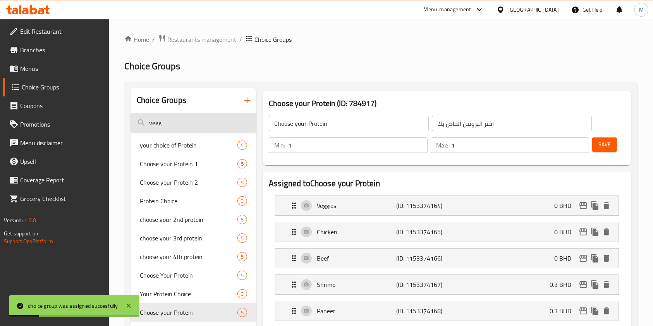
click at [194, 113] on input "vegg" at bounding box center [193, 123] width 126 height 20
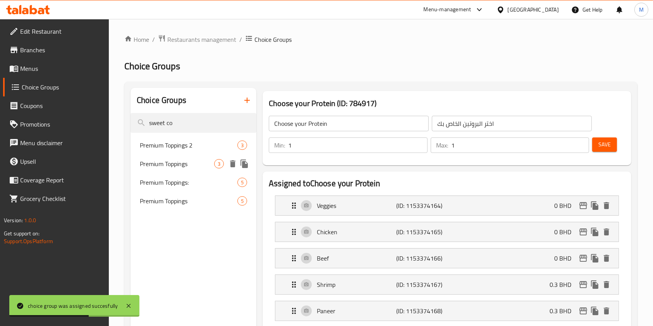
type input "sweet co"
click at [195, 164] on span "Premium Toppings" at bounding box center [177, 163] width 74 height 9
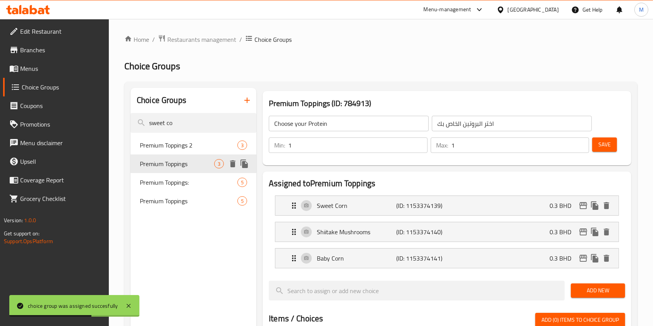
type input "Premium Toppings"
type input "إضافات مميزة"
type input "0"
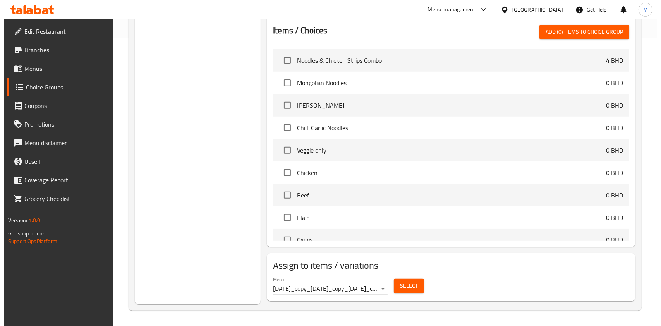
scroll to position [465, 0]
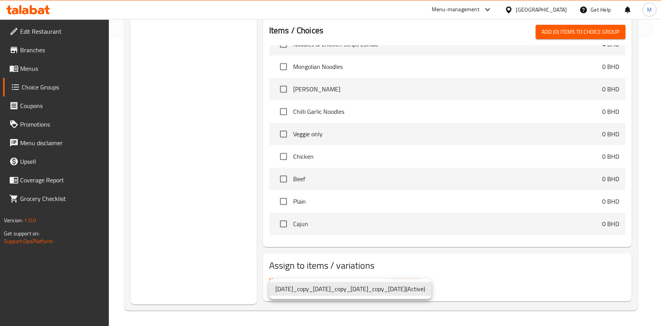
click at [401, 259] on div at bounding box center [330, 163] width 661 height 326
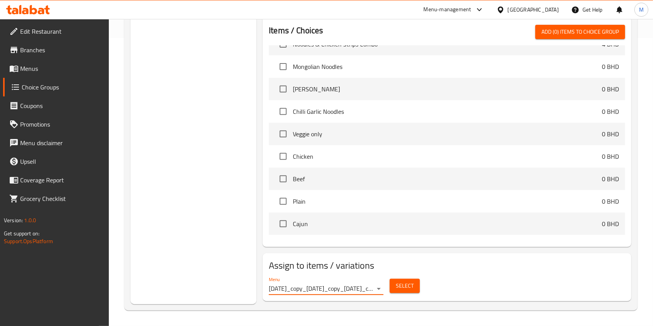
click at [417, 283] on button "Select" at bounding box center [404, 286] width 30 height 14
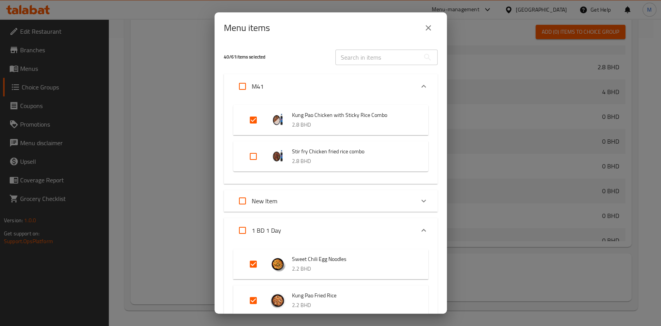
scroll to position [155, 0]
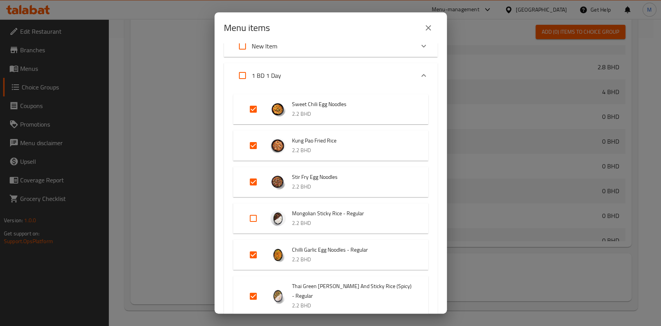
click at [250, 220] on input "Expand" at bounding box center [253, 218] width 19 height 19
checkbox input "false"
click at [252, 220] on input "Expand" at bounding box center [253, 218] width 19 height 19
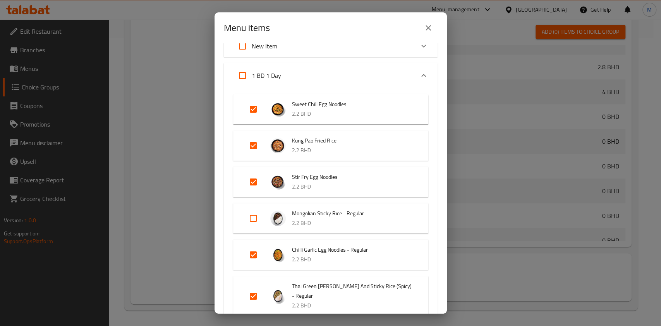
checkbox input "true"
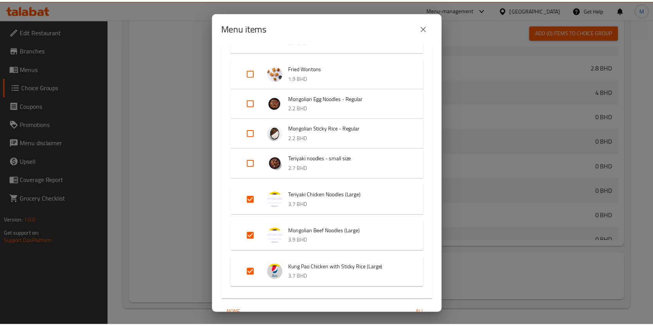
scroll to position [4941, 0]
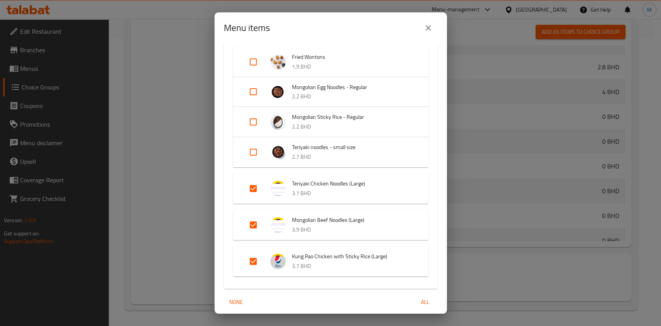
click at [410, 326] on span "Confirm" at bounding box center [420, 333] width 22 height 10
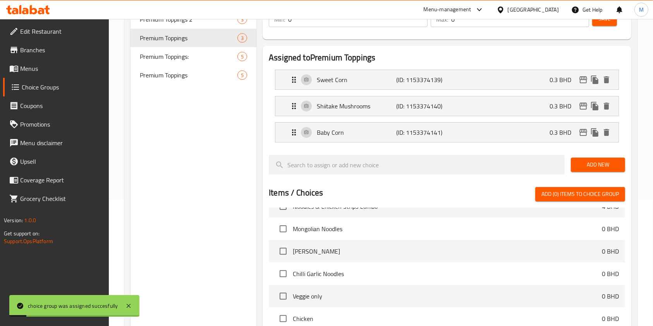
scroll to position [0, 0]
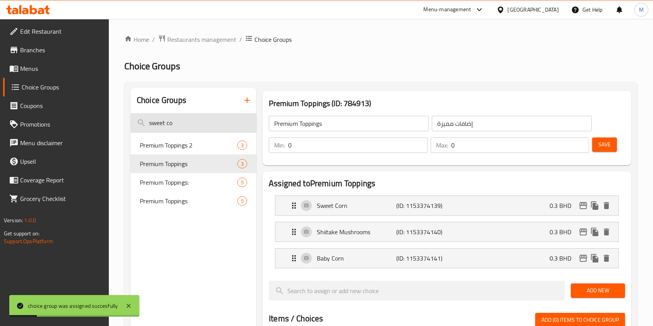
click at [191, 118] on input "sweet co" at bounding box center [193, 123] width 126 height 20
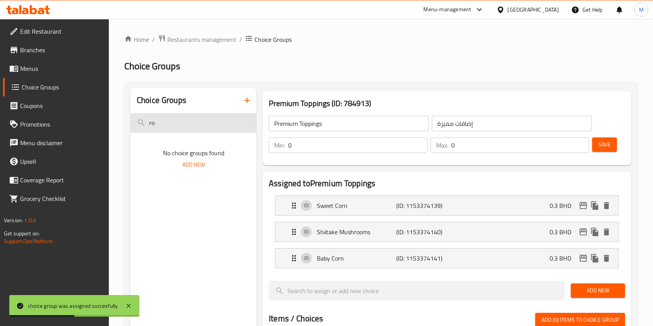
type input "r"
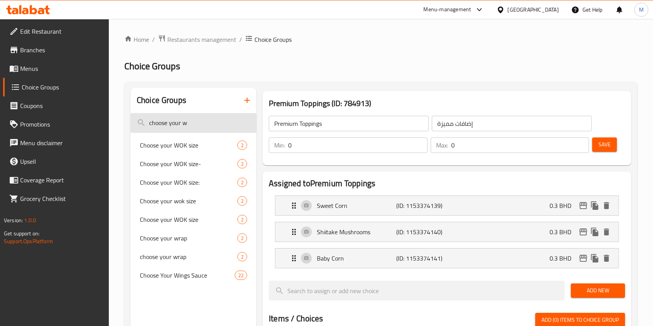
type input "choose your wo"
click at [204, 129] on input "choose your wo" at bounding box center [193, 123] width 126 height 20
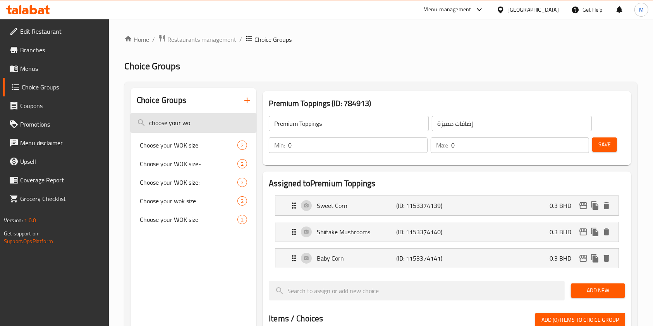
click at [204, 129] on input "choose your wo" at bounding box center [193, 123] width 126 height 20
type input "fried o"
click at [199, 145] on span "Garnish your wok" at bounding box center [177, 145] width 74 height 9
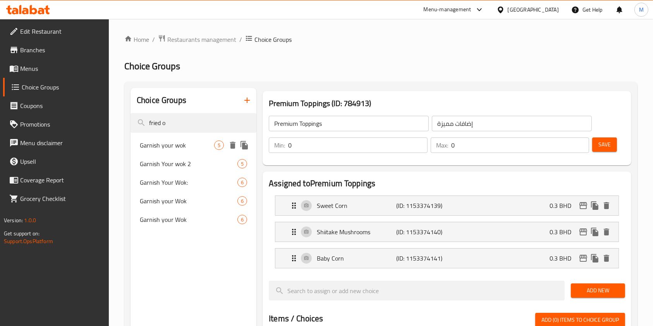
click at [199, 145] on span "Garnish your wok" at bounding box center [177, 145] width 74 height 9
type input "Garnish your wok"
type input "تزيين"
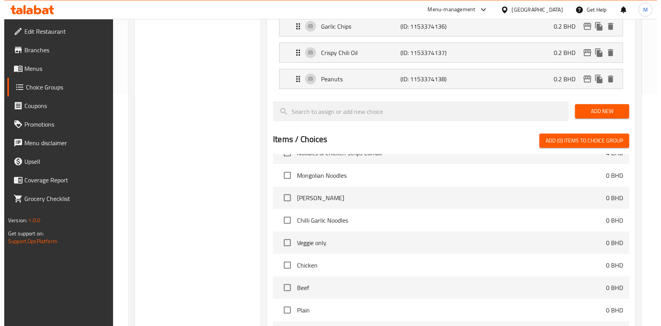
scroll to position [340, 0]
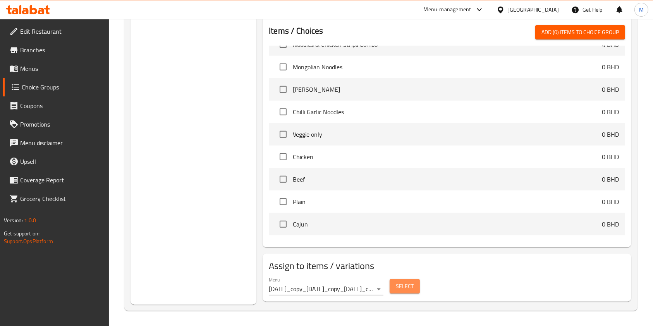
click at [398, 284] on span "Select" at bounding box center [405, 286] width 18 height 10
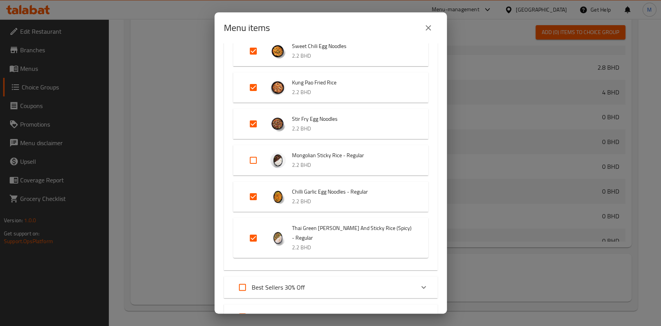
scroll to position [258, 0]
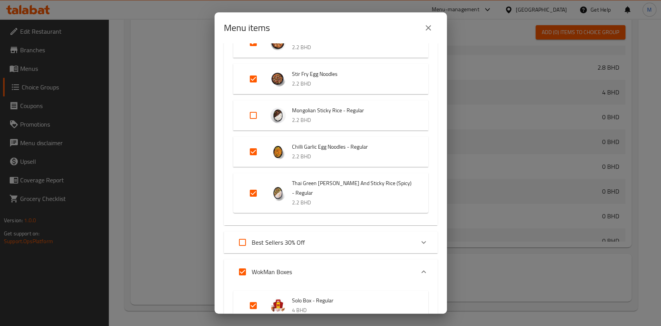
click at [254, 121] on input "Expand" at bounding box center [253, 115] width 19 height 19
checkbox input "true"
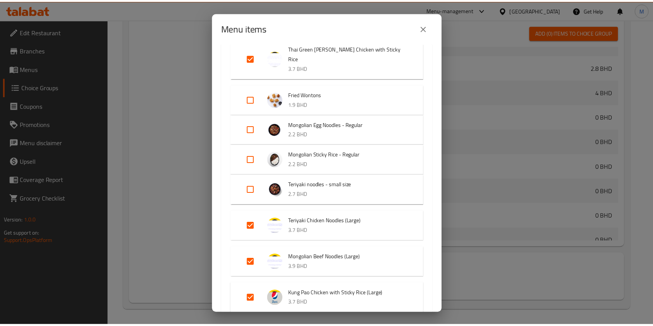
scroll to position [4941, 0]
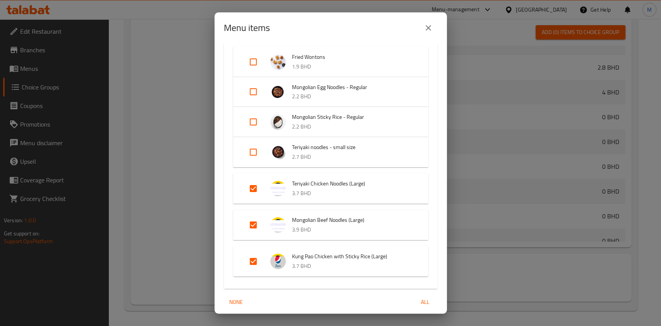
click at [409, 326] on span "Confirm" at bounding box center [420, 333] width 22 height 10
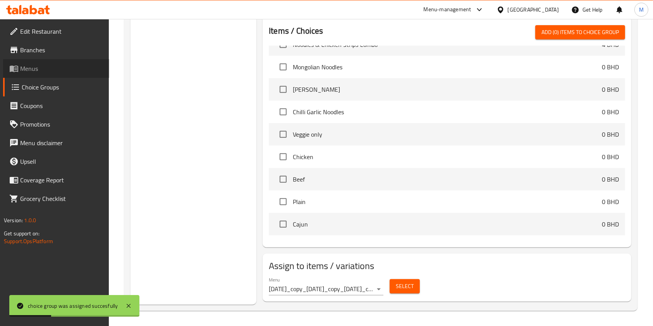
click at [44, 77] on link "Menus" at bounding box center [56, 68] width 106 height 19
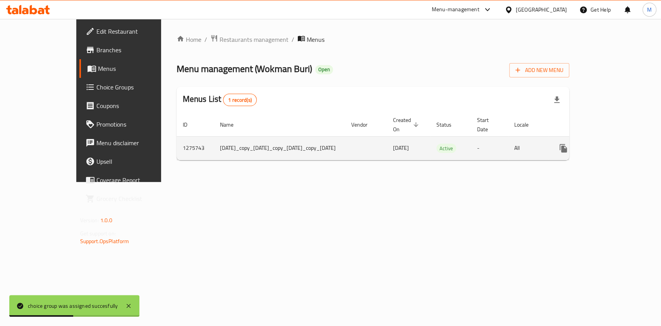
click at [623, 148] on icon "enhanced table" at bounding box center [619, 148] width 7 height 7
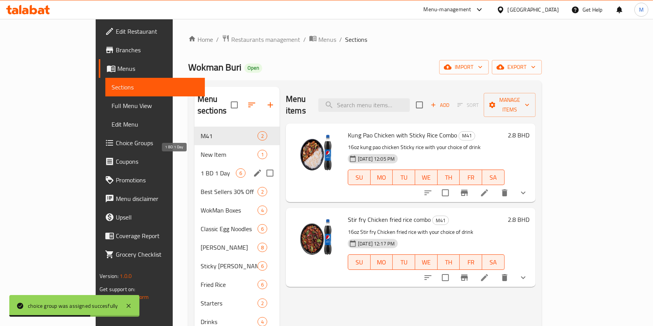
click at [201, 168] on span "1 BD 1 Day" at bounding box center [218, 172] width 35 height 9
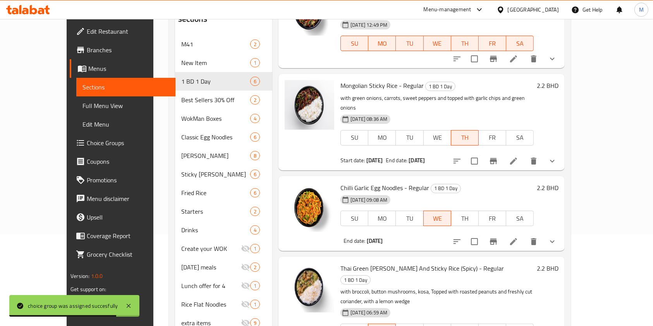
scroll to position [111, 0]
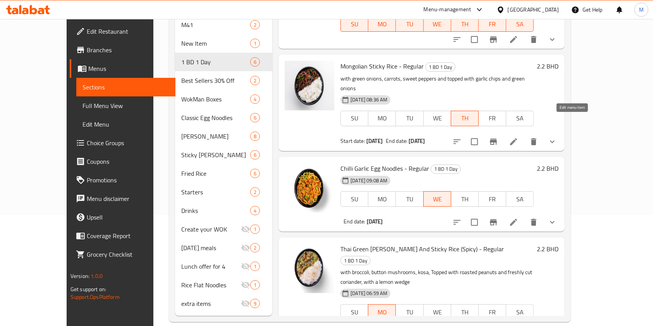
click at [518, 137] on icon at bounding box center [513, 141] width 9 height 9
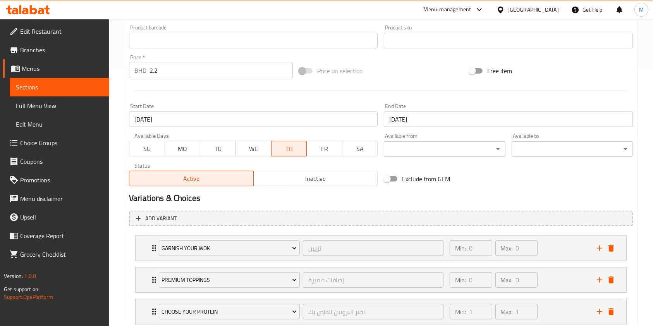
scroll to position [308, 0]
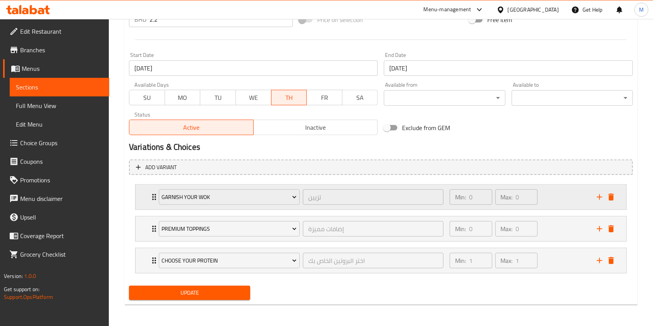
click at [149, 197] on icon "Expand" at bounding box center [153, 196] width 9 height 9
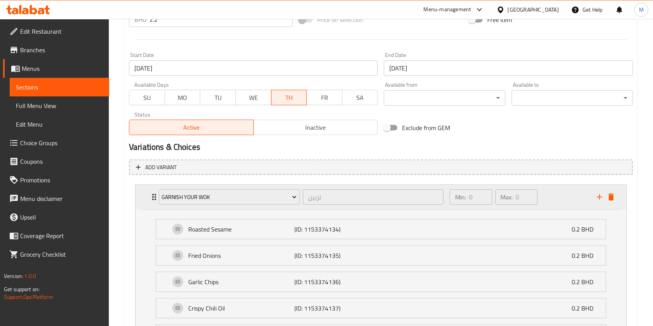
scroll to position [455, 0]
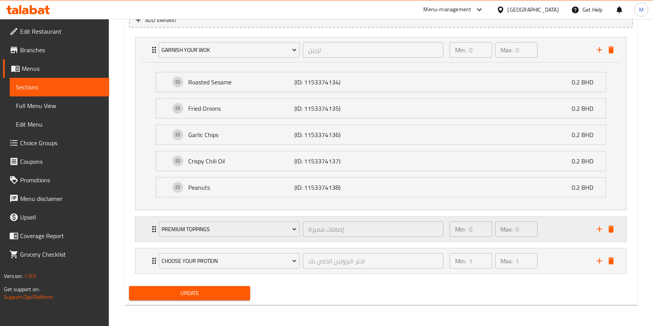
click at [146, 227] on div "Premium Toppings إضافات مميزة ​ Min: 0 ​ Max: 0 ​" at bounding box center [381, 229] width 491 height 25
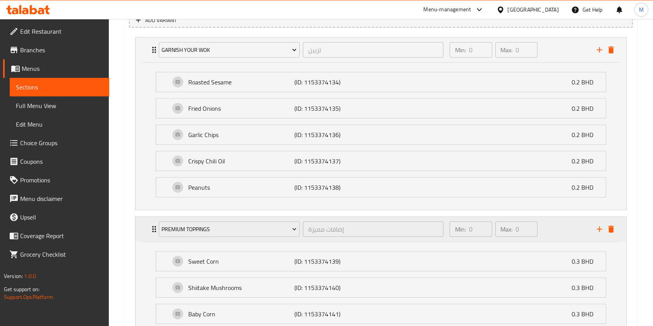
scroll to position [550, 0]
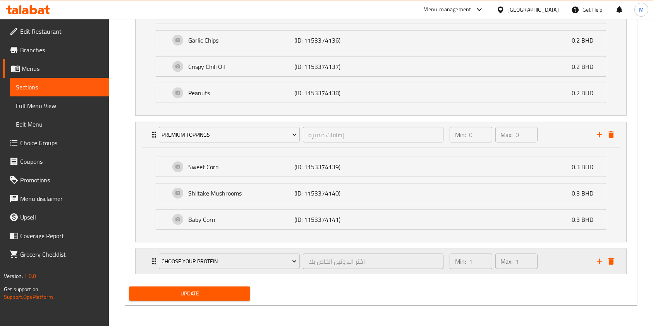
click at [152, 264] on icon "Expand" at bounding box center [153, 261] width 9 height 9
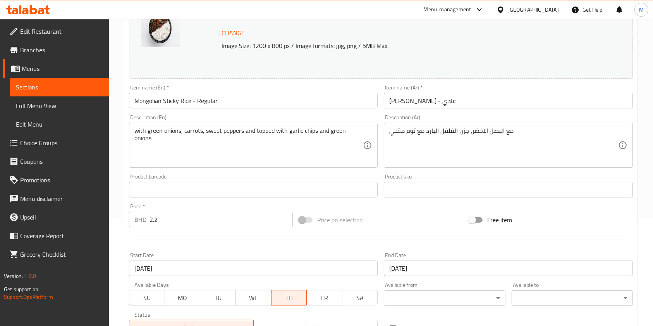
scroll to position [0, 0]
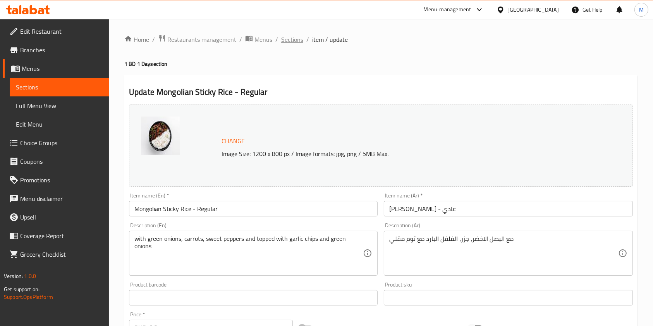
click at [291, 39] on span "Sections" at bounding box center [292, 39] width 22 height 9
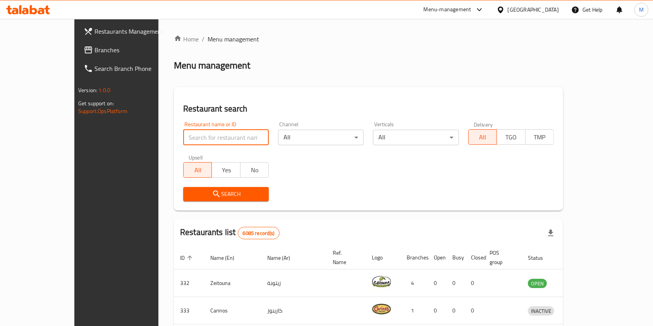
click at [183, 130] on input "search" at bounding box center [226, 137] width 86 height 15
type input "d"
type input "646729"
click button "Search" at bounding box center [226, 194] width 86 height 14
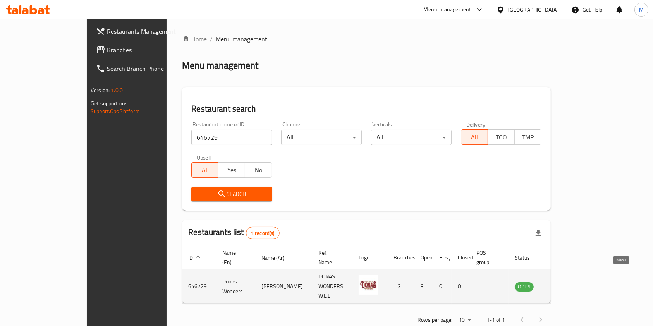
click at [569, 282] on link "enhanced table" at bounding box center [562, 286] width 14 height 9
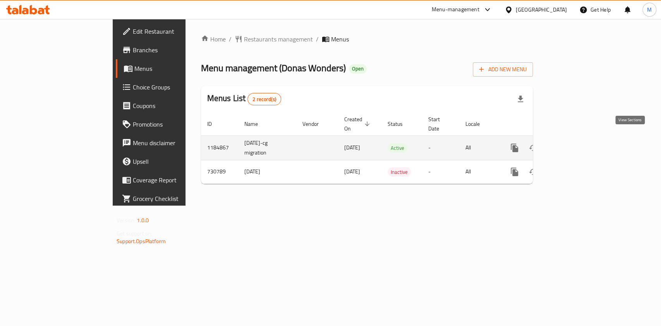
click at [580, 139] on link "enhanced table" at bounding box center [570, 148] width 19 height 19
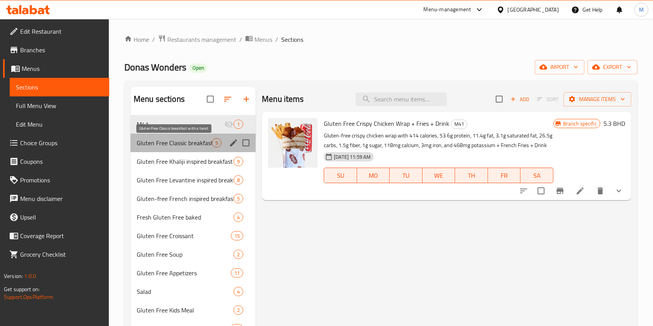
click at [172, 145] on span "Gluten Free Classic breakfast with a twist" at bounding box center [174, 142] width 75 height 9
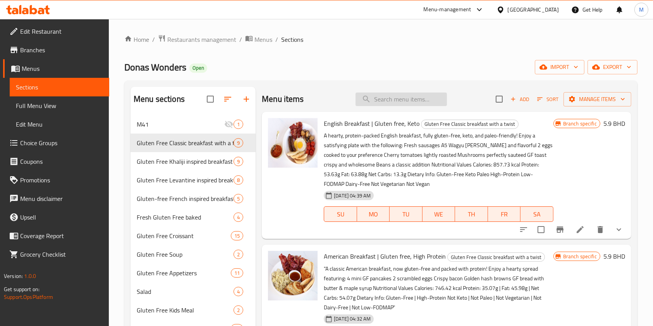
click at [384, 95] on input "search" at bounding box center [400, 100] width 91 height 14
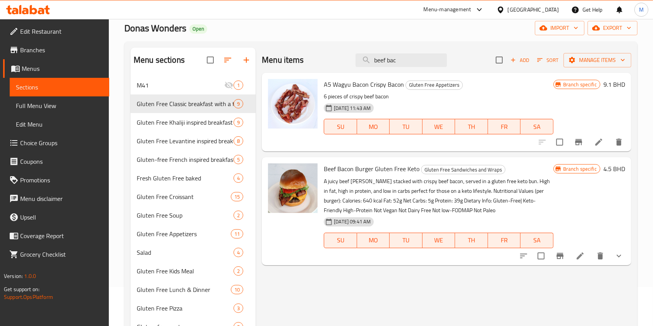
scroll to position [103, 0]
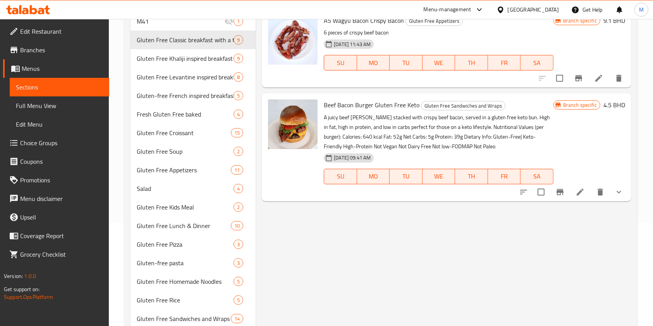
type input "beef bac"
click at [577, 198] on li at bounding box center [580, 192] width 22 height 14
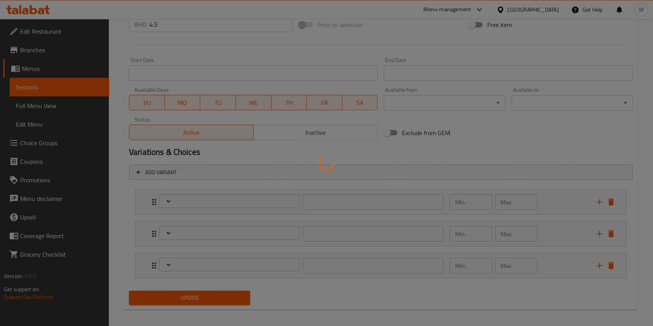
scroll to position [308, 0]
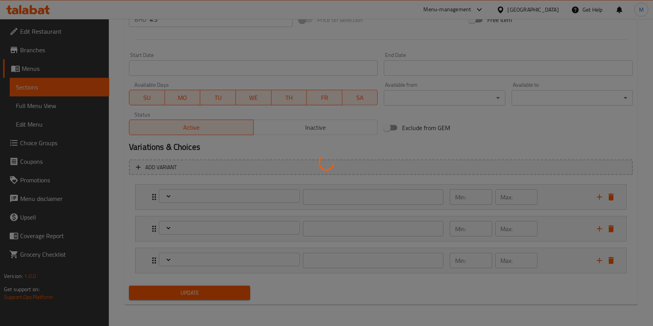
type input "اختيارك لجعلها وجبة:"
type input "0"
type input "1"
type input "إضافة"
type input "0"
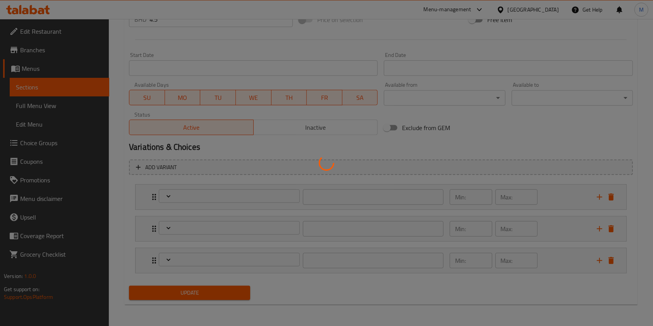
type input "1"
type input "إضافات"
type input "0"
type input "1"
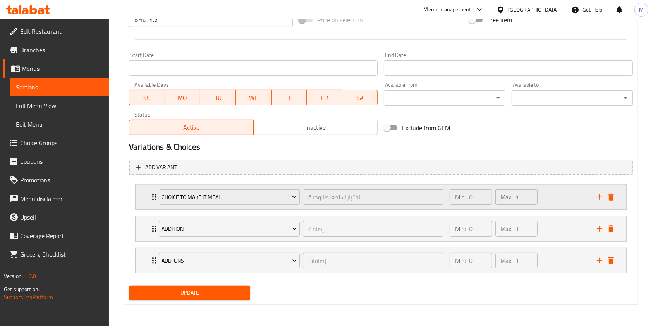
click at [148, 199] on div "Choice To Make It Meal: اختيارك لجعلها وجبة: ​ Min: 0 ​ Max: 1 ​" at bounding box center [381, 197] width 491 height 25
click at [149, 199] on div "Choice To Make It Meal: اختيارك لجعلها وجبة: ​ Min: 0 ​ Max: 1 ​" at bounding box center [381, 197] width 491 height 25
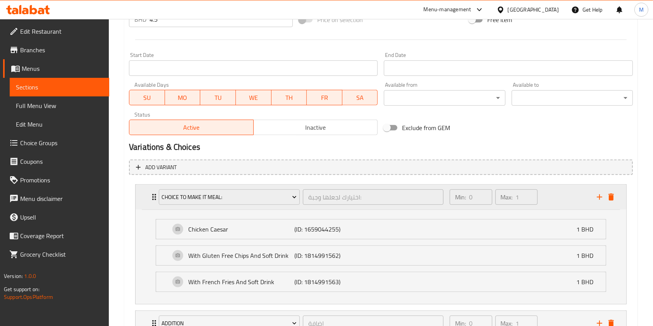
scroll to position [339, 0]
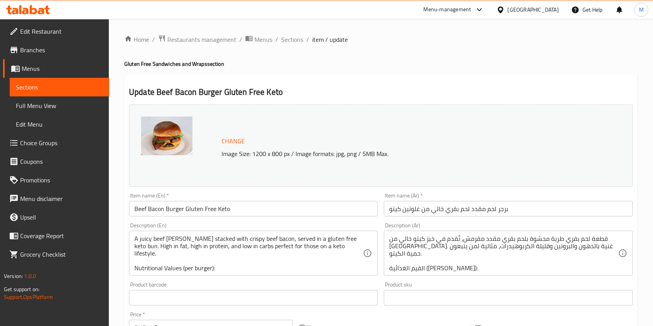
click at [63, 144] on span "Choice Groups" at bounding box center [61, 142] width 83 height 9
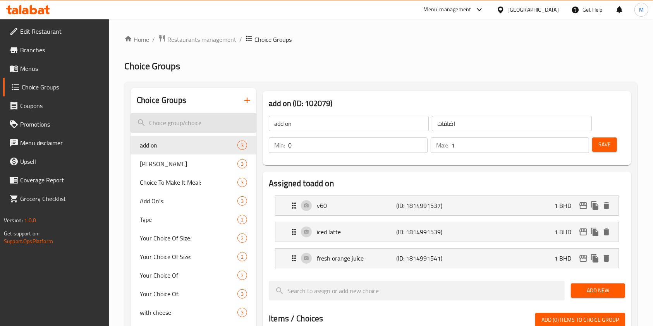
click at [192, 119] on input "search" at bounding box center [193, 123] width 126 height 20
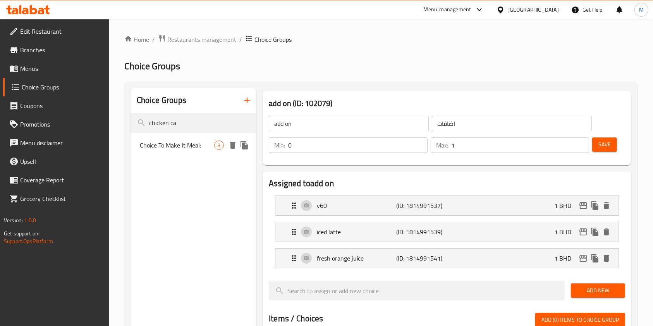
type input "chicken ca"
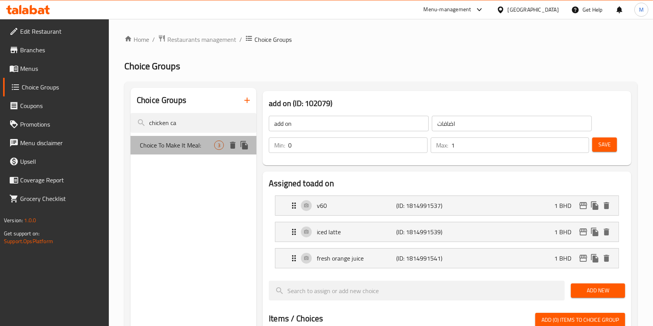
click at [182, 142] on span "Choice To Make It Meal:" at bounding box center [177, 145] width 74 height 9
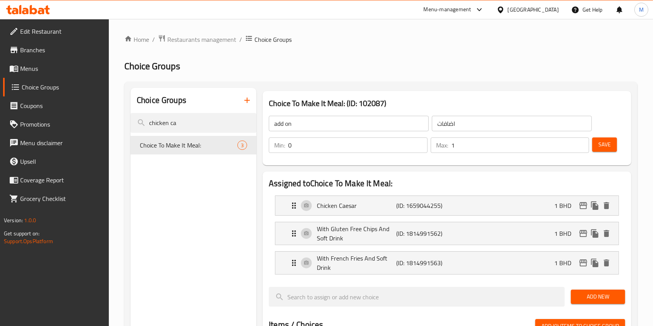
type input "Choice To Make It Meal:"
type input "اختيارك لجعلها وجبة:"
click at [608, 207] on icon "delete" at bounding box center [606, 205] width 5 height 7
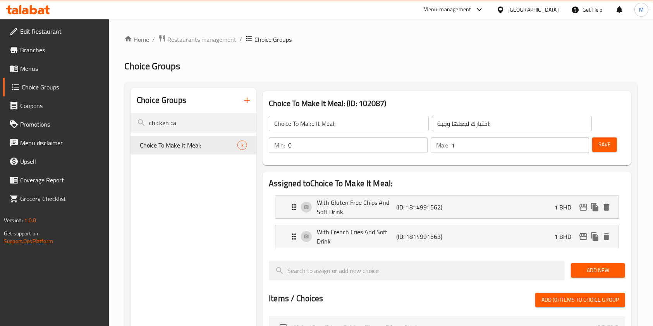
click at [602, 134] on div "Min: 0 ​ Max: 1 ​ Save" at bounding box center [445, 145] width 362 height 25
click at [604, 140] on span "Save" at bounding box center [604, 145] width 12 height 10
